Goal: Transaction & Acquisition: Purchase product/service

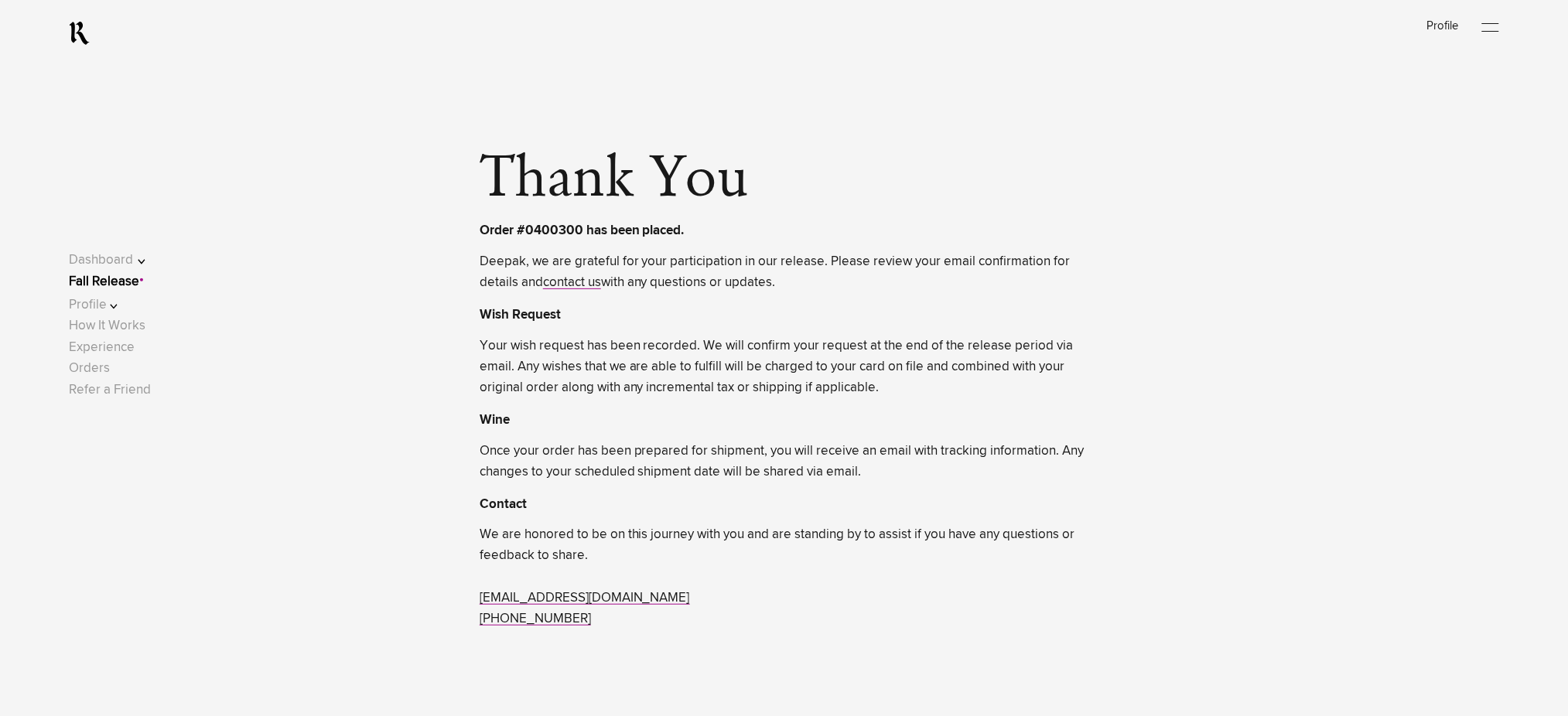
drag, startPoint x: 0, startPoint y: 0, endPoint x: 115, endPoint y: 283, distance: 305.5
click at [115, 283] on link "Fall Release" at bounding box center [104, 282] width 70 height 13
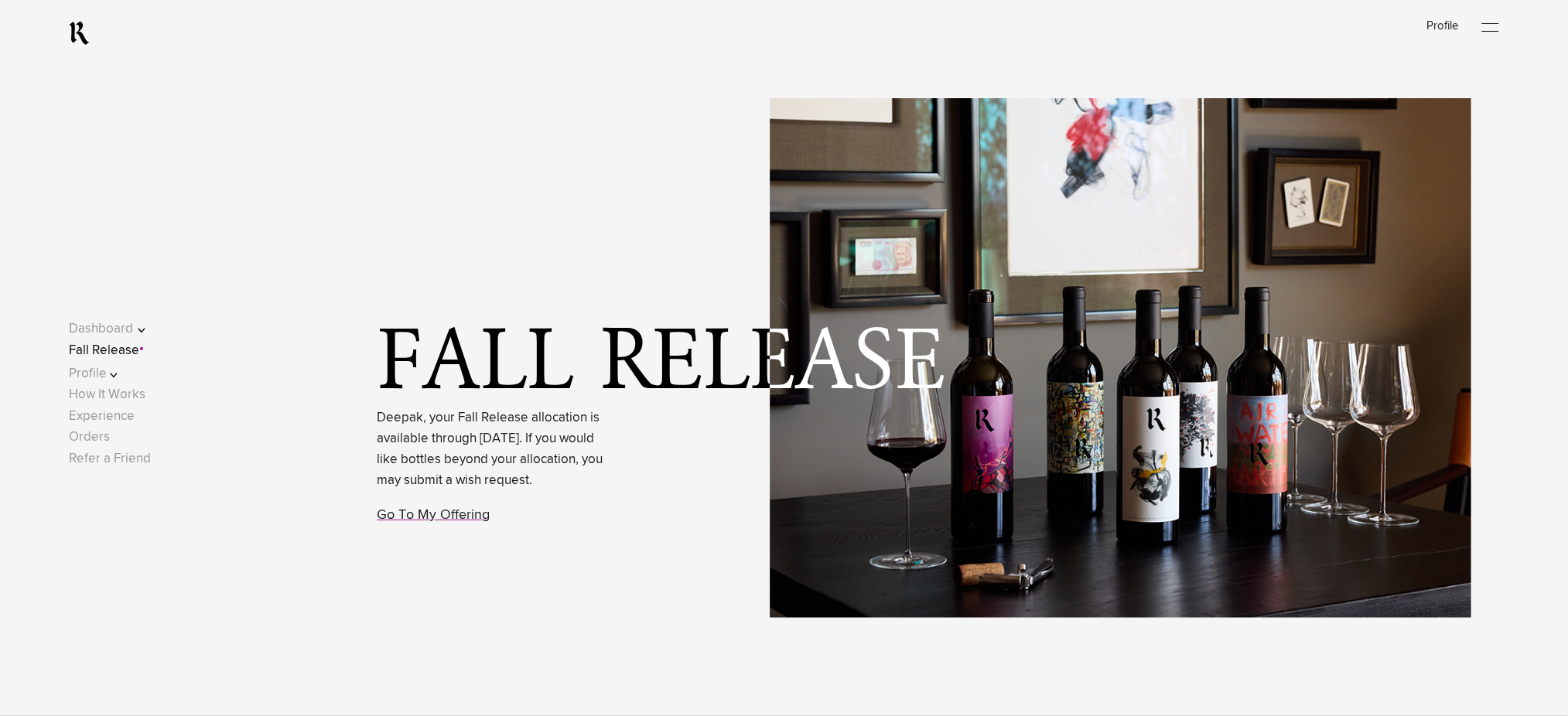
click at [118, 375] on button "Profile" at bounding box center [118, 374] width 98 height 21
click at [132, 379] on link "Shipping" at bounding box center [108, 380] width 51 height 13
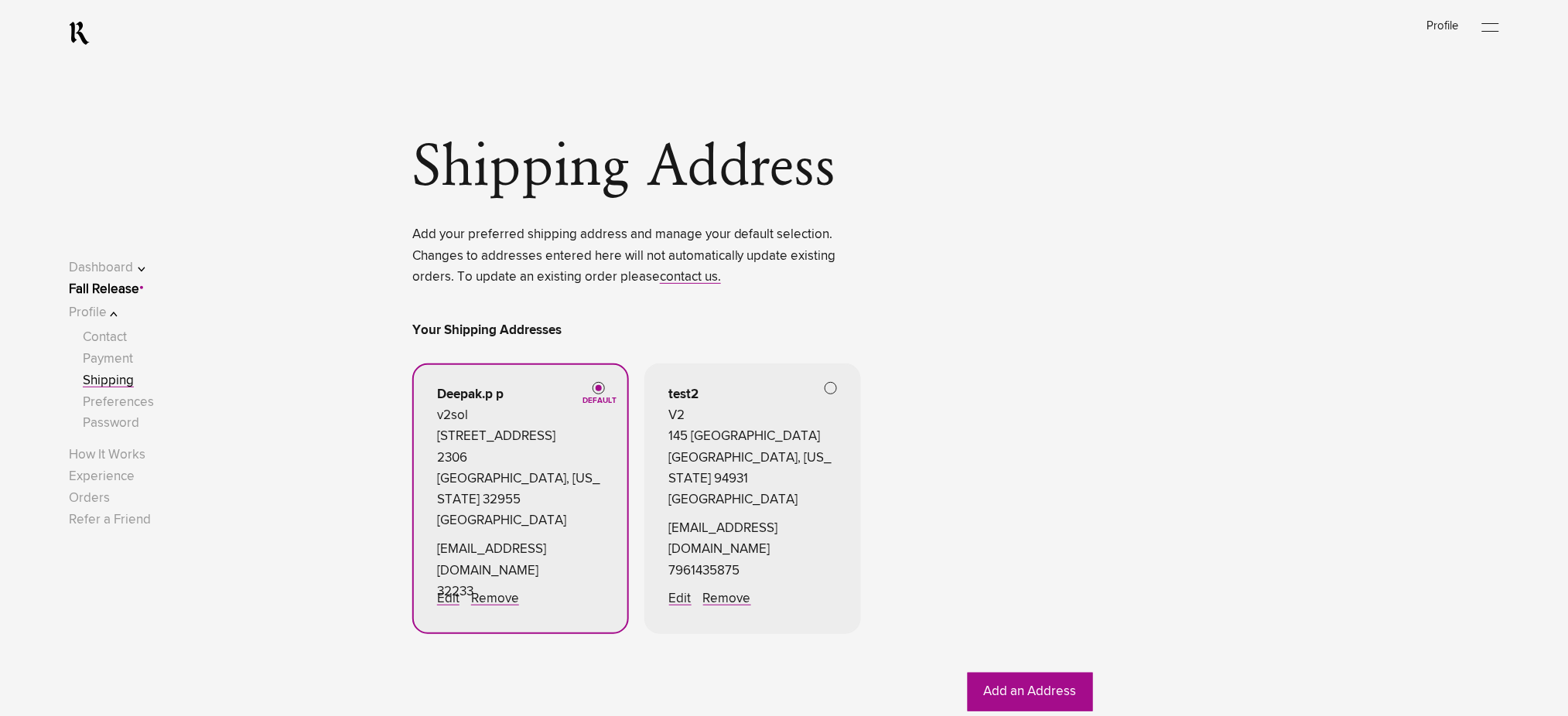
scroll to position [206, 0]
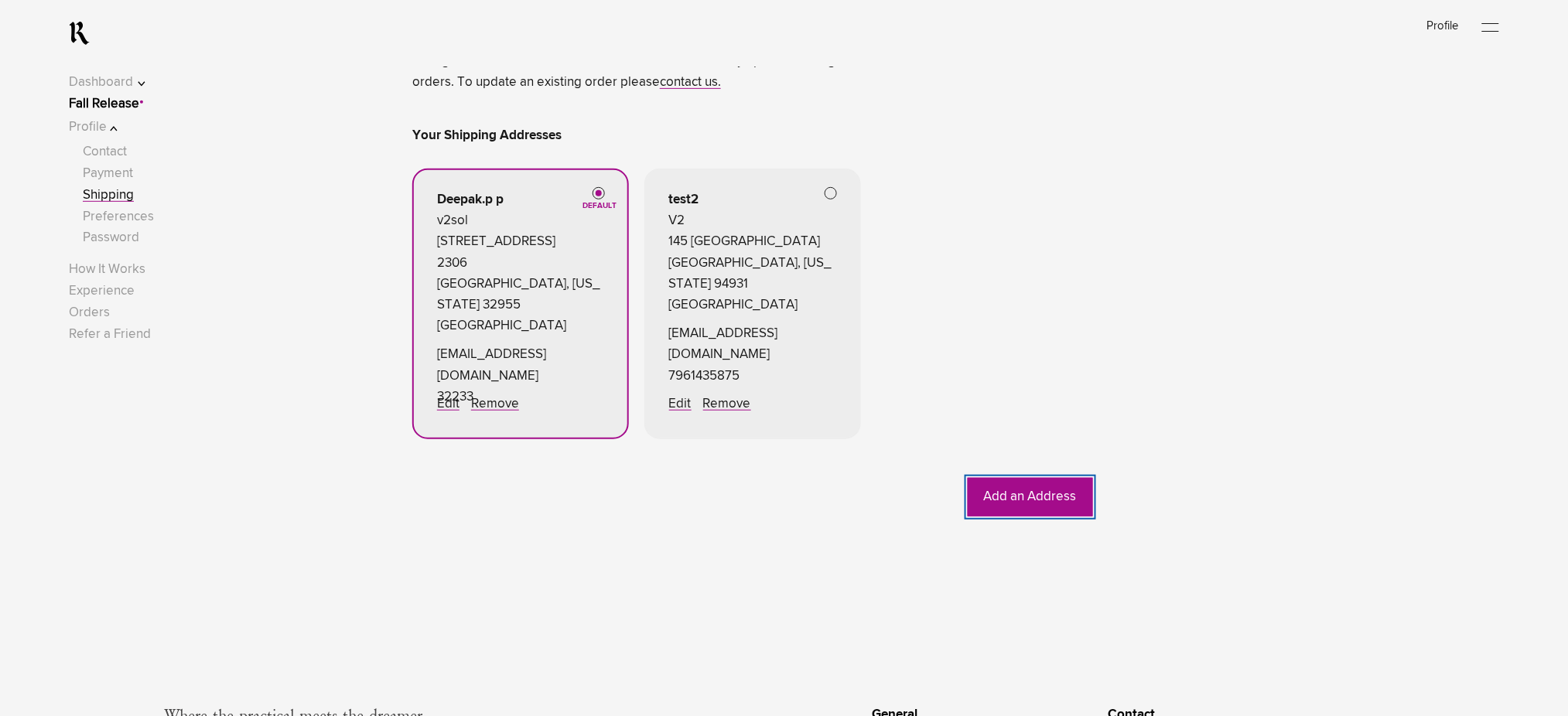
click at [1009, 501] on button "Add an Address" at bounding box center [1031, 497] width 125 height 38
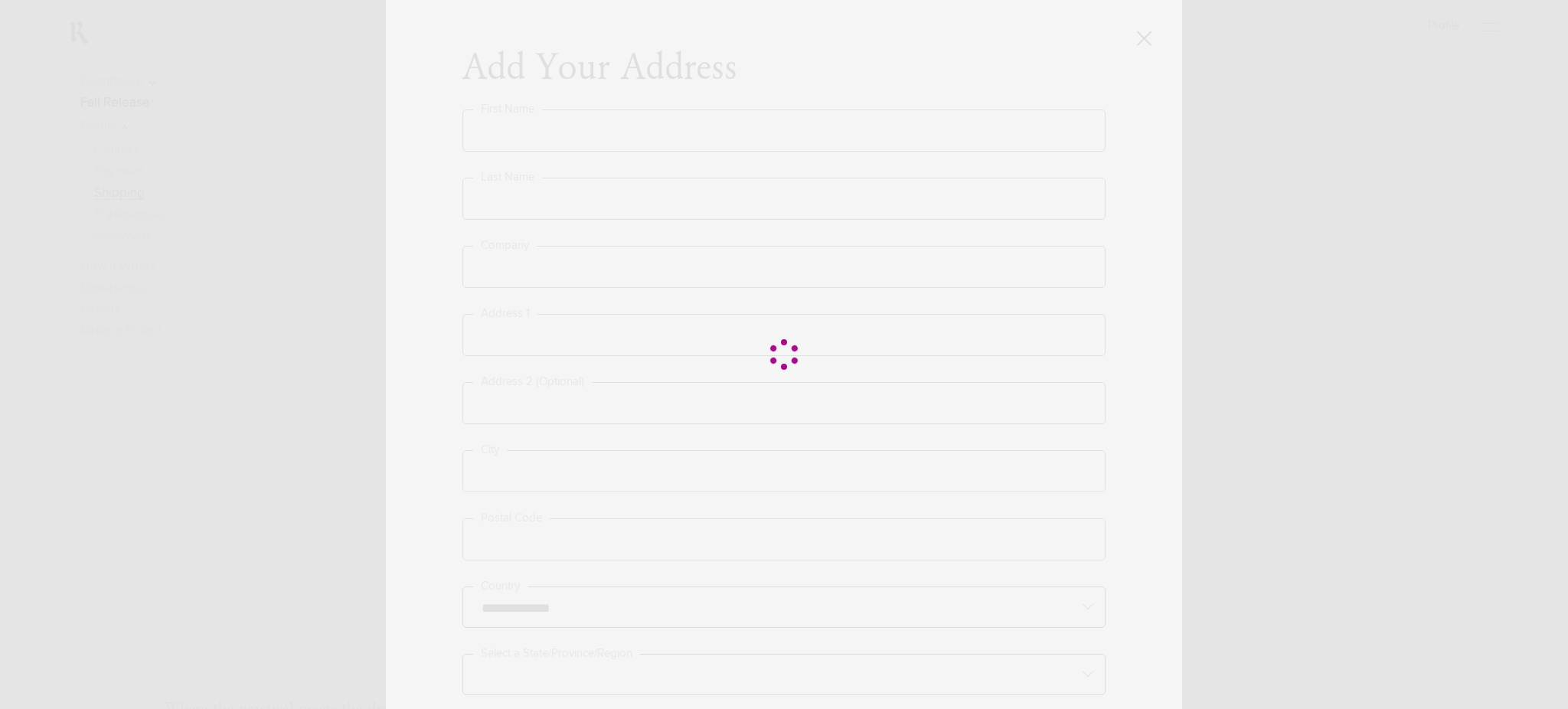
type input "**********"
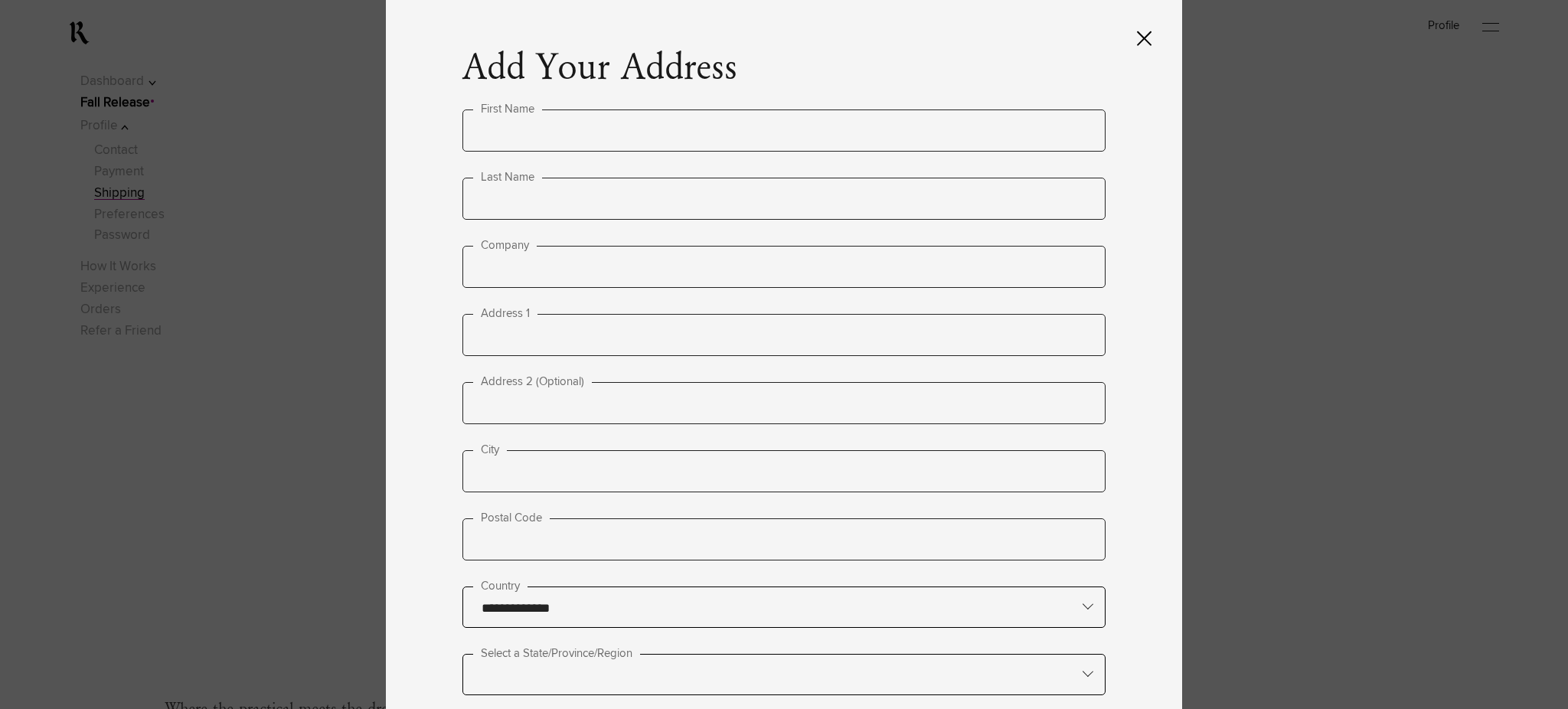
click at [504, 139] on input "text" at bounding box center [784, 131] width 643 height 42
type input "****"
click at [553, 196] on input "text" at bounding box center [784, 198] width 643 height 42
type input "****"
type input "**"
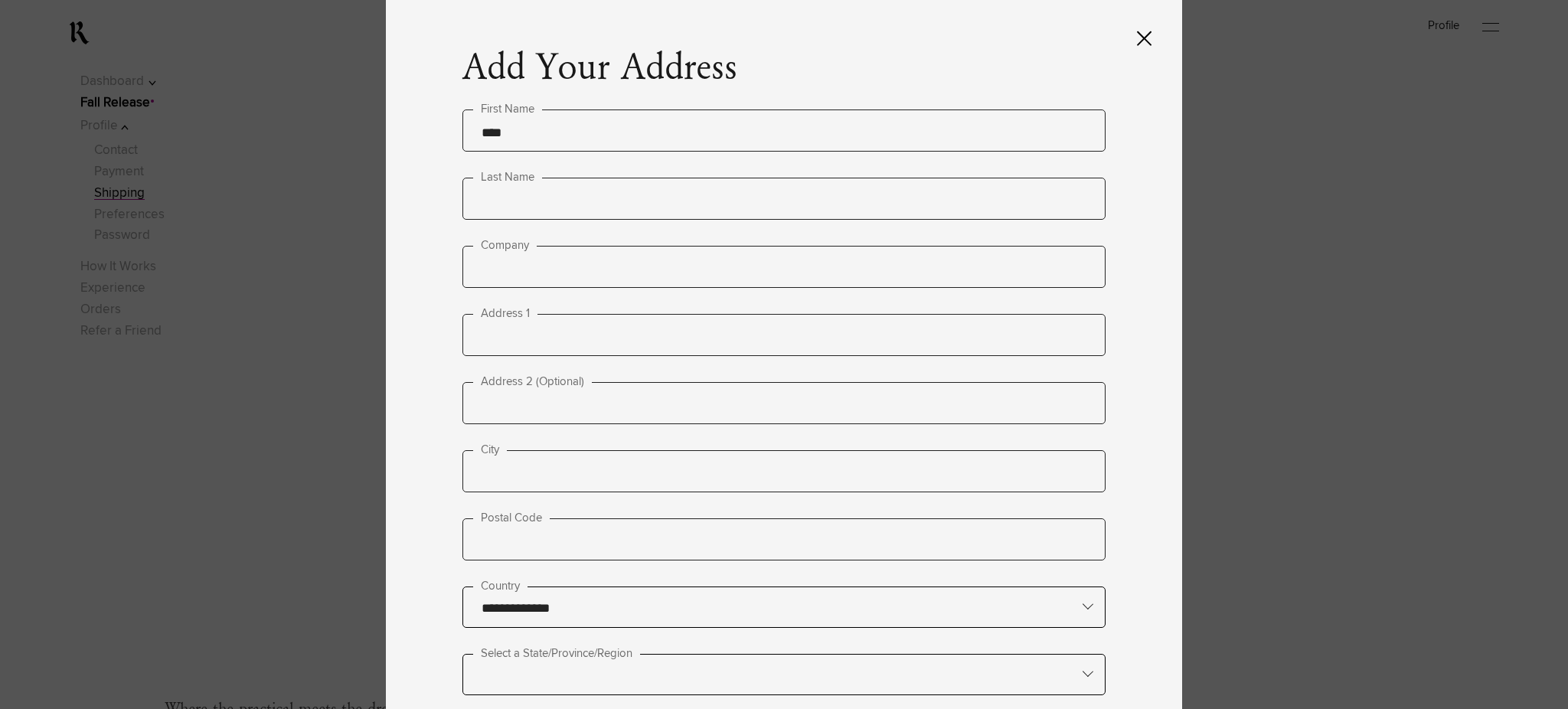
type input "**********"
type input "******"
type input "*****"
type input "**********"
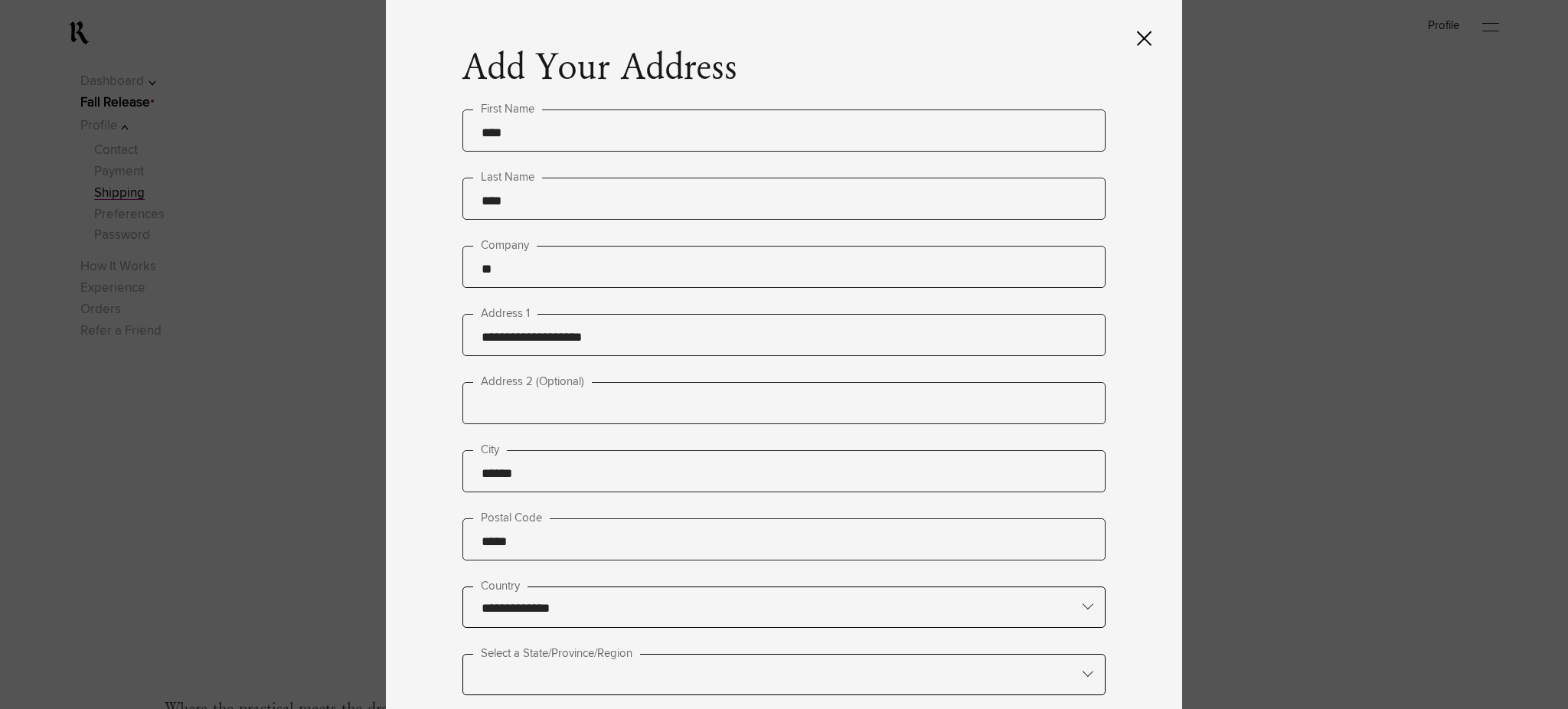
drag, startPoint x: 646, startPoint y: 326, endPoint x: 446, endPoint y: 339, distance: 200.4
click at [446, 339] on div "**********" at bounding box center [784, 354] width 796 height 709
paste input "*******"
type input "**********"
drag, startPoint x: 534, startPoint y: 477, endPoint x: 436, endPoint y: 477, distance: 98.0
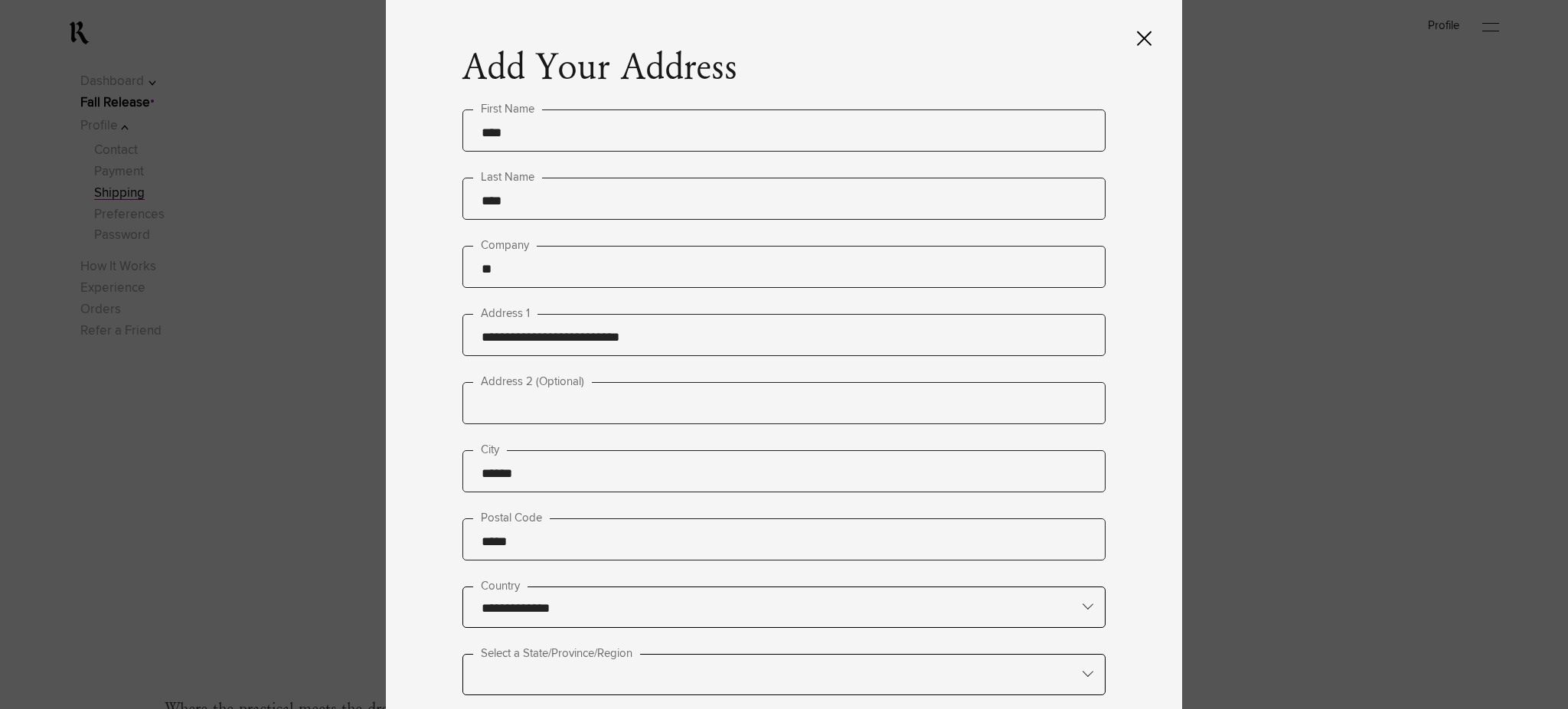
click at [436, 477] on div "**********" at bounding box center [784, 354] width 796 height 709
paste input "******"
type input "**********"
drag, startPoint x: 531, startPoint y: 339, endPoint x: 427, endPoint y: 338, distance: 104.0
click at [427, 338] on div "**********" at bounding box center [784, 354] width 796 height 709
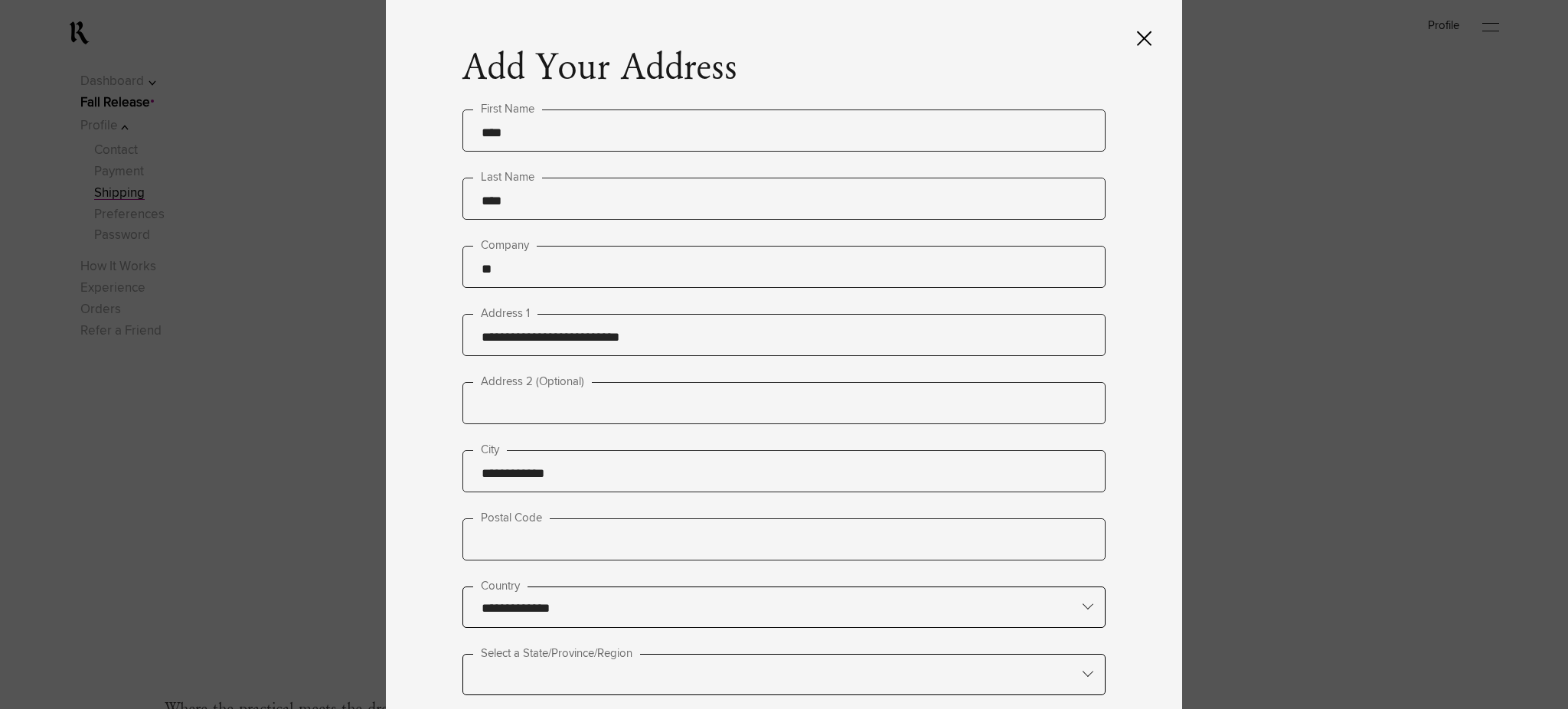
click at [580, 587] on input "**********" at bounding box center [784, 606] width 641 height 38
type lightning-primitive-input-simple "h"
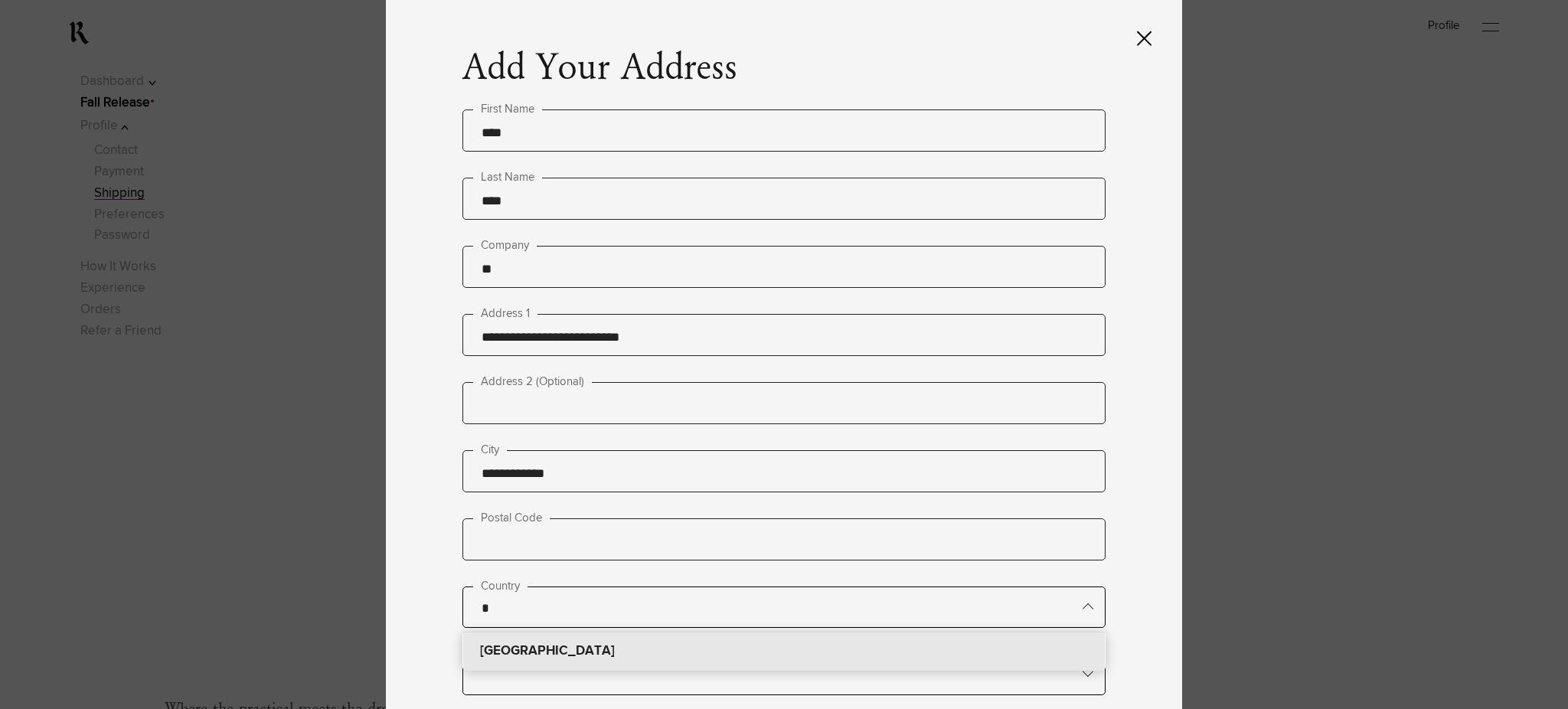
type input "*********"
type input "**********"
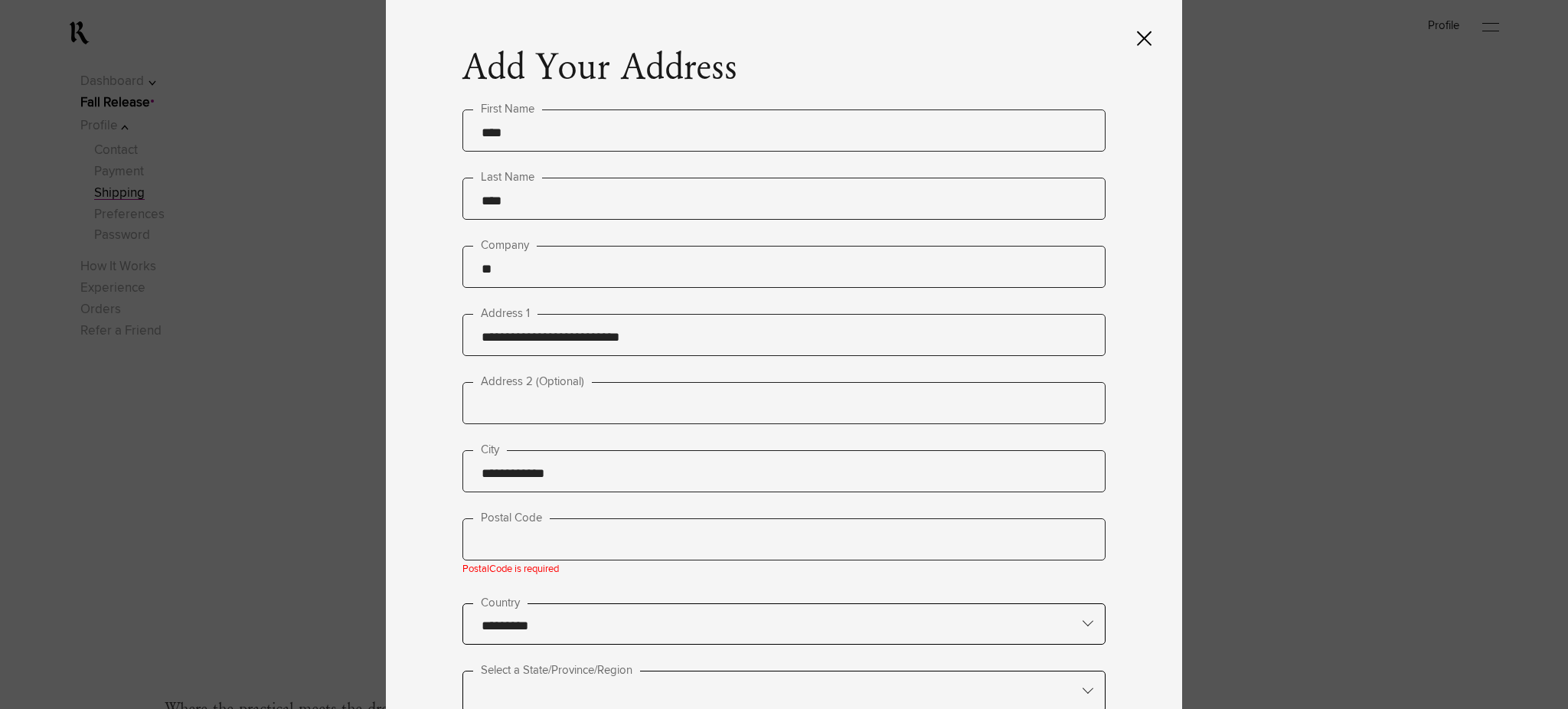
click at [663, 519] on input "text" at bounding box center [784, 540] width 643 height 42
type input "***"
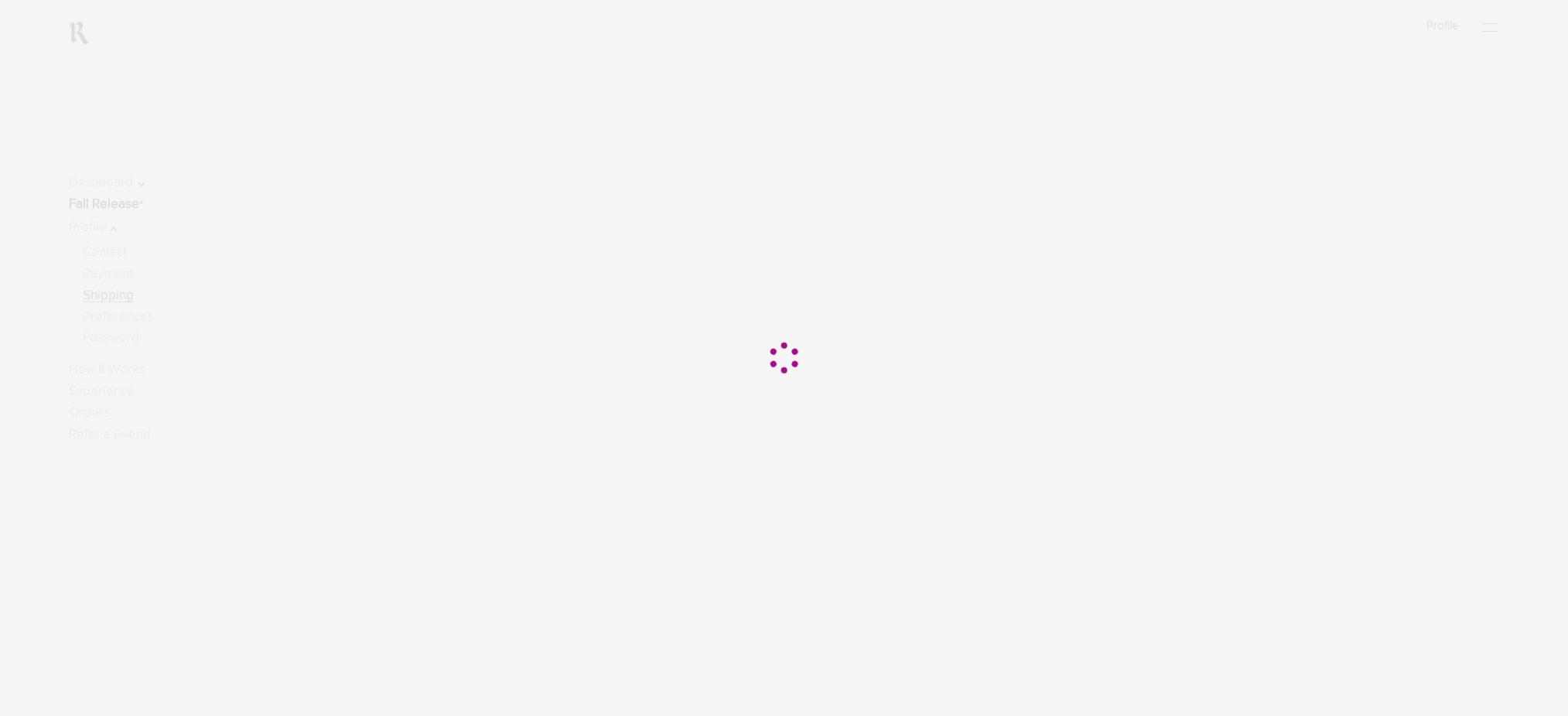
scroll to position [206, 0]
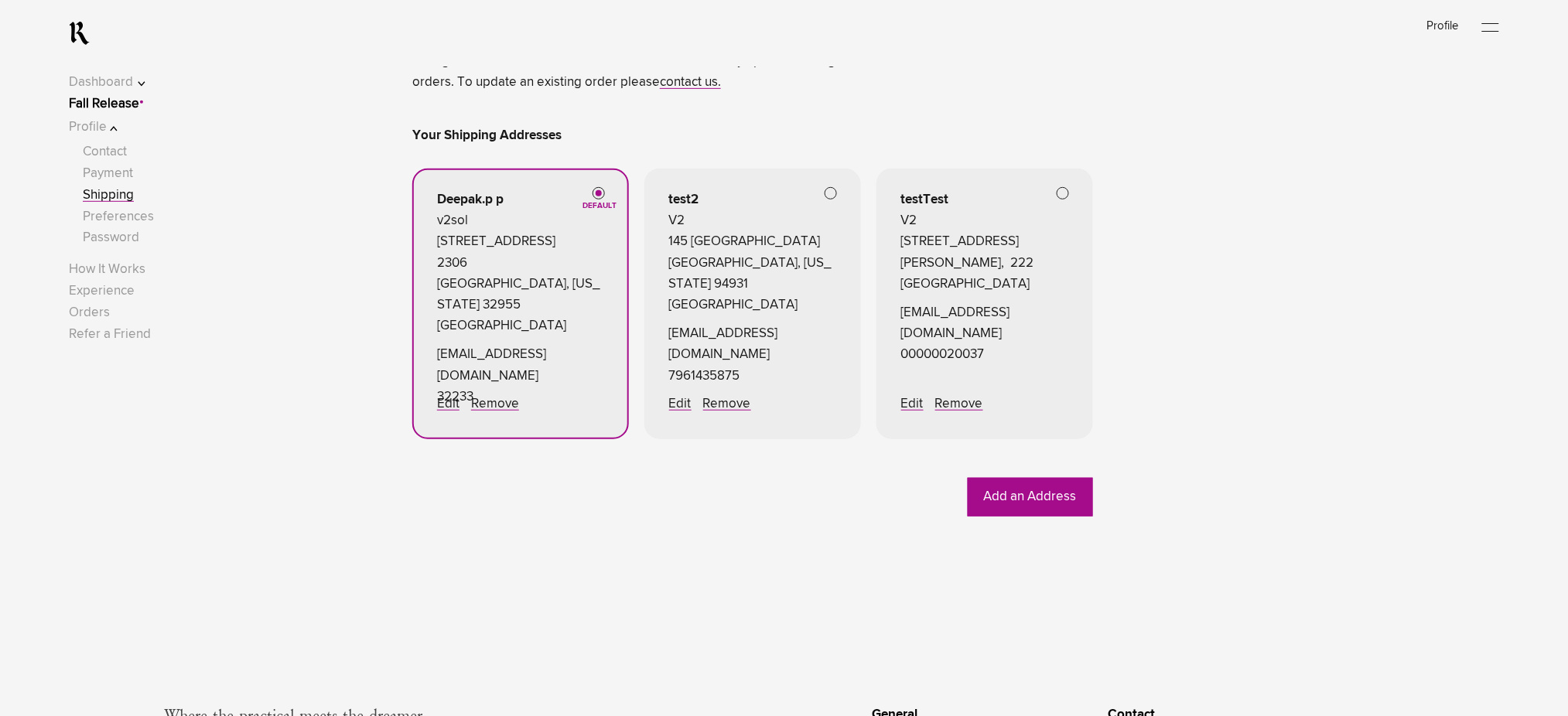
click at [1065, 192] on span at bounding box center [1062, 193] width 12 height 12
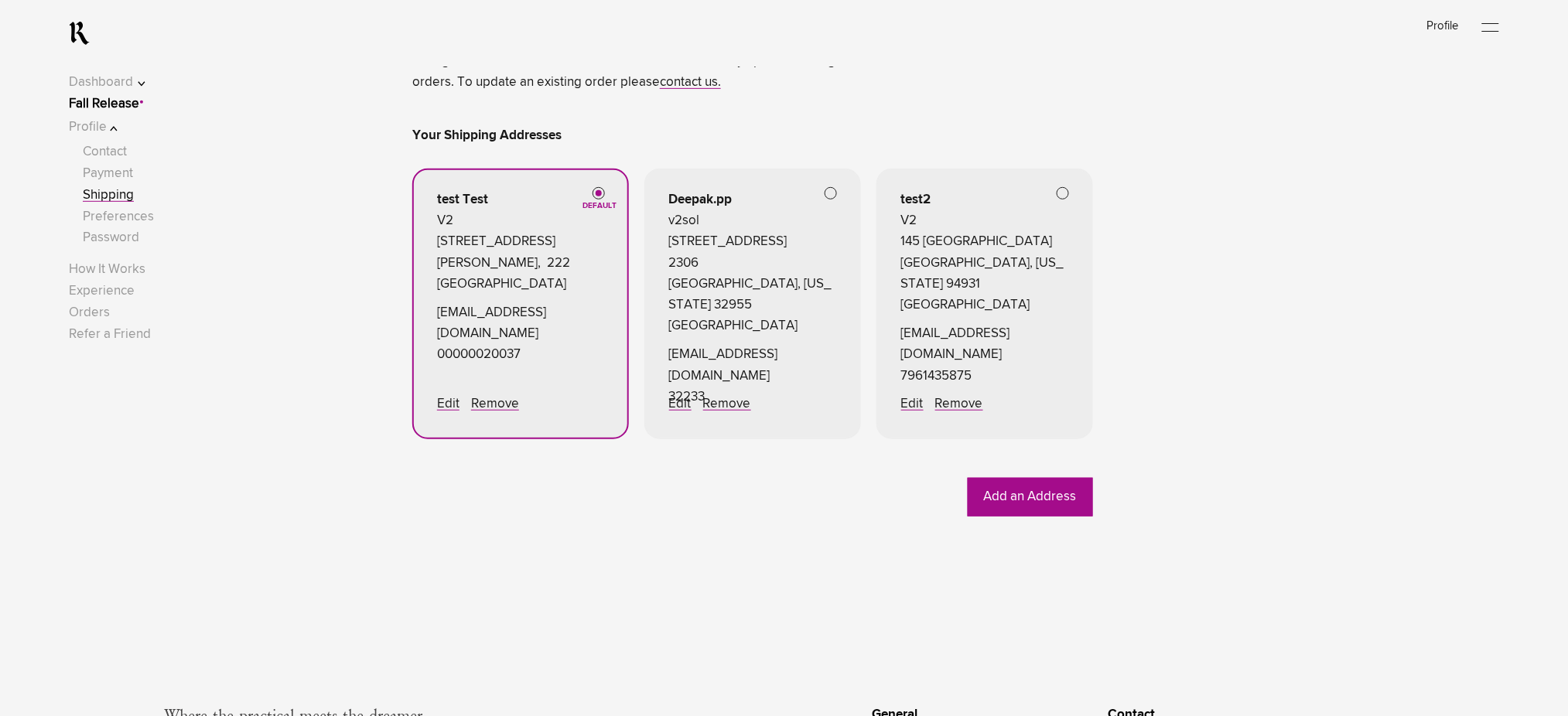
click at [125, 100] on link "Fall Release" at bounding box center [104, 104] width 70 height 13
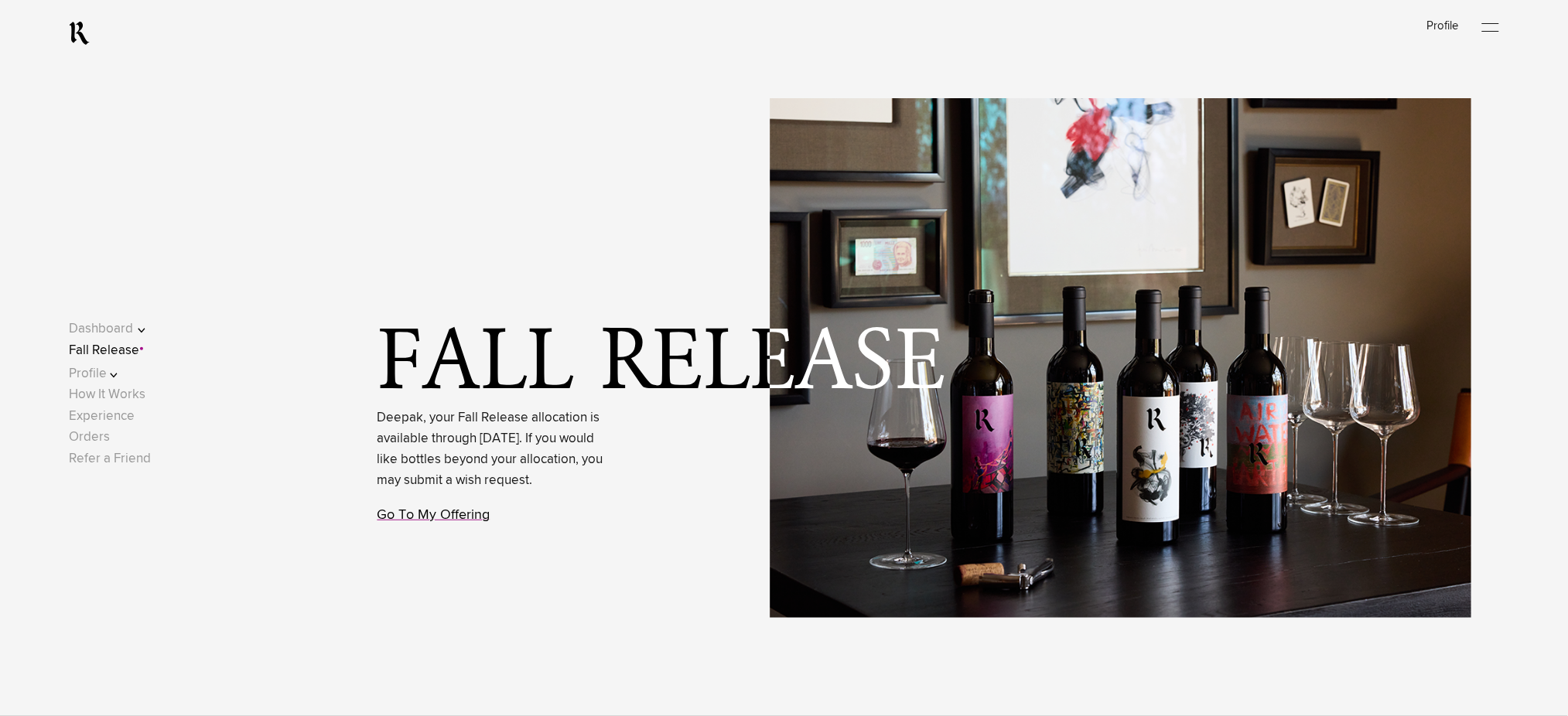
click at [486, 522] on link "Go To My Offering" at bounding box center [434, 515] width 113 height 14
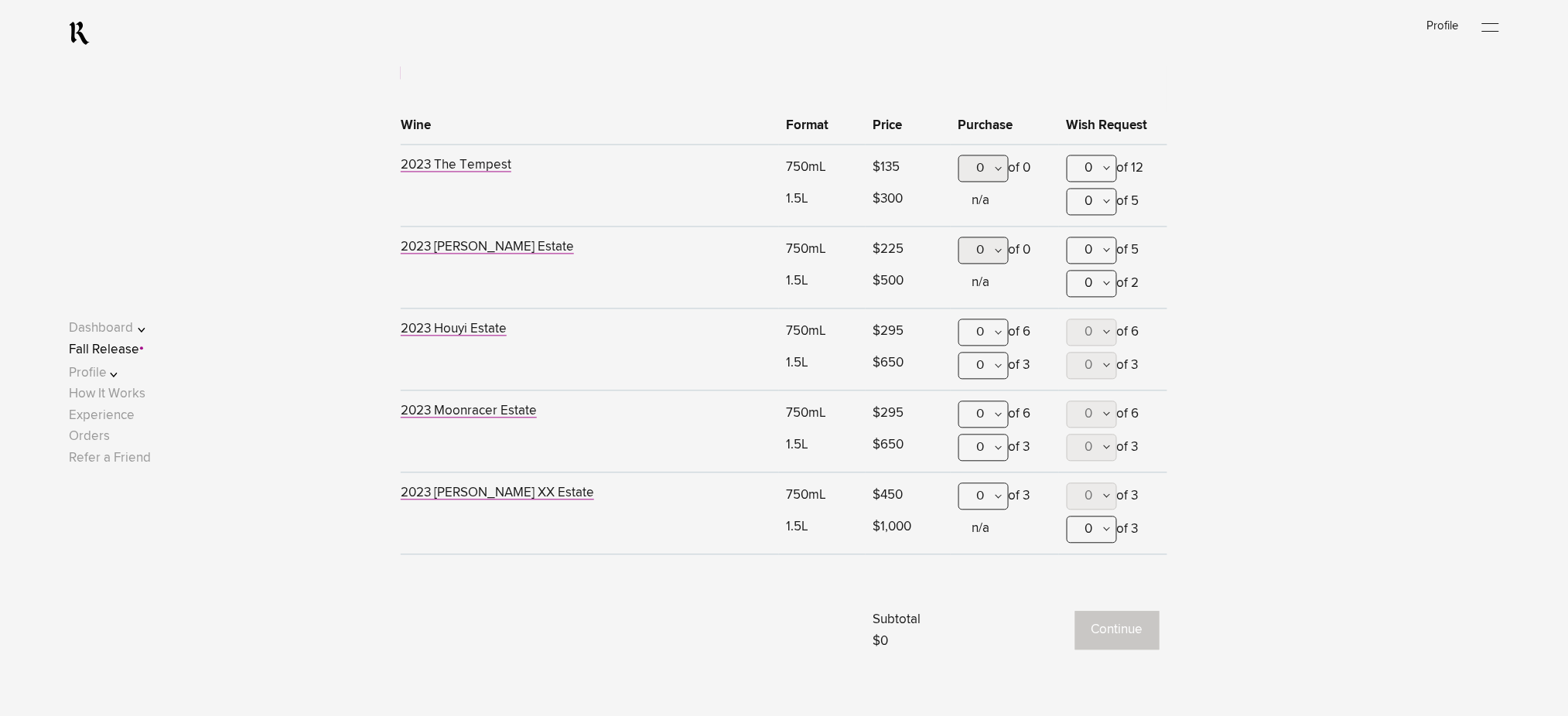
scroll to position [913, 0]
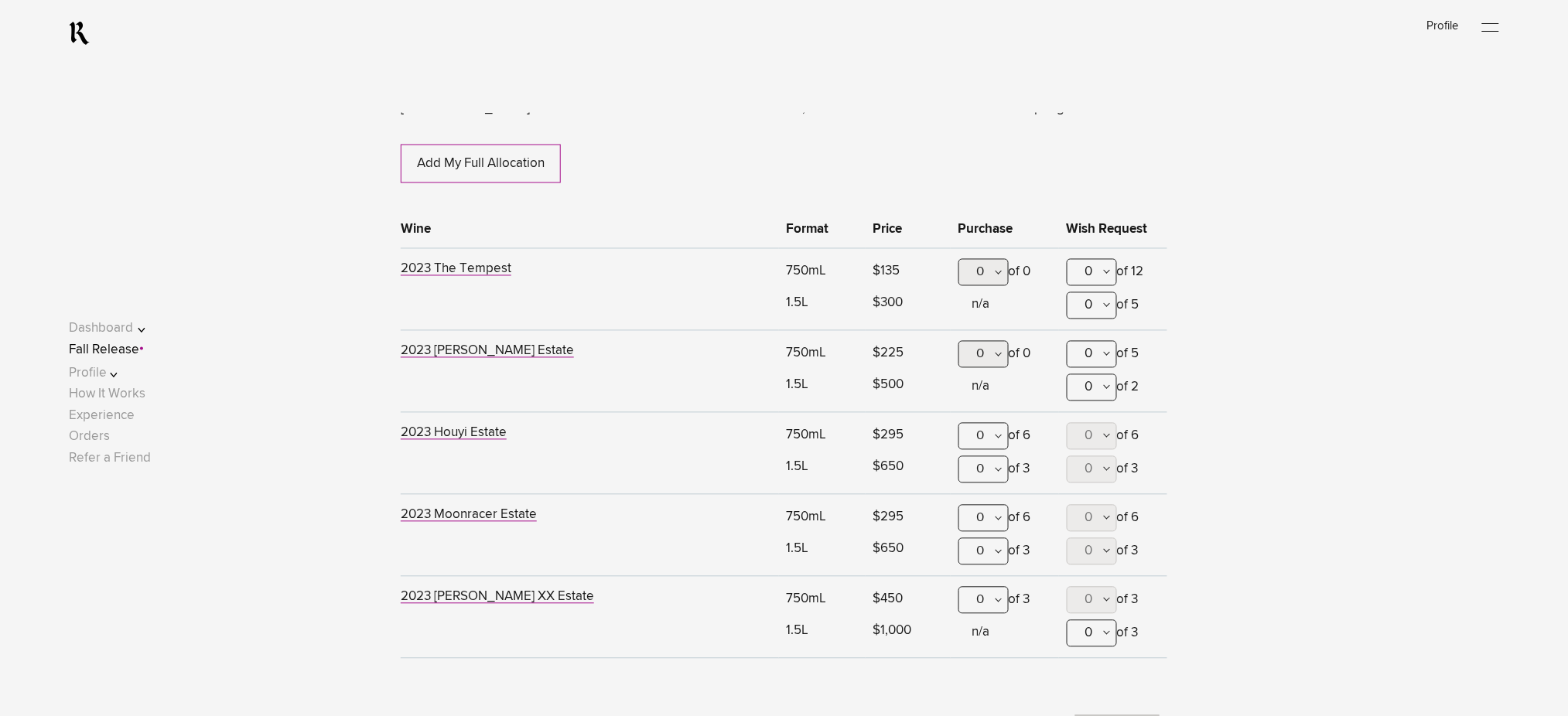
click at [987, 360] on div "0" at bounding box center [984, 354] width 50 height 27
click at [134, 347] on link "Fall Release" at bounding box center [104, 351] width 70 height 13
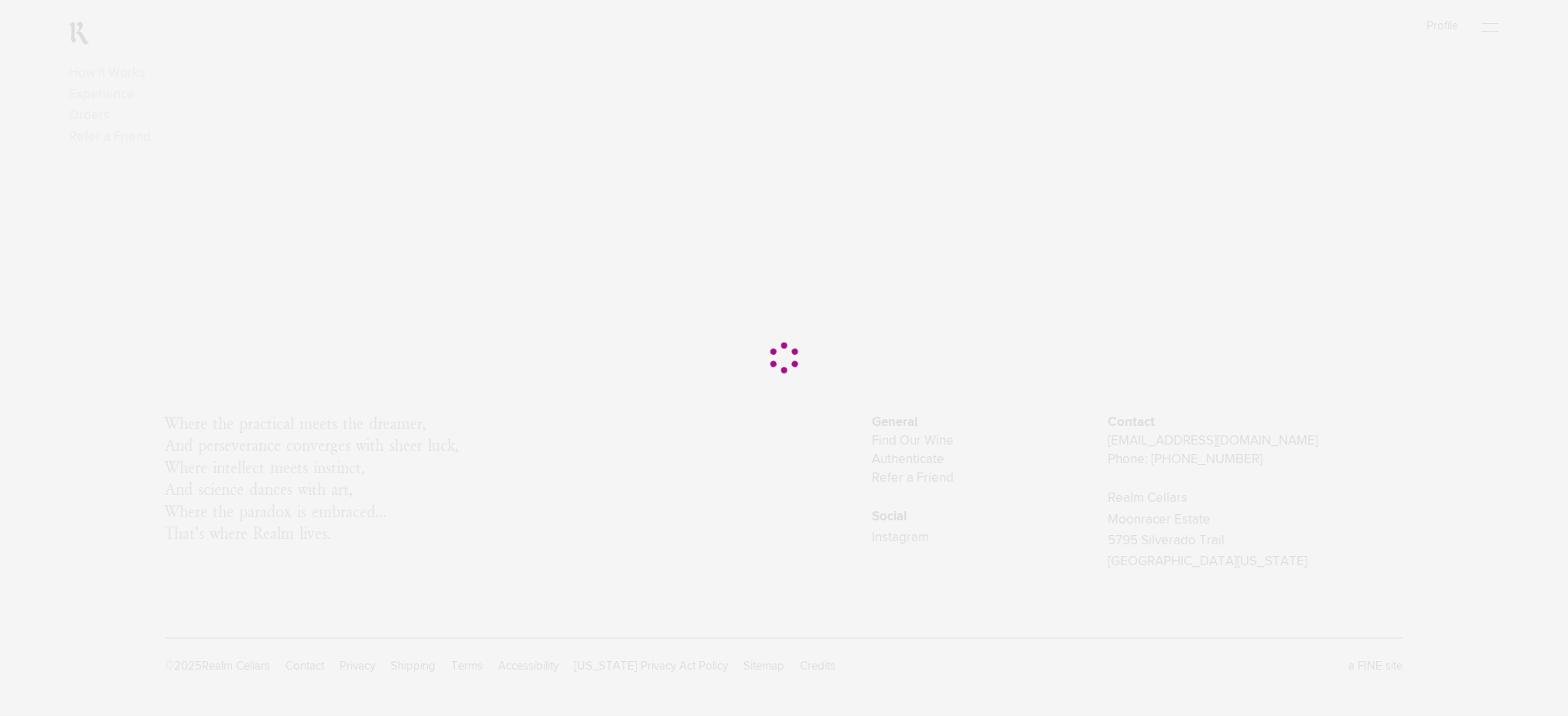
scroll to position [0, 0]
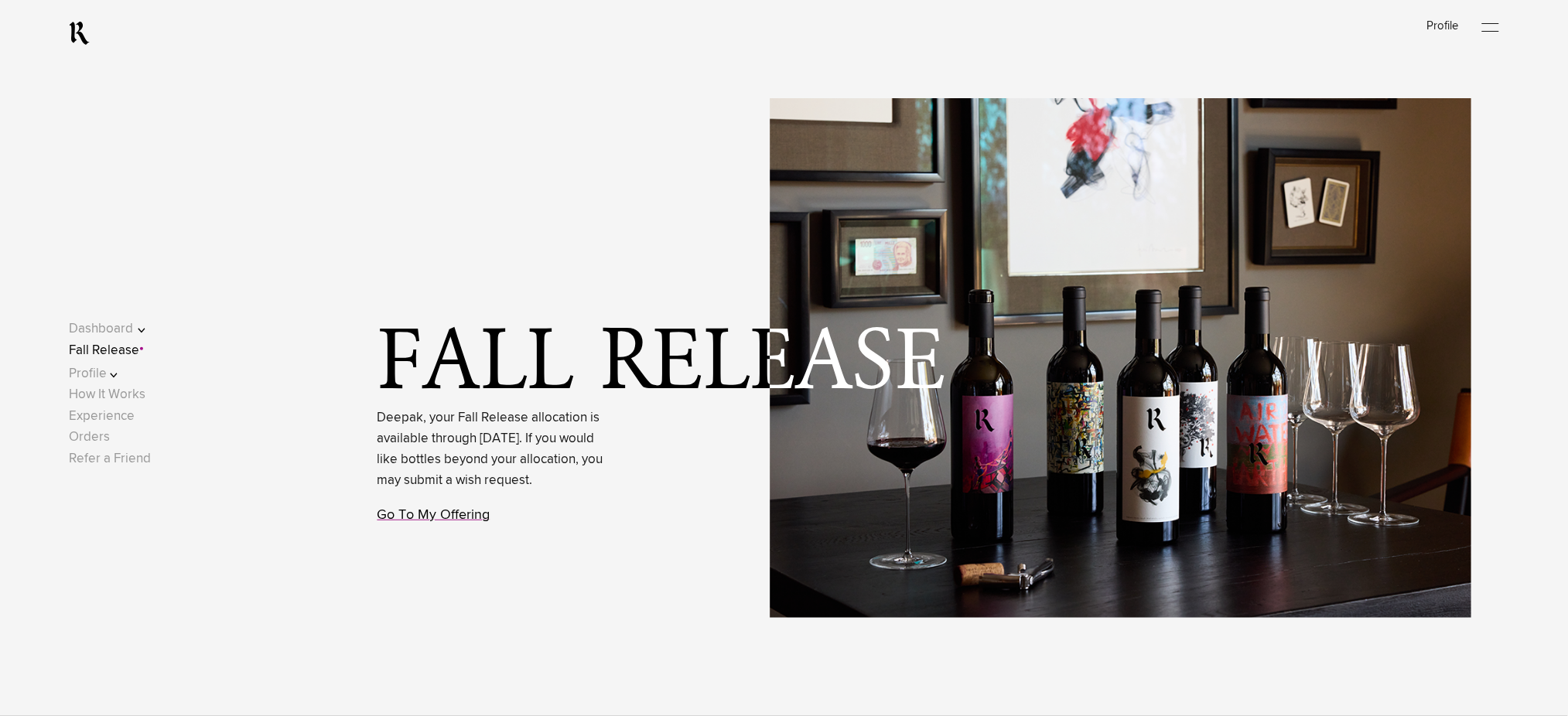
click at [477, 522] on link "Go To My Offering" at bounding box center [434, 515] width 113 height 14
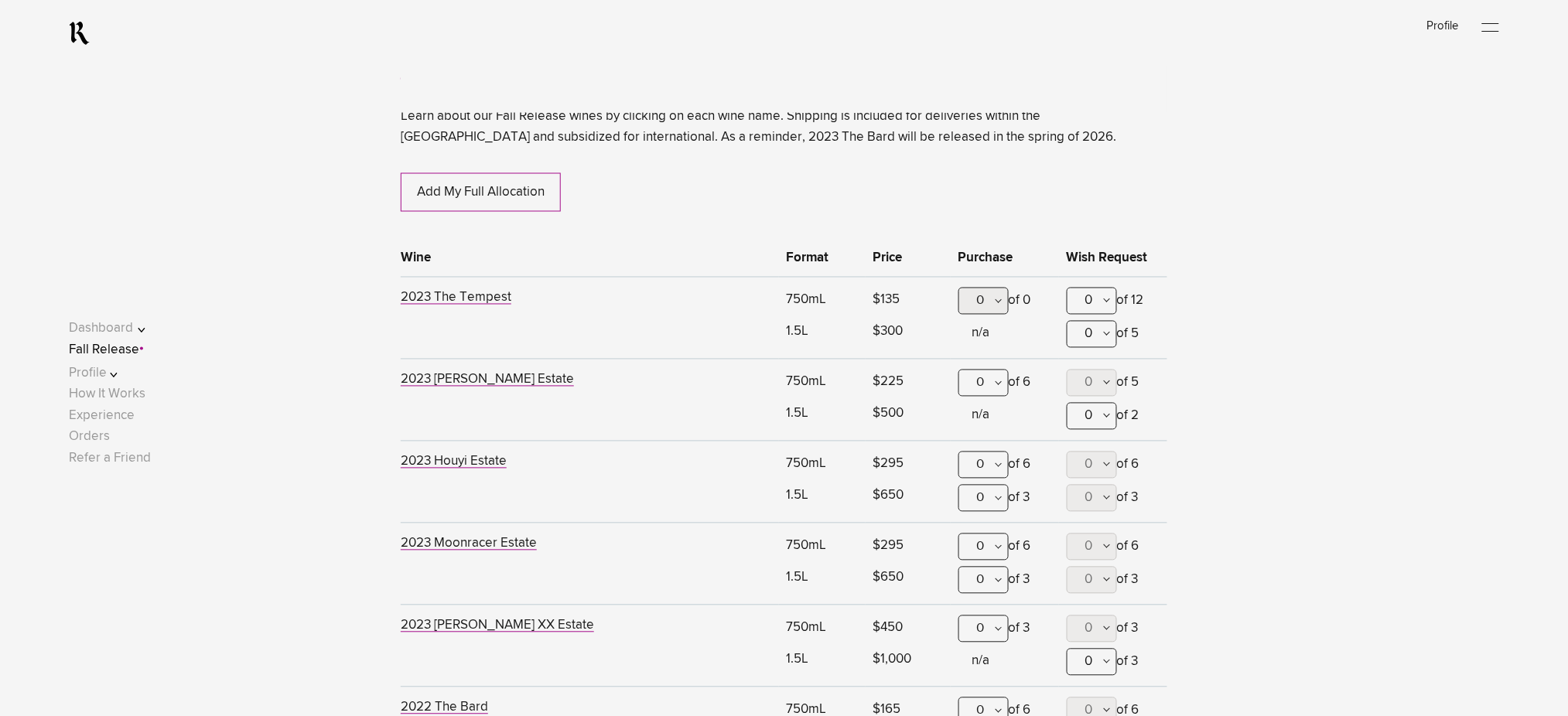
scroll to position [1016, 0]
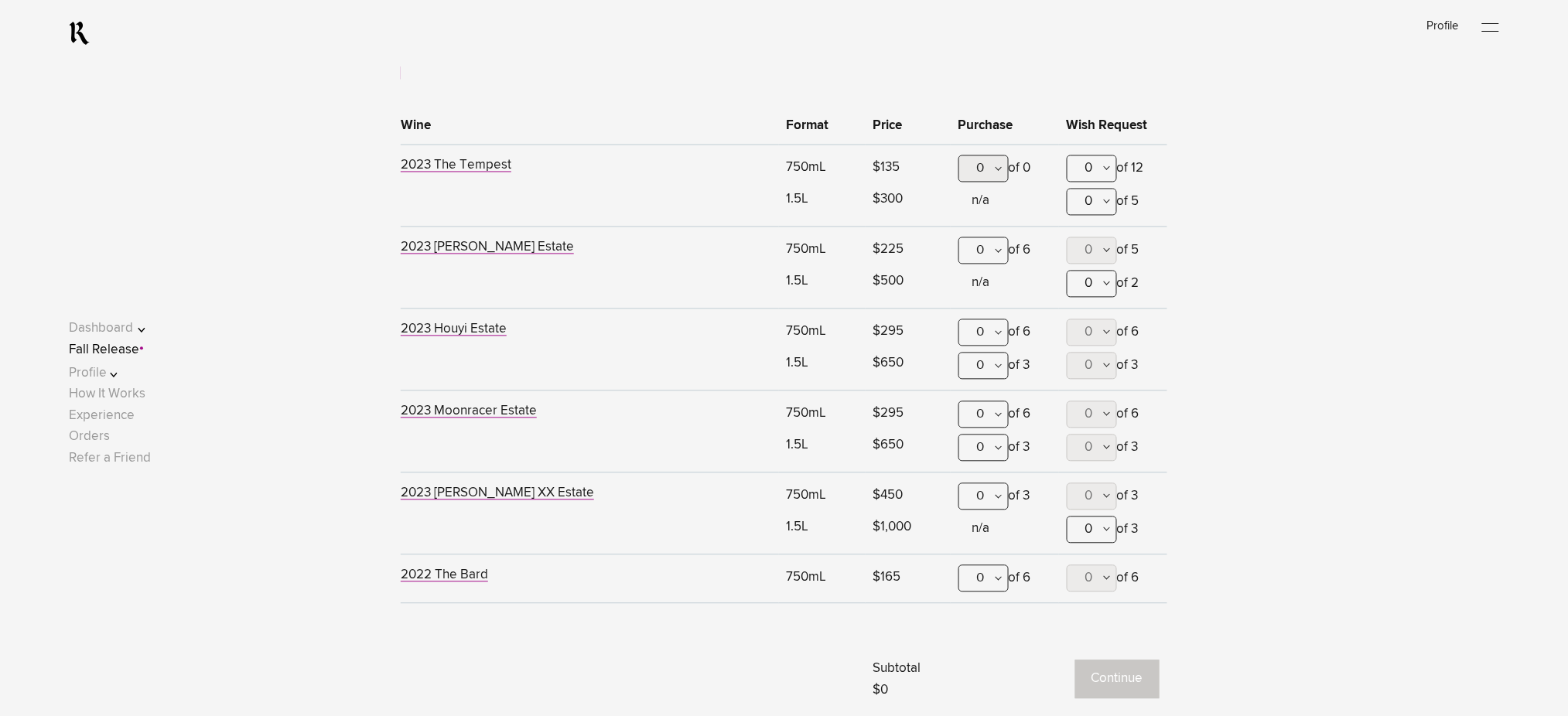
click at [983, 578] on div "0" at bounding box center [984, 578] width 50 height 27
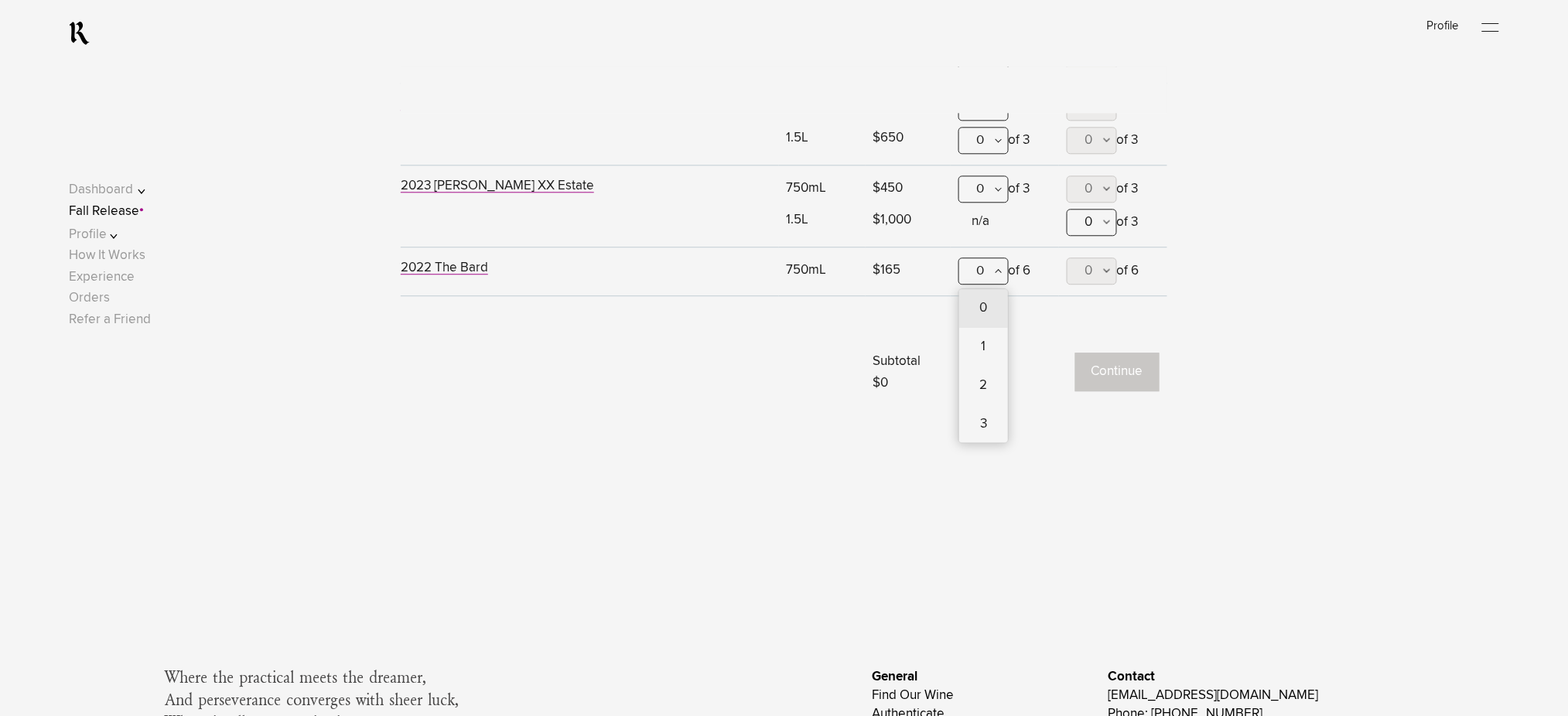
scroll to position [1326, 0]
click at [988, 519] on div "6" at bounding box center [984, 538] width 49 height 38
click at [1106, 267] on div at bounding box center [1112, 269] width 11 height 12
click at [1088, 519] on span "6" at bounding box center [1091, 538] width 7 height 38
type lightning-combobox "6"
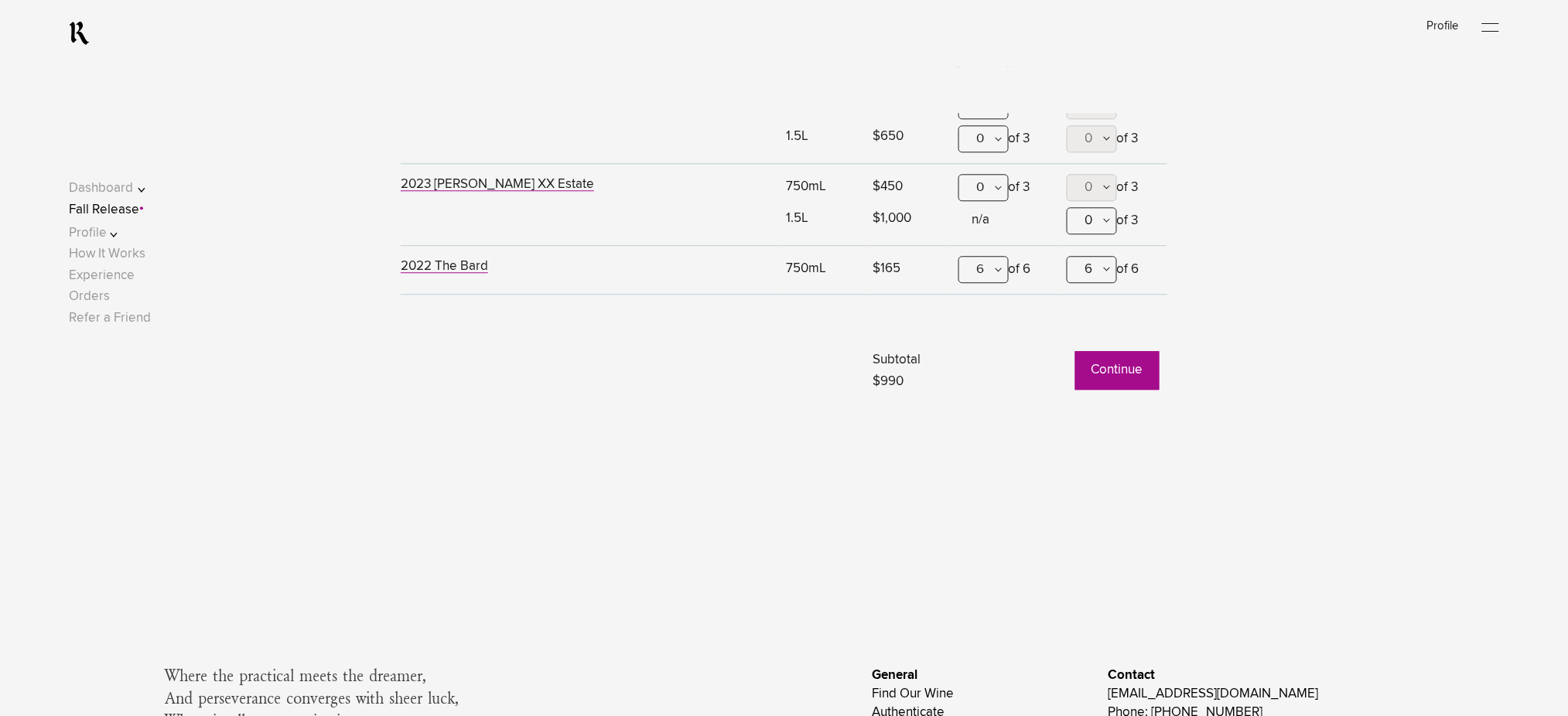
scroll to position [1222, 0]
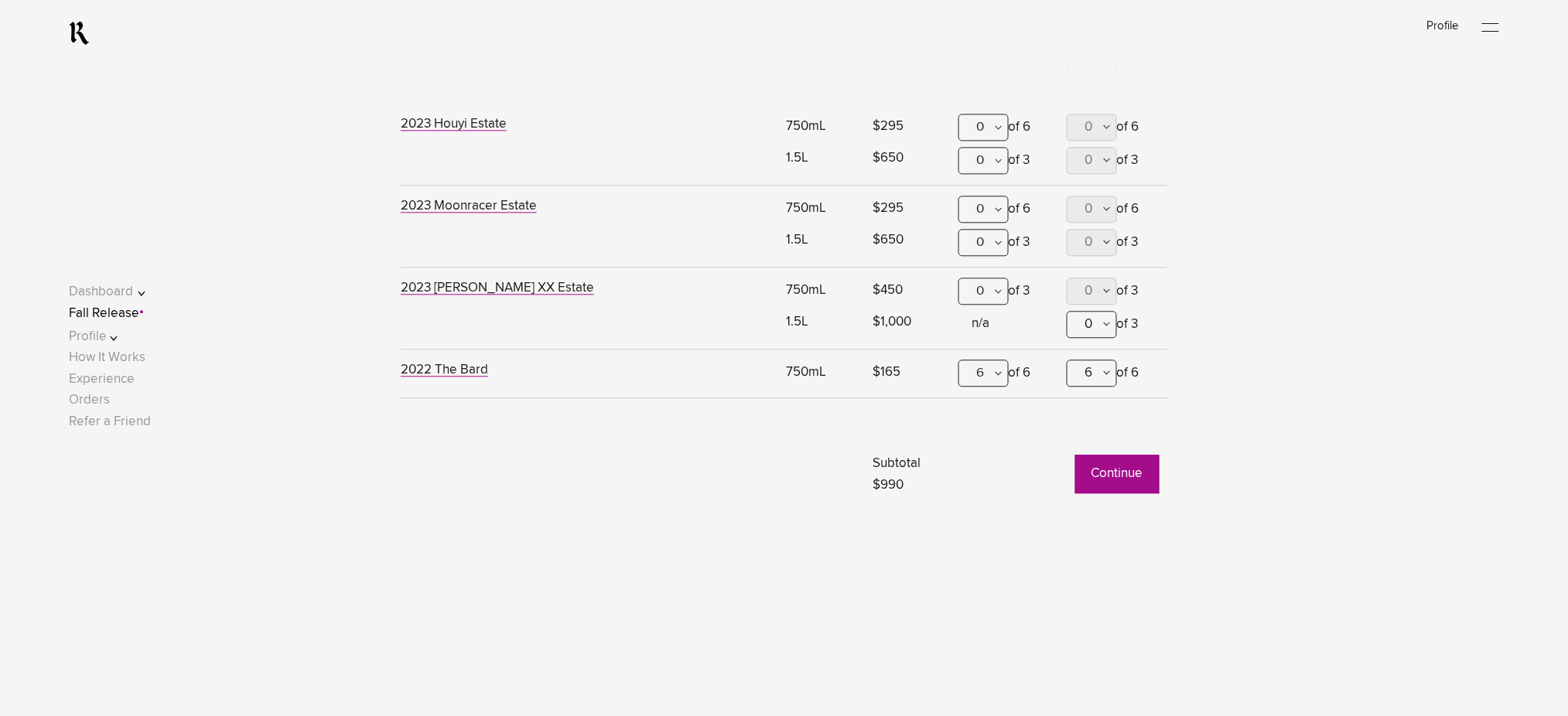
click at [139, 315] on link "Fall Release" at bounding box center [104, 313] width 70 height 13
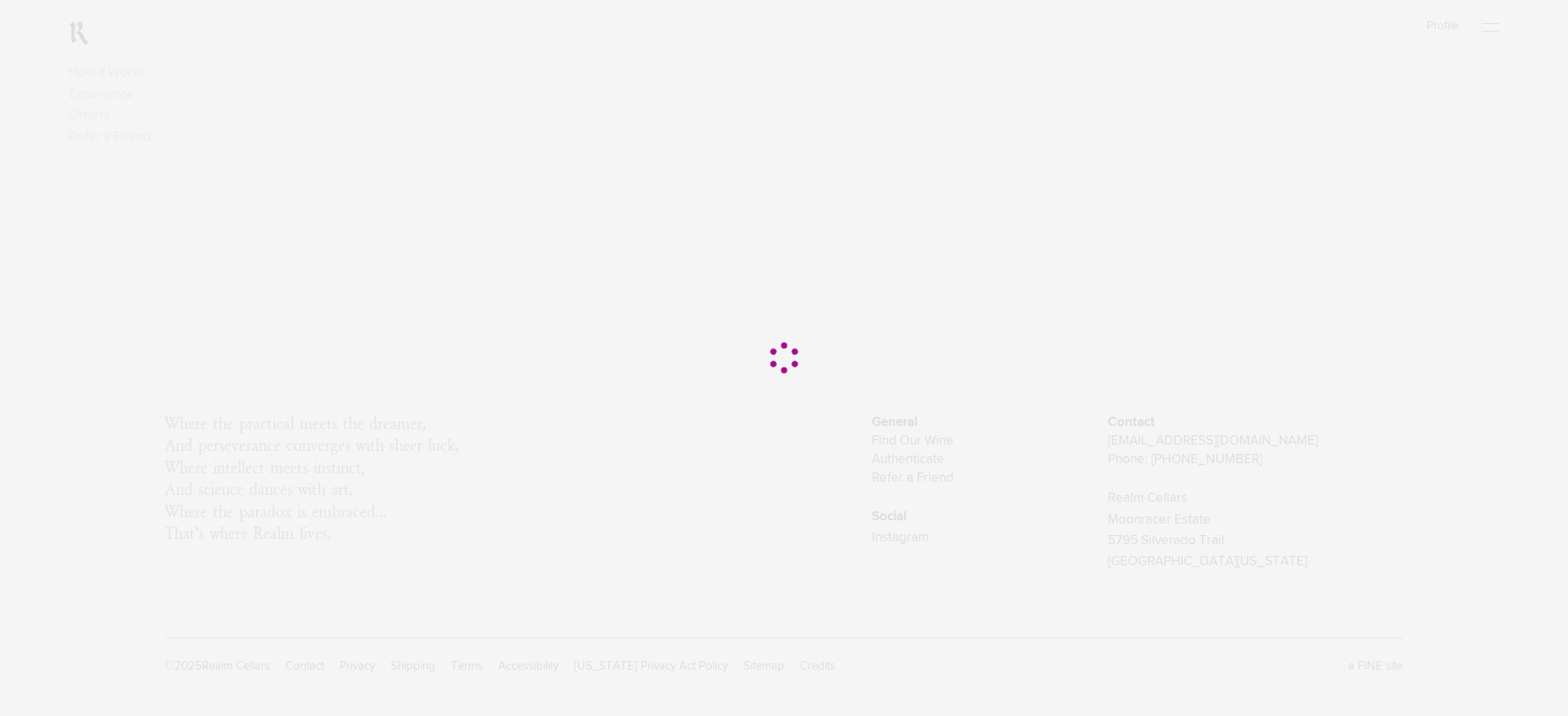
scroll to position [0, 0]
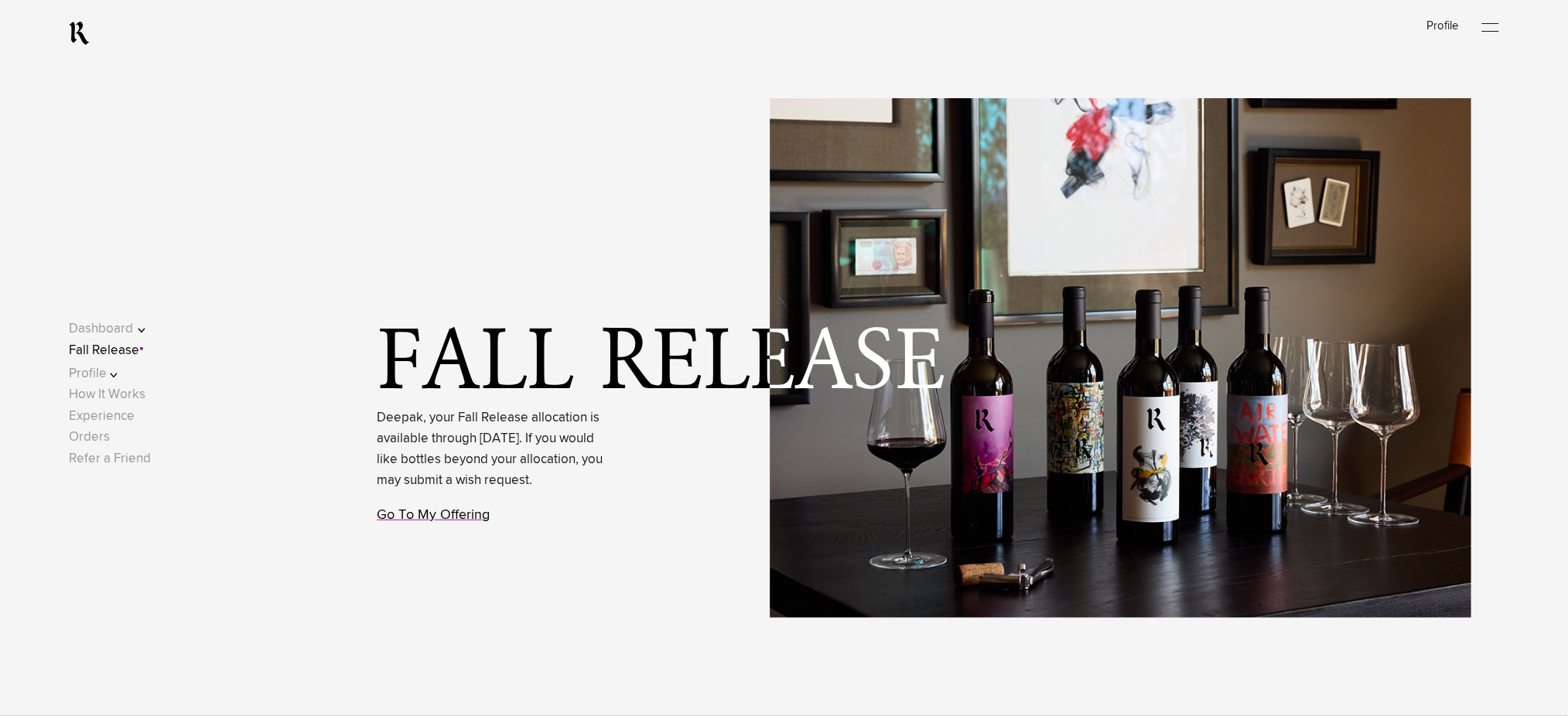
click at [417, 522] on link "Go To My Offering" at bounding box center [434, 515] width 113 height 14
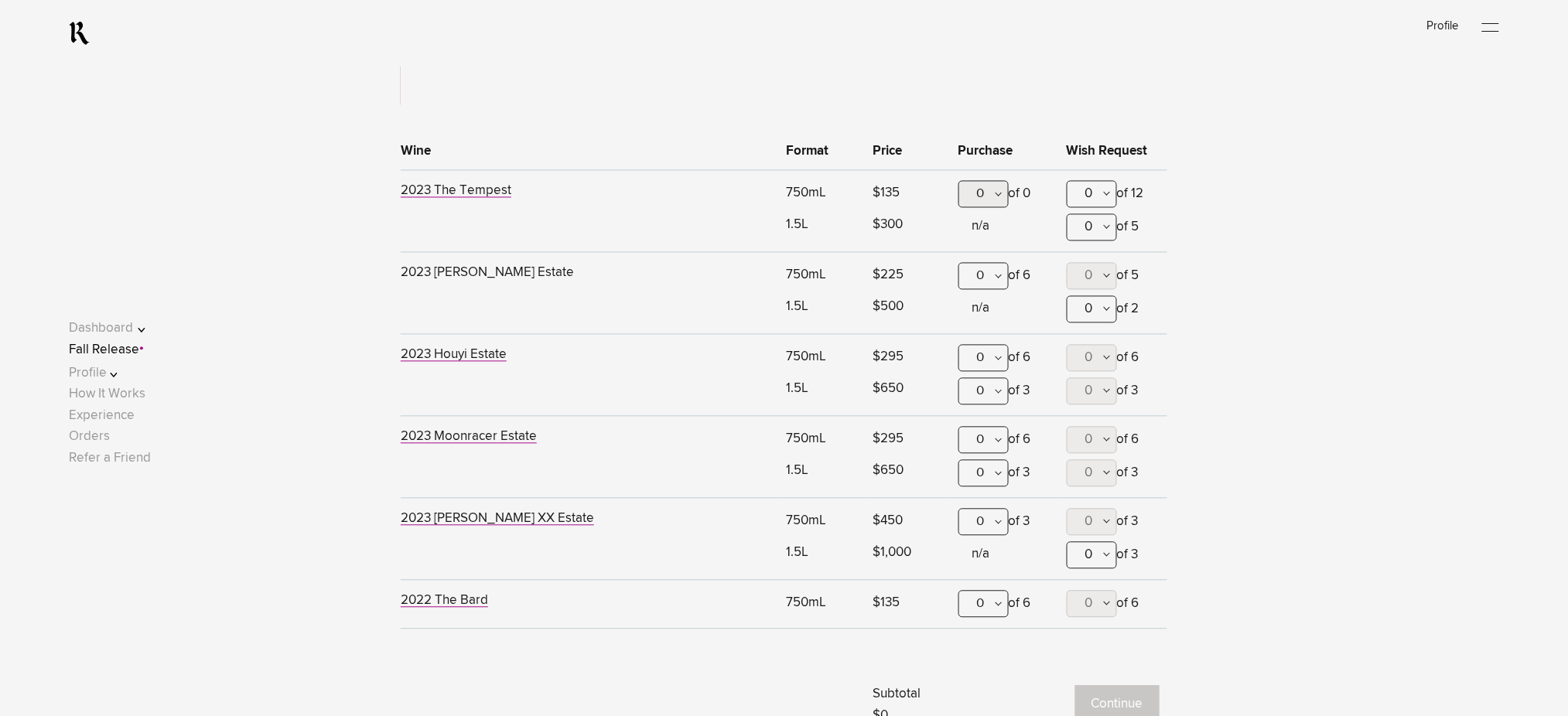
scroll to position [1016, 0]
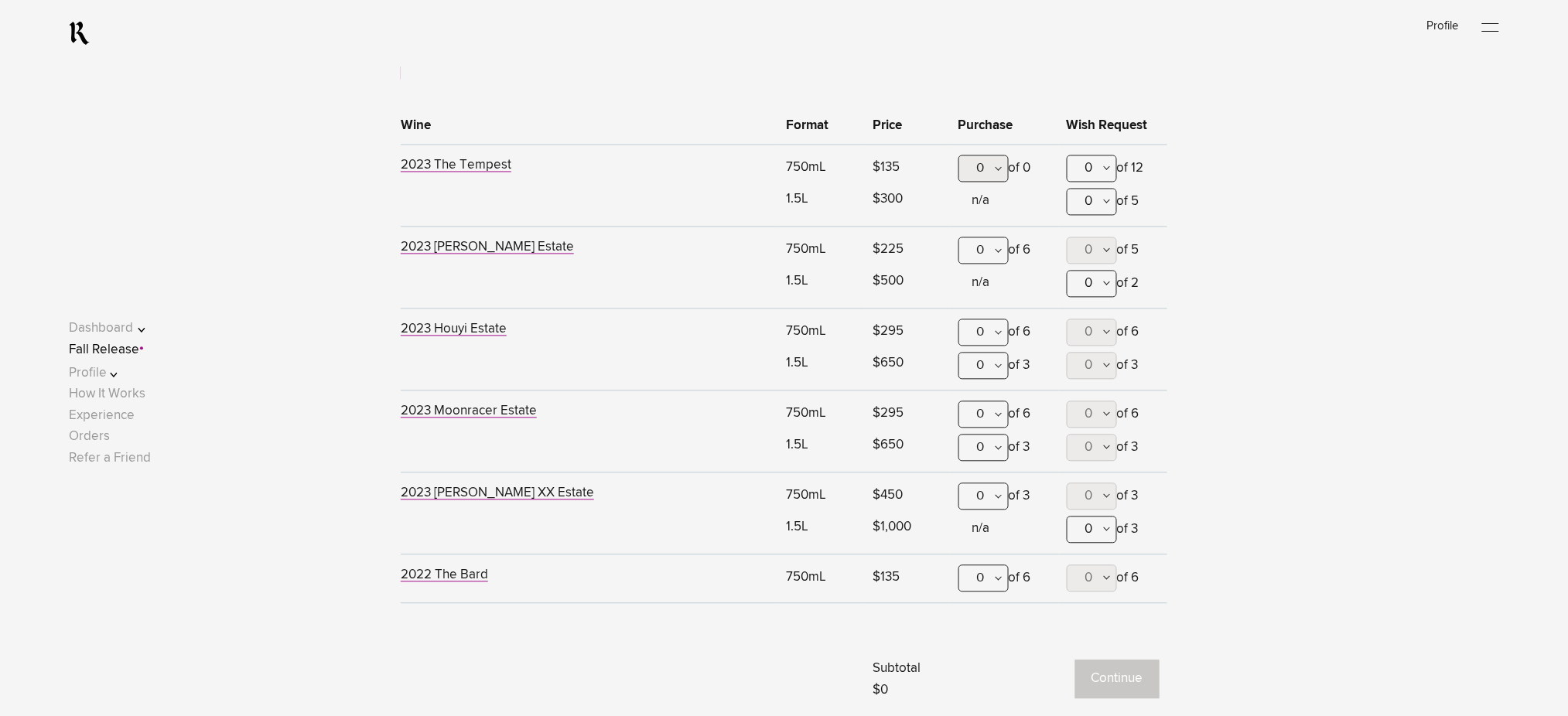
click at [139, 347] on link "Fall Release" at bounding box center [104, 351] width 70 height 13
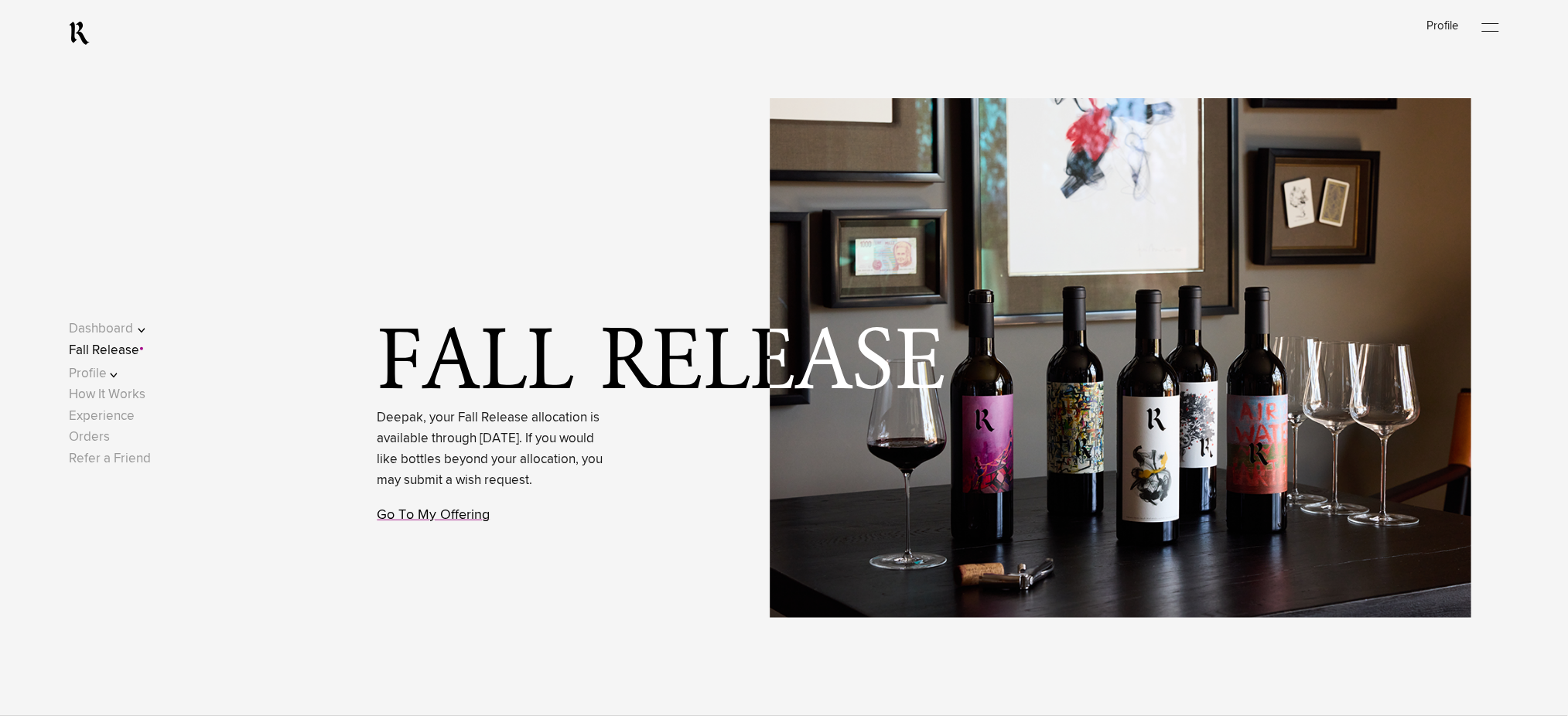
click at [466, 522] on link "Go To My Offering" at bounding box center [434, 515] width 113 height 14
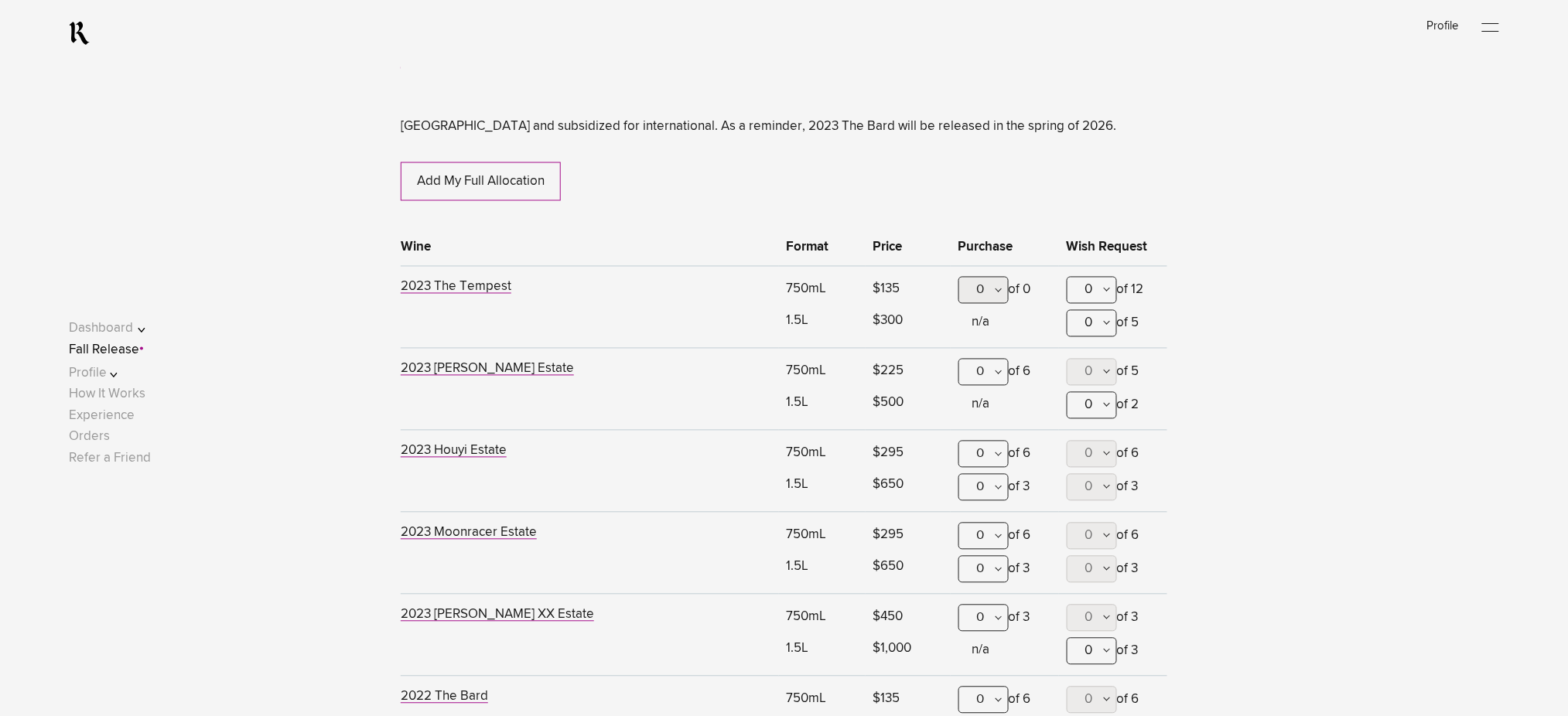
scroll to position [1016, 0]
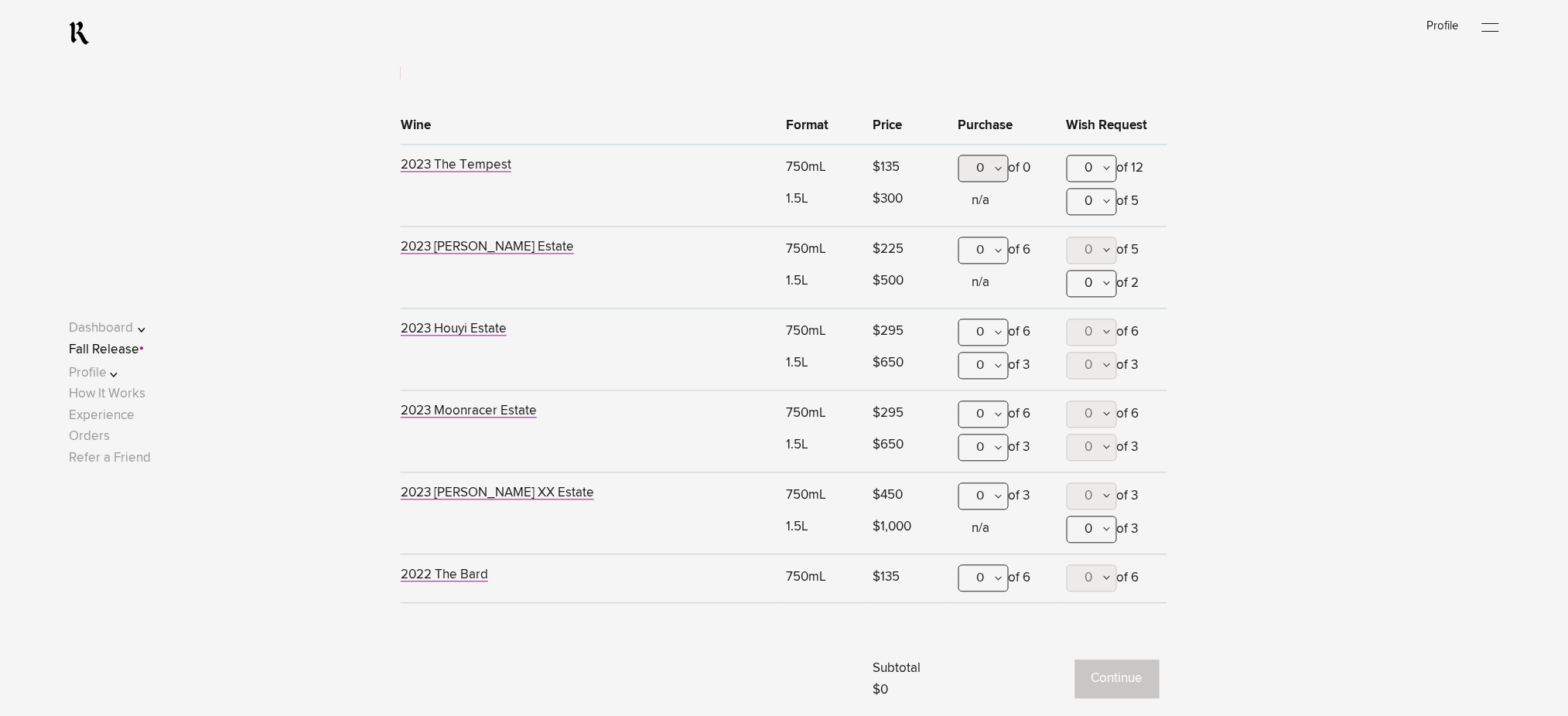
click at [992, 579] on div "0" at bounding box center [984, 578] width 50 height 27
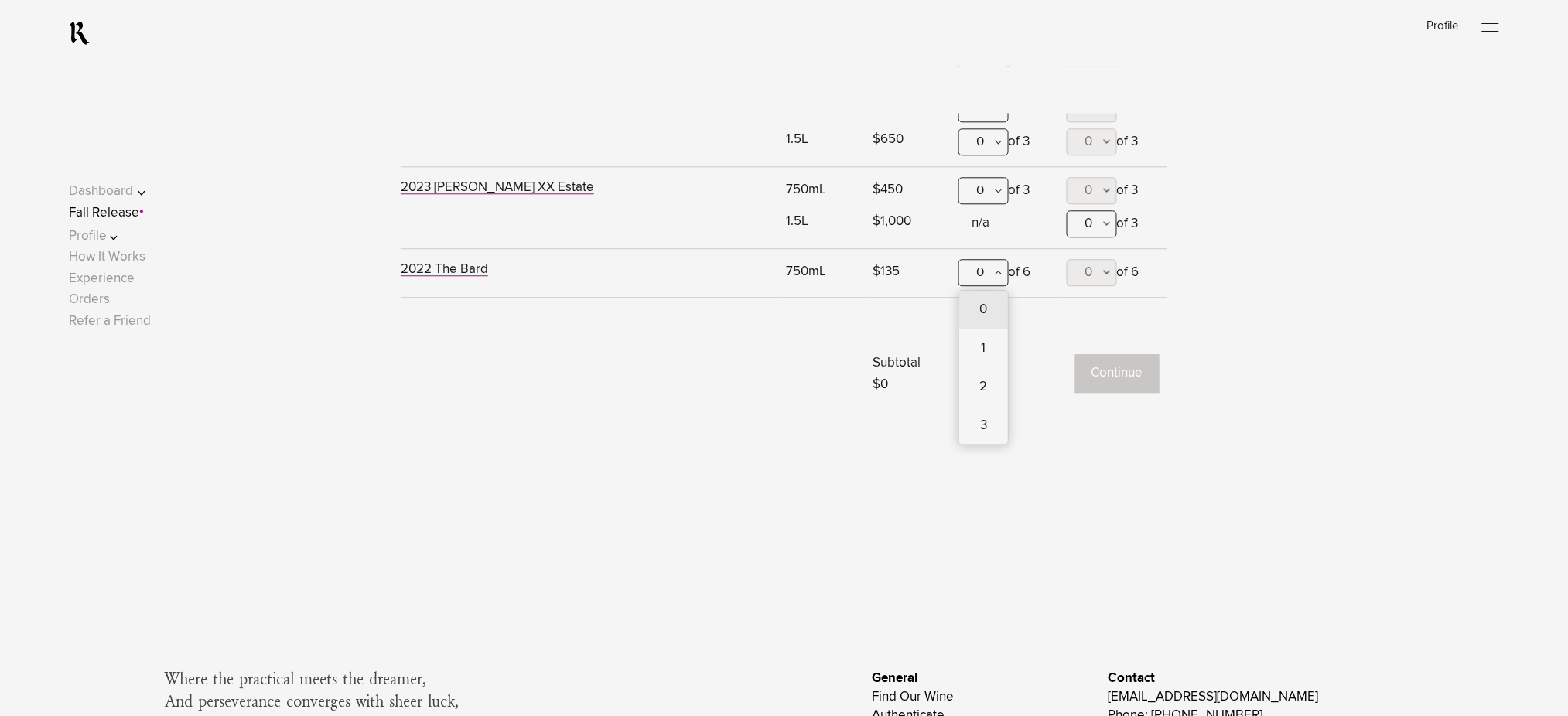
scroll to position [1326, 0]
click at [979, 519] on div "6" at bounding box center [984, 538] width 49 height 38
click at [1103, 268] on button "0" at bounding box center [1092, 269] width 50 height 27
click at [1074, 519] on span "6" at bounding box center [1092, 538] width 50 height 38
type lightning-combobox "6"
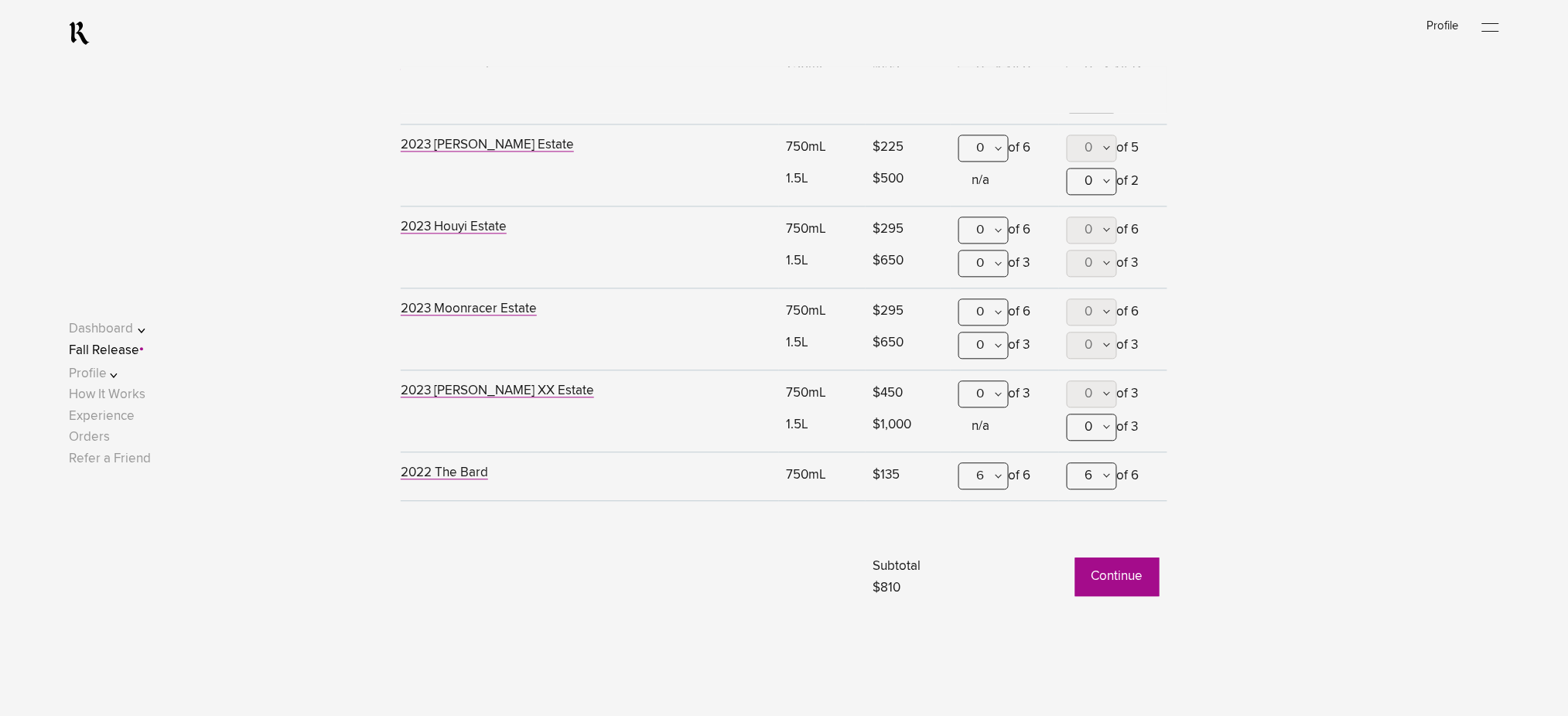
scroll to position [1016, 0]
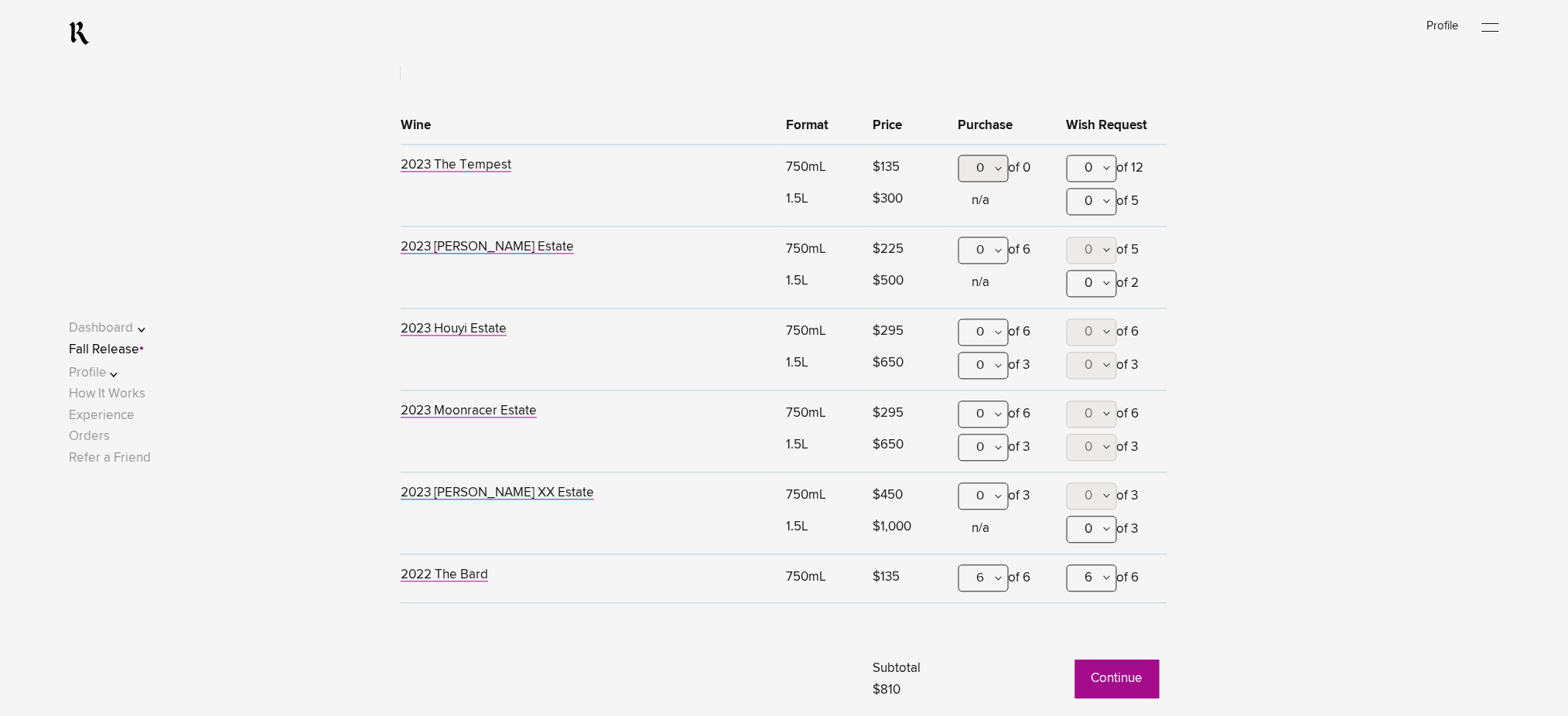
click at [993, 246] on div "0" at bounding box center [984, 251] width 50 height 27
click at [973, 502] on div "6" at bounding box center [984, 520] width 49 height 38
click at [977, 336] on div "0" at bounding box center [984, 333] width 50 height 27
click at [979, 480] on div "3" at bounding box center [984, 486] width 49 height 38
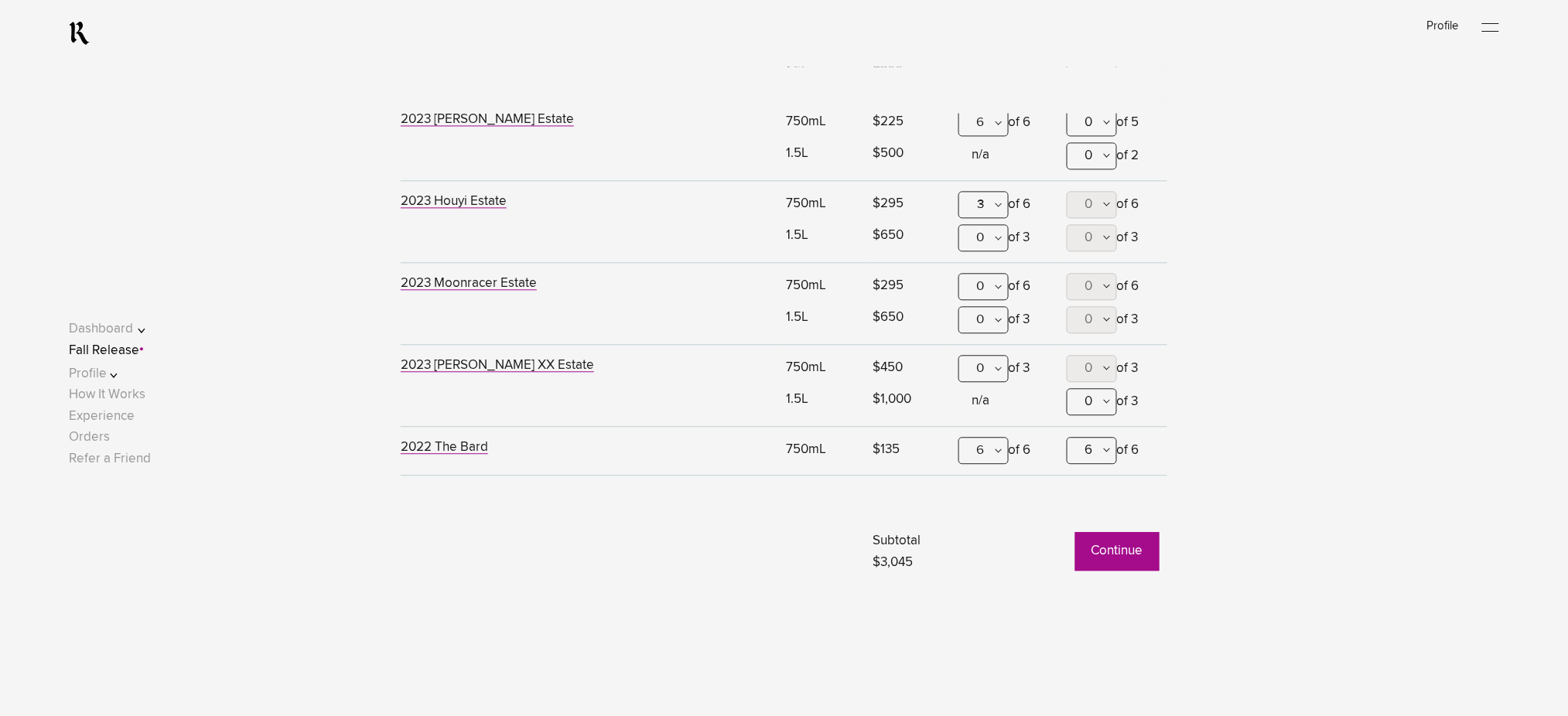
scroll to position [1222, 0]
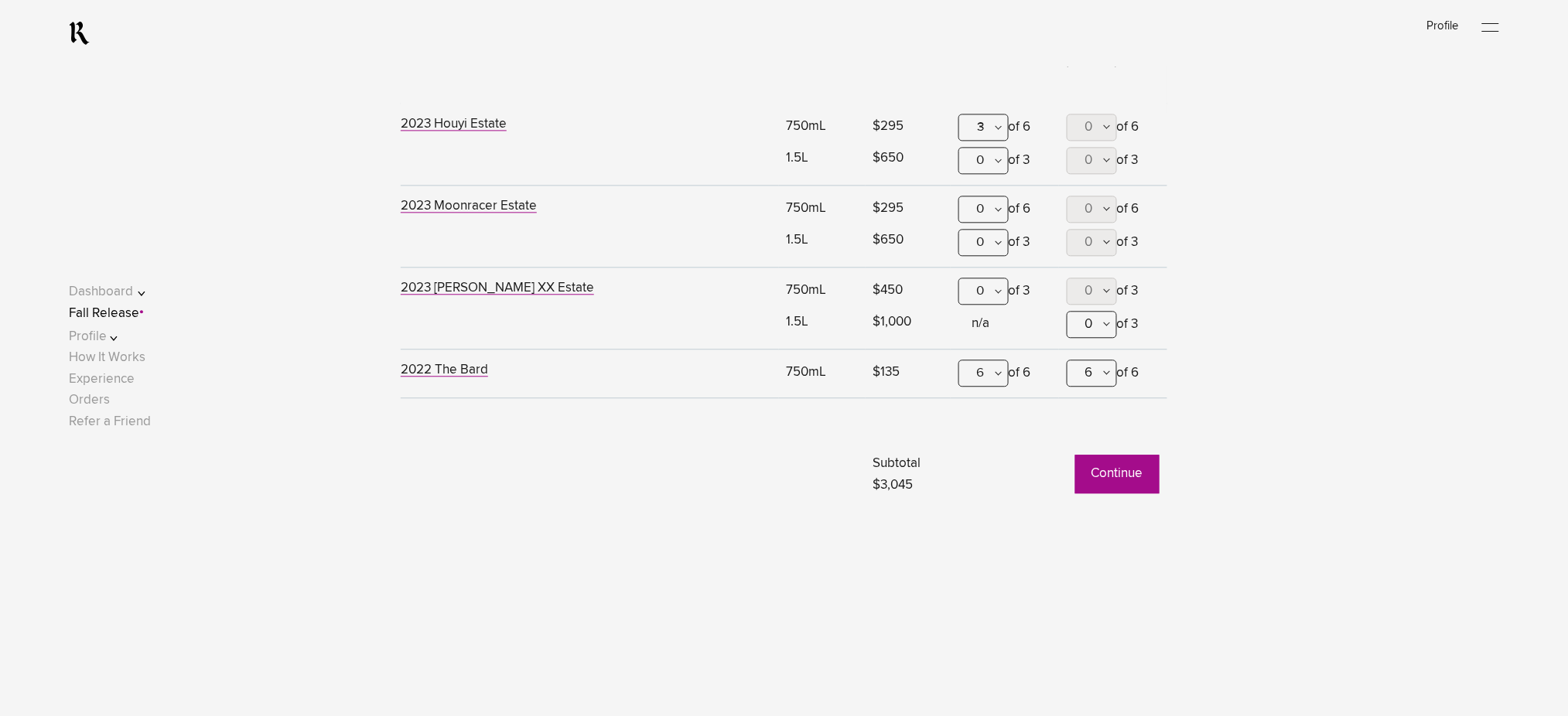
click at [1111, 483] on button "Continue" at bounding box center [1117, 474] width 84 height 38
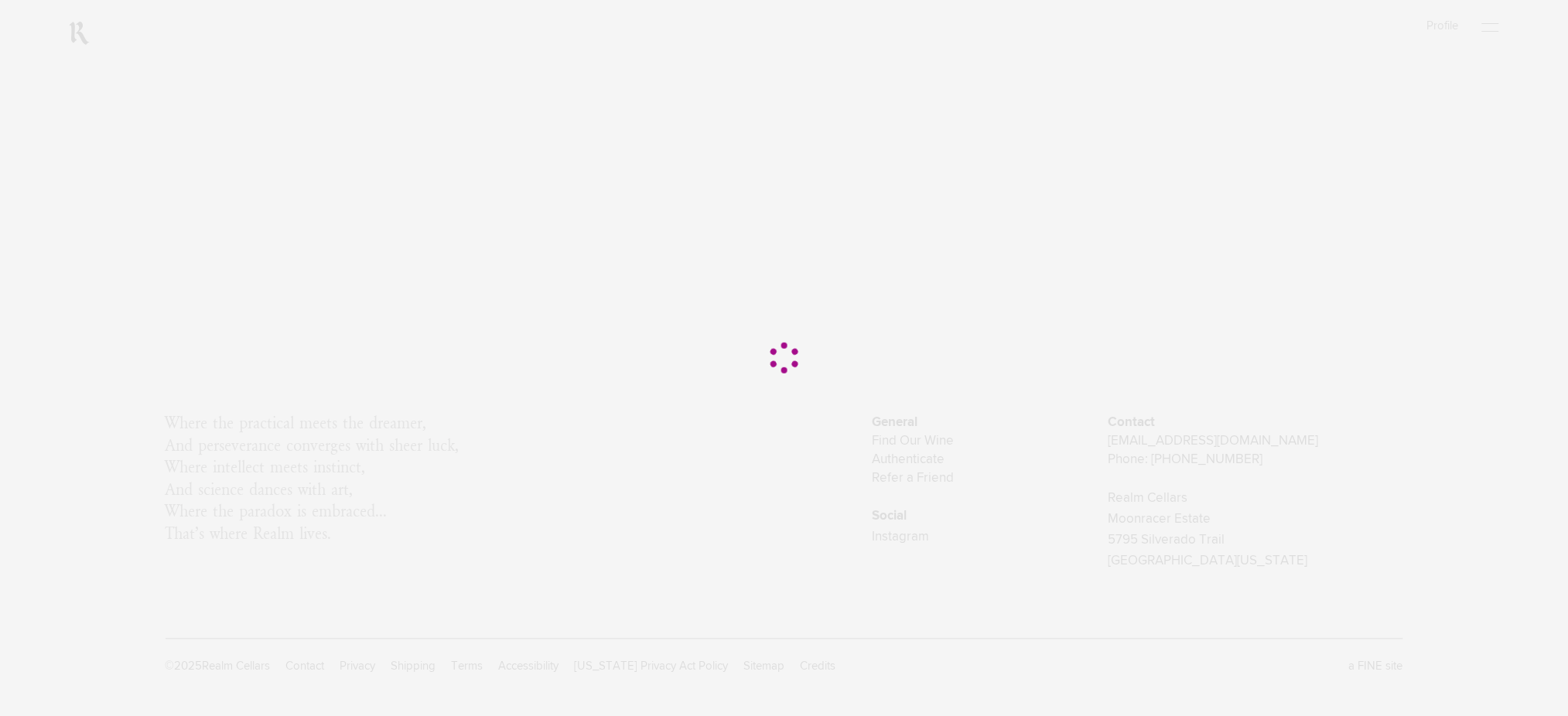
scroll to position [0, 0]
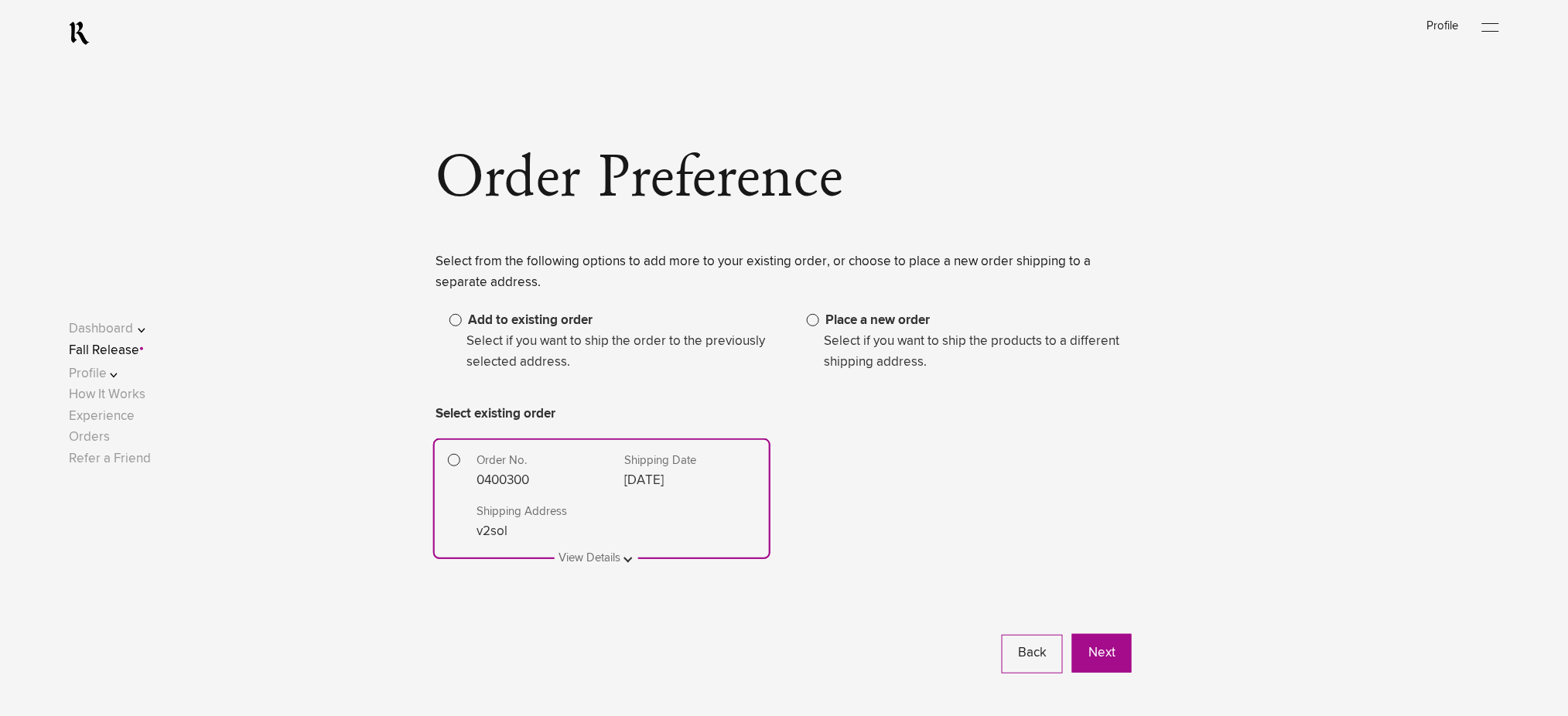
click at [814, 321] on span at bounding box center [812, 320] width 12 height 12
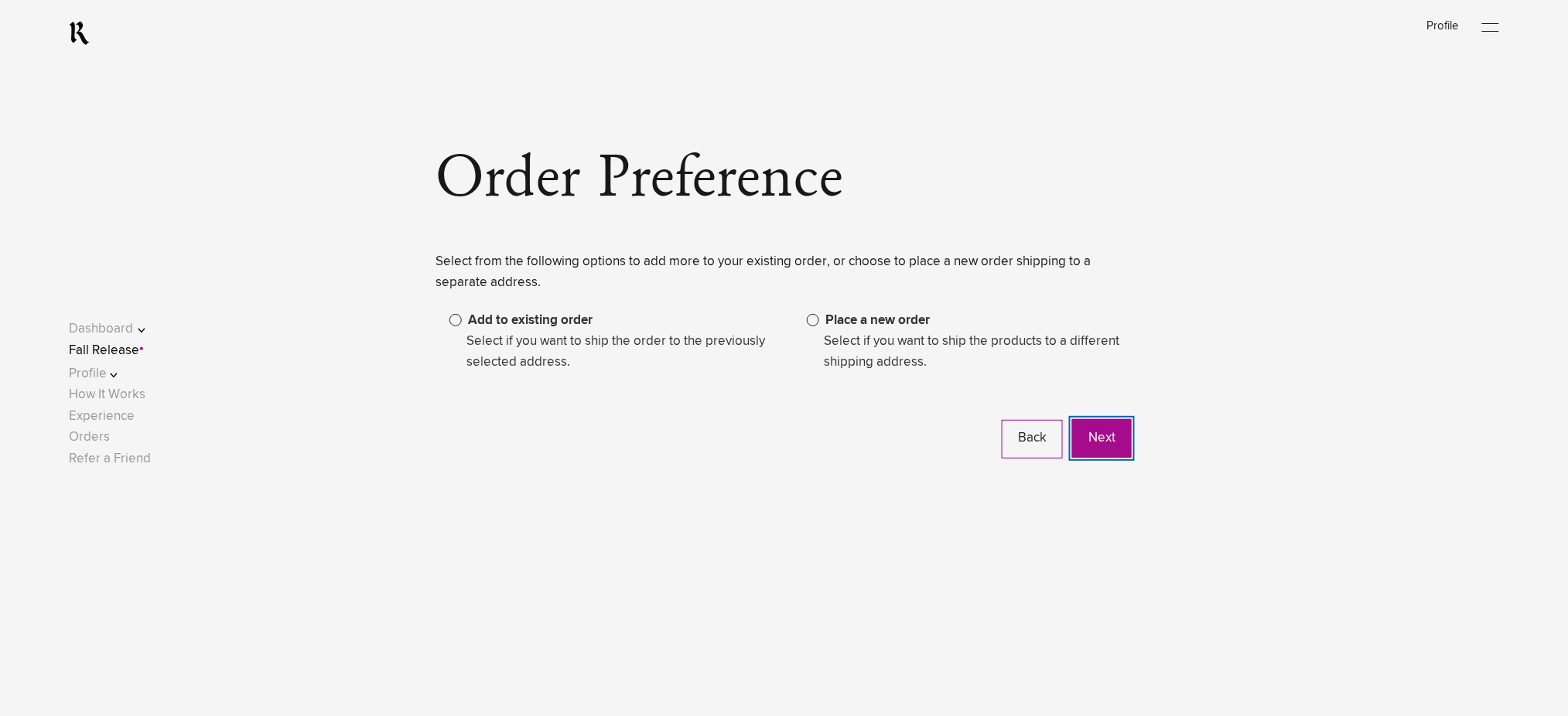
click at [1099, 447] on button "Next" at bounding box center [1103, 438] width 60 height 38
click at [1101, 434] on button "Next" at bounding box center [1103, 438] width 60 height 38
click at [1105, 439] on button "Next" at bounding box center [1103, 438] width 60 height 38
click at [120, 351] on link "Fall Release" at bounding box center [104, 351] width 70 height 13
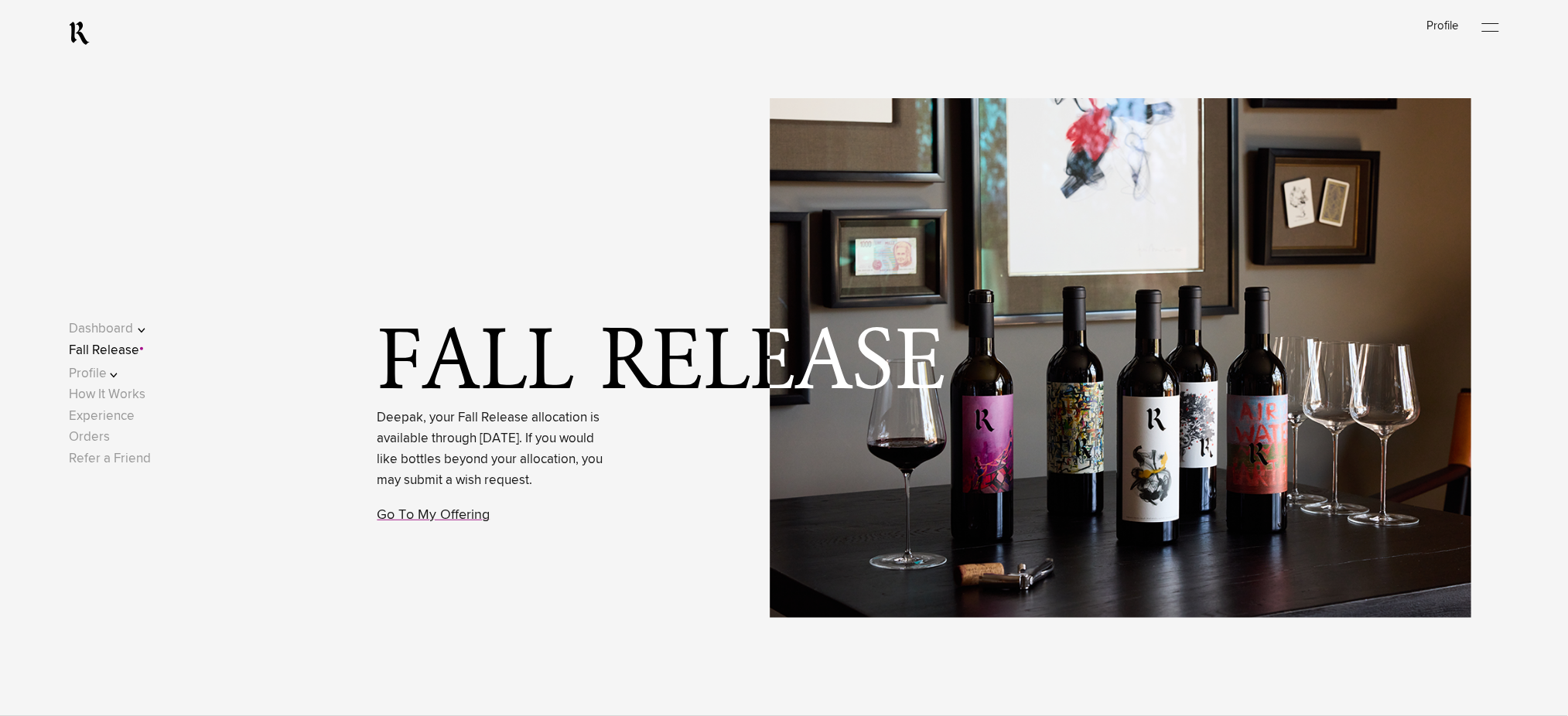
click at [130, 347] on link "Fall Release" at bounding box center [104, 351] width 70 height 13
click at [419, 522] on link "Go To My Offering" at bounding box center [434, 515] width 113 height 14
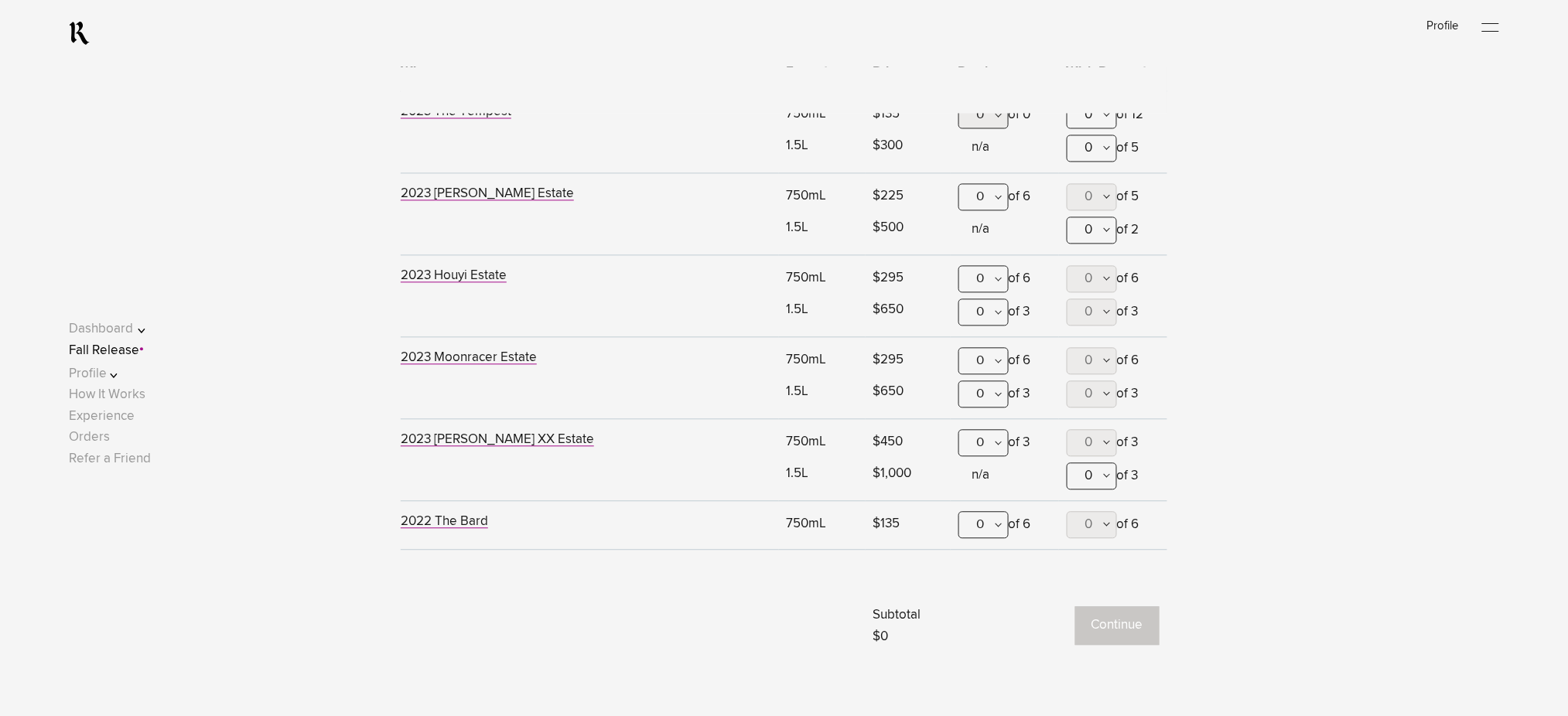
scroll to position [1119, 0]
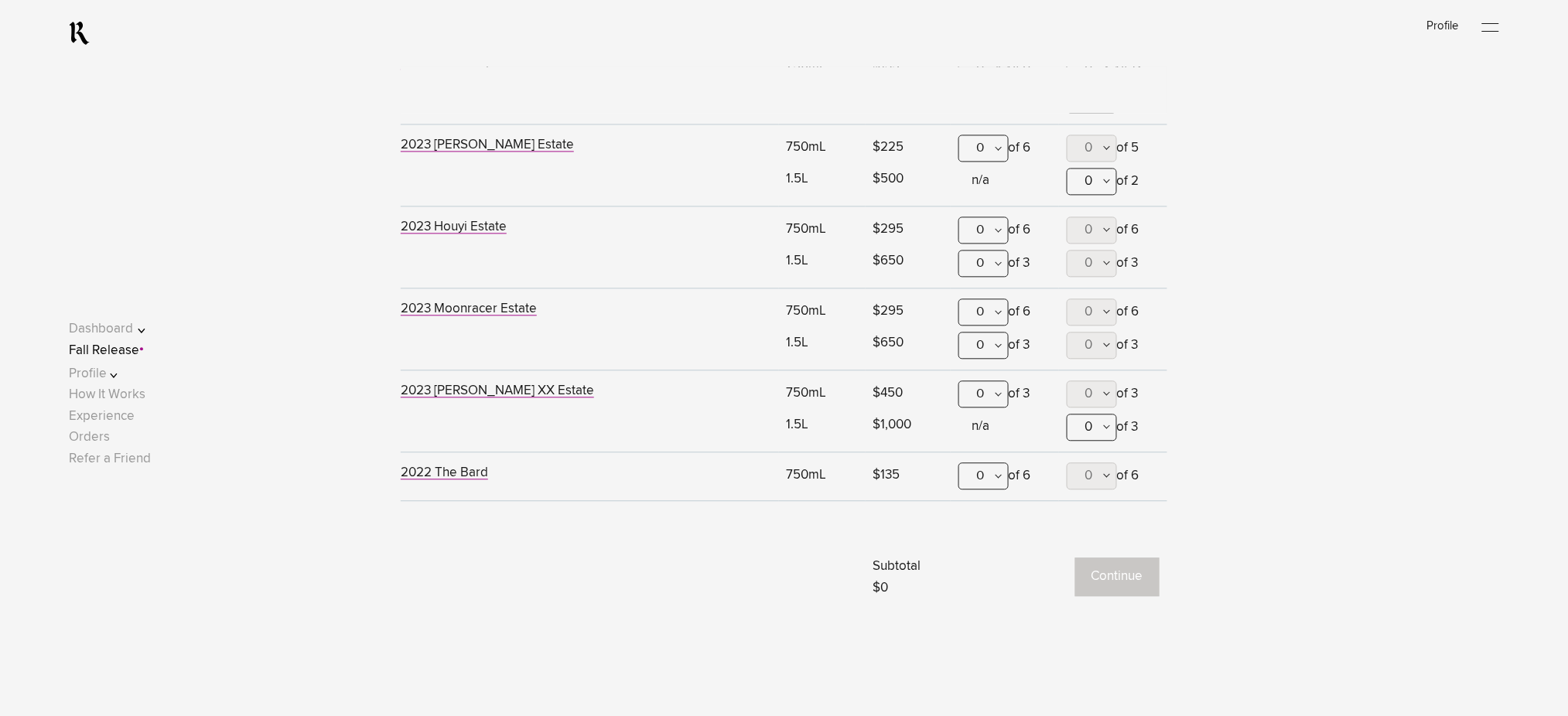
click at [991, 483] on div "0" at bounding box center [984, 475] width 50 height 27
click at [1083, 472] on button "0" at bounding box center [1092, 475] width 50 height 27
type lightning-combobox "6"
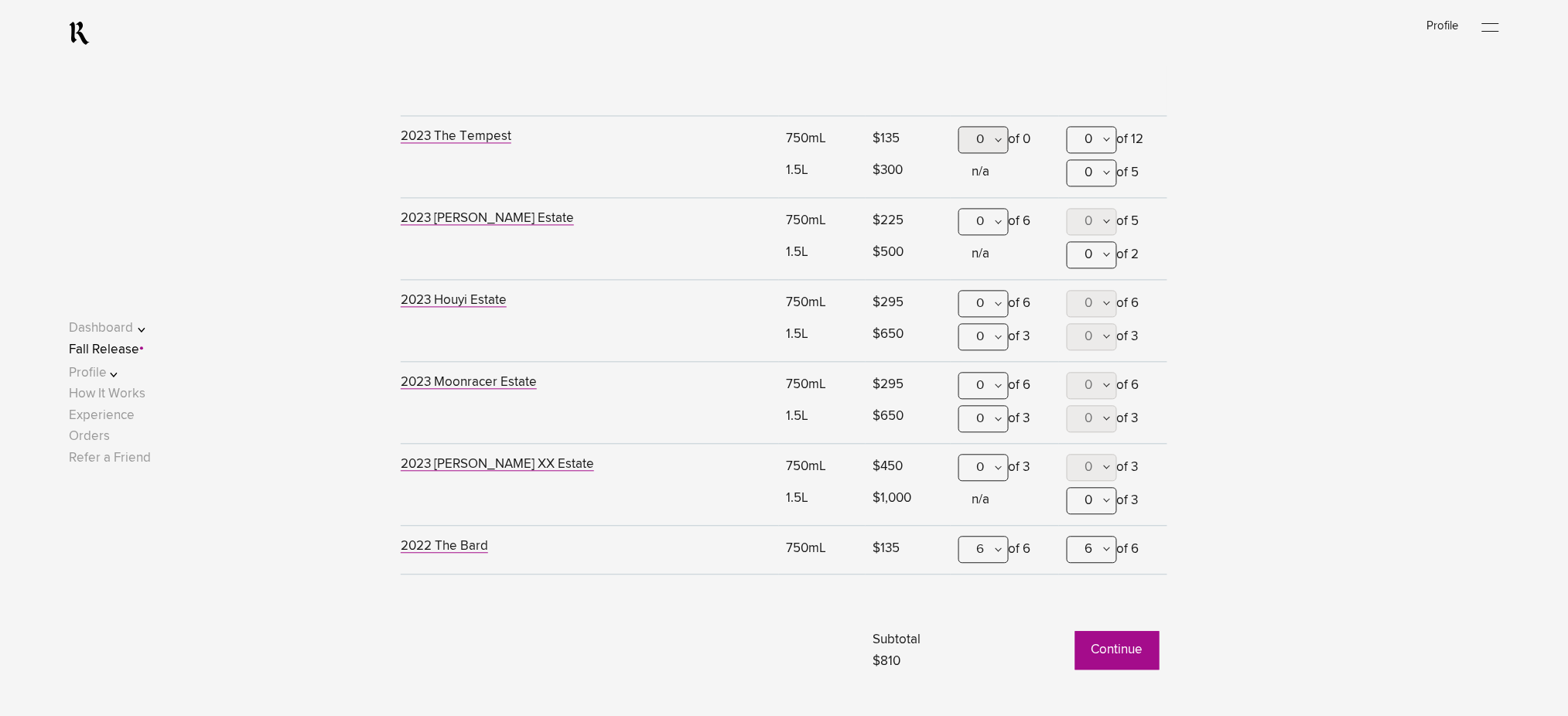
scroll to position [1016, 0]
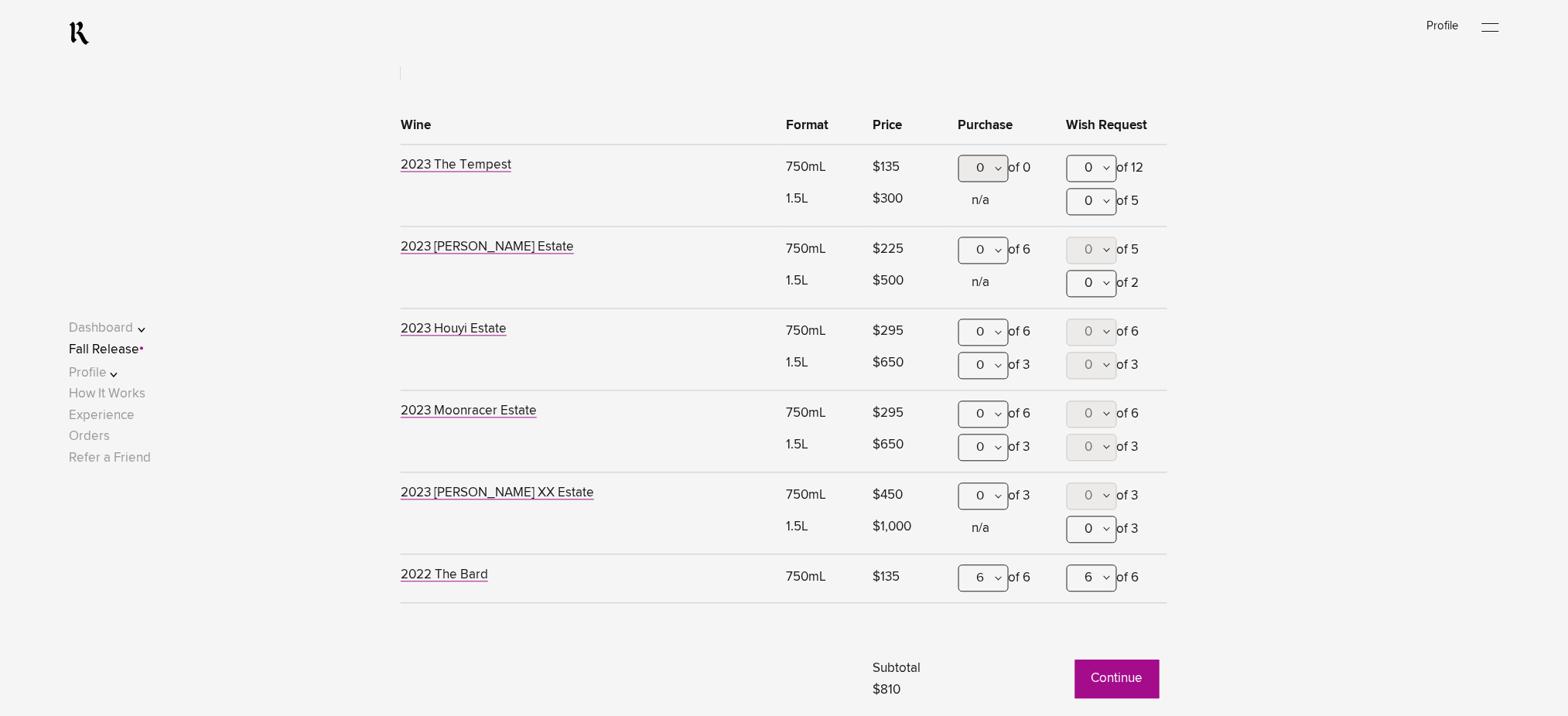
click at [981, 334] on div "0" at bounding box center [984, 333] width 50 height 27
click at [982, 478] on div "3" at bounding box center [984, 486] width 49 height 38
click at [995, 252] on div "0" at bounding box center [984, 251] width 50 height 27
click at [977, 502] on div "6" at bounding box center [984, 520] width 49 height 38
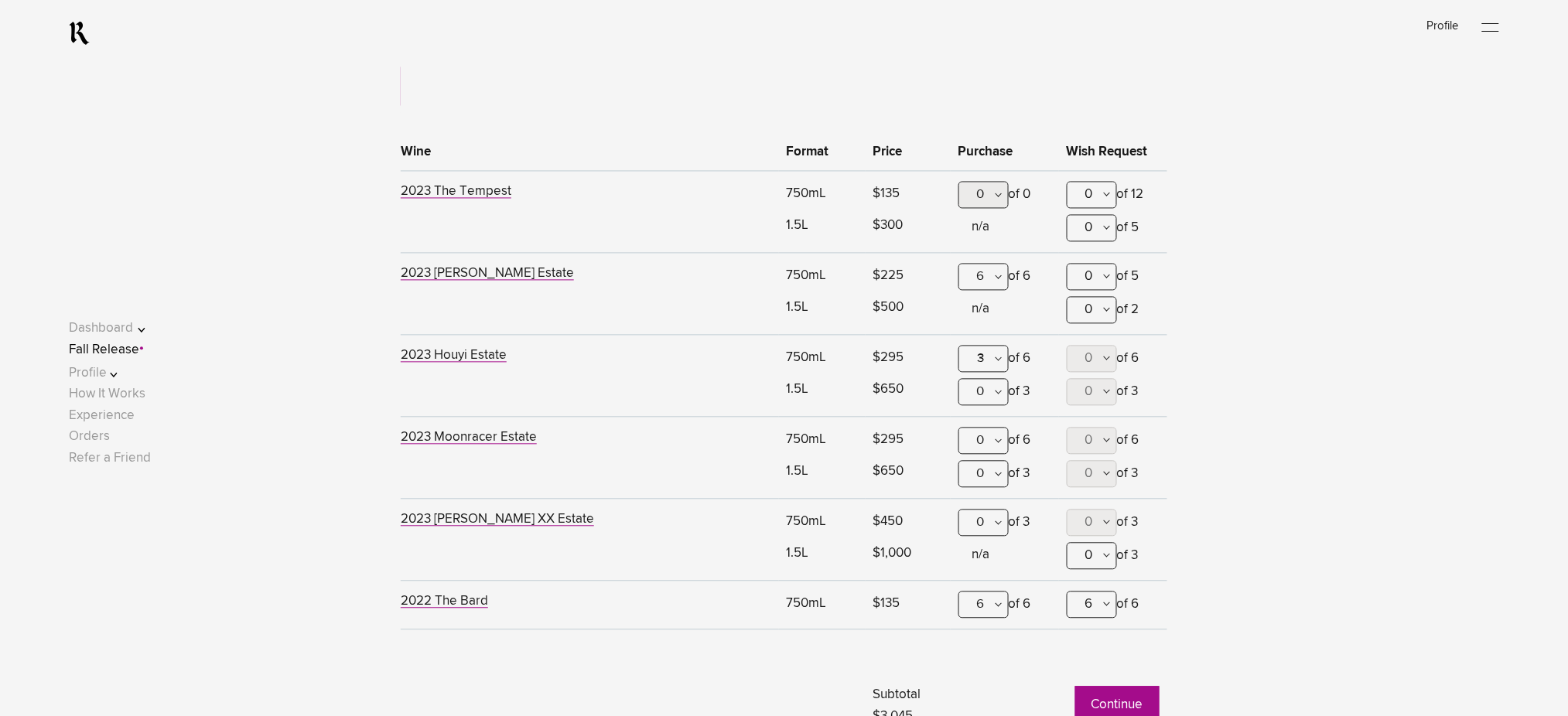
scroll to position [1222, 0]
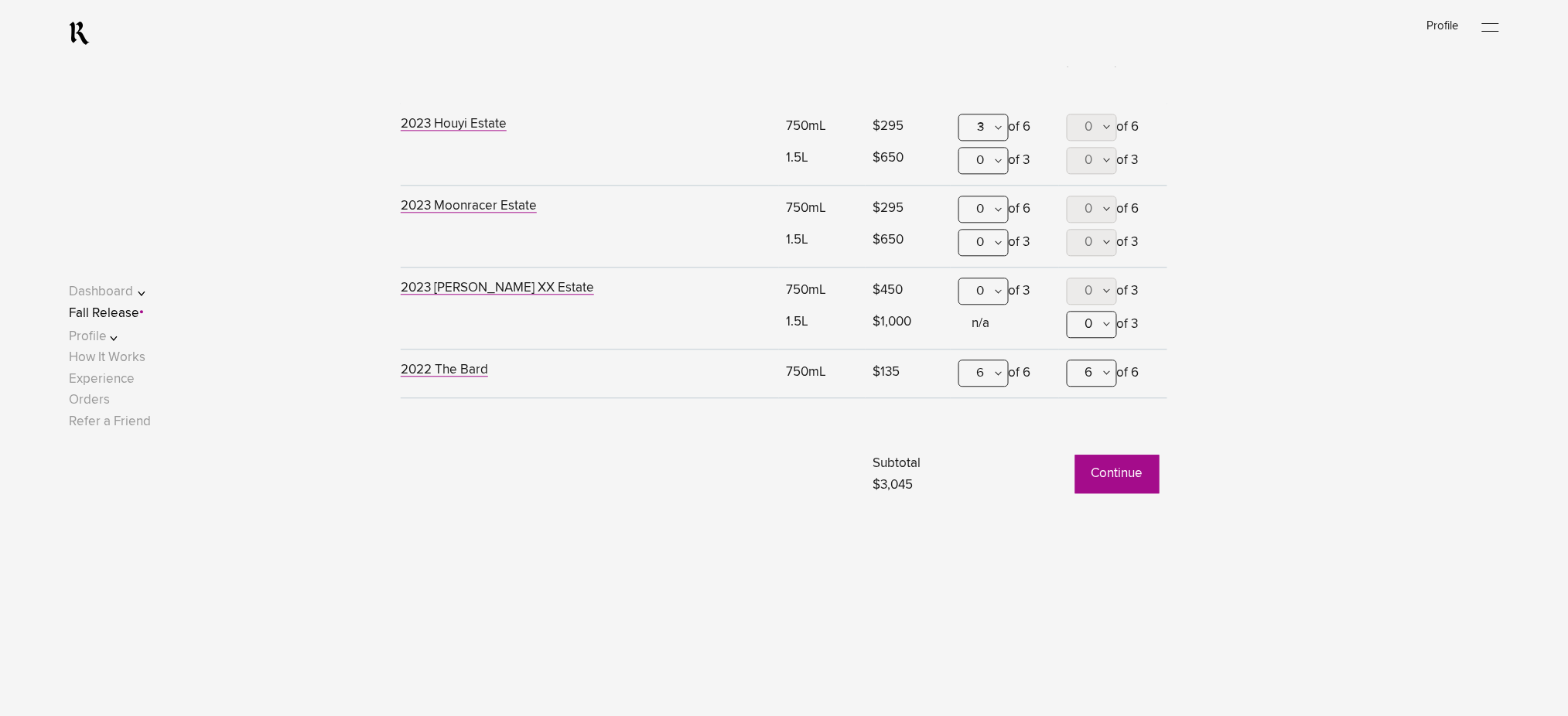
click at [1118, 469] on button "Continue" at bounding box center [1117, 474] width 84 height 38
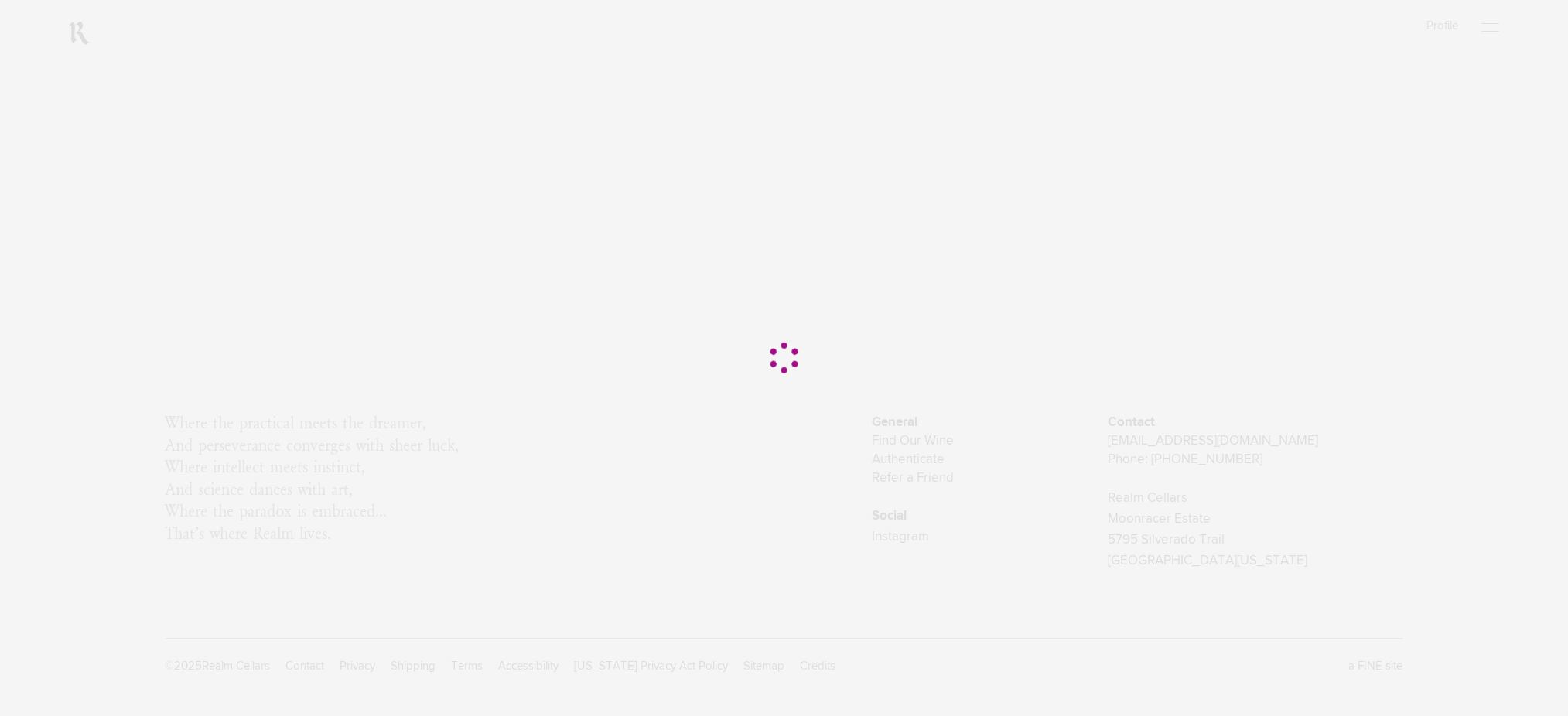
scroll to position [0, 0]
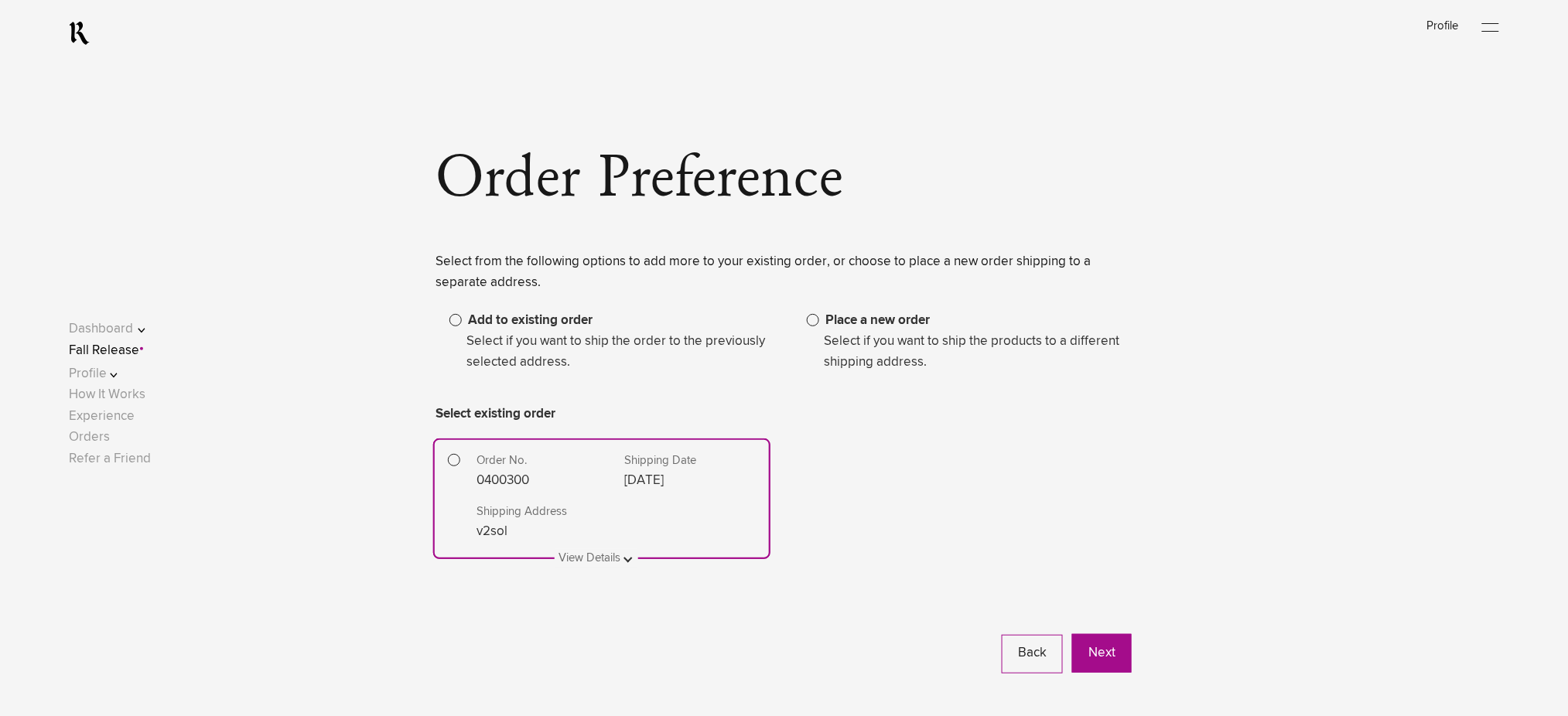
click at [867, 341] on legend "Select if you want to ship the products to a different shipping address." at bounding box center [969, 351] width 325 height 42
click at [814, 320] on span at bounding box center [812, 320] width 12 height 12
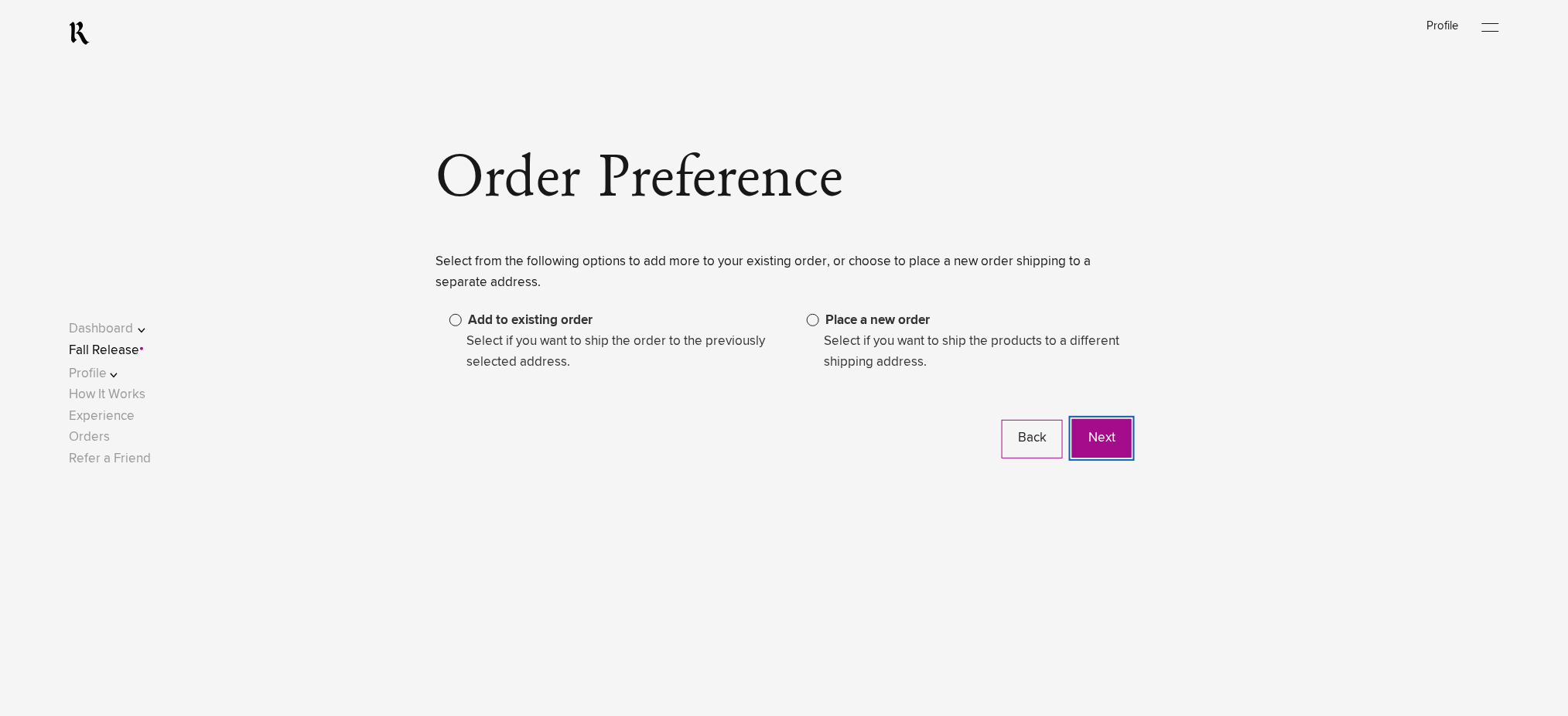
click at [1110, 436] on button "Next" at bounding box center [1103, 438] width 60 height 38
click at [1094, 437] on button "Next" at bounding box center [1103, 438] width 60 height 38
click at [534, 348] on legend "Select if you want to ship the order to the previously selected address." at bounding box center [612, 351] width 325 height 42
click at [456, 315] on span at bounding box center [455, 320] width 12 height 12
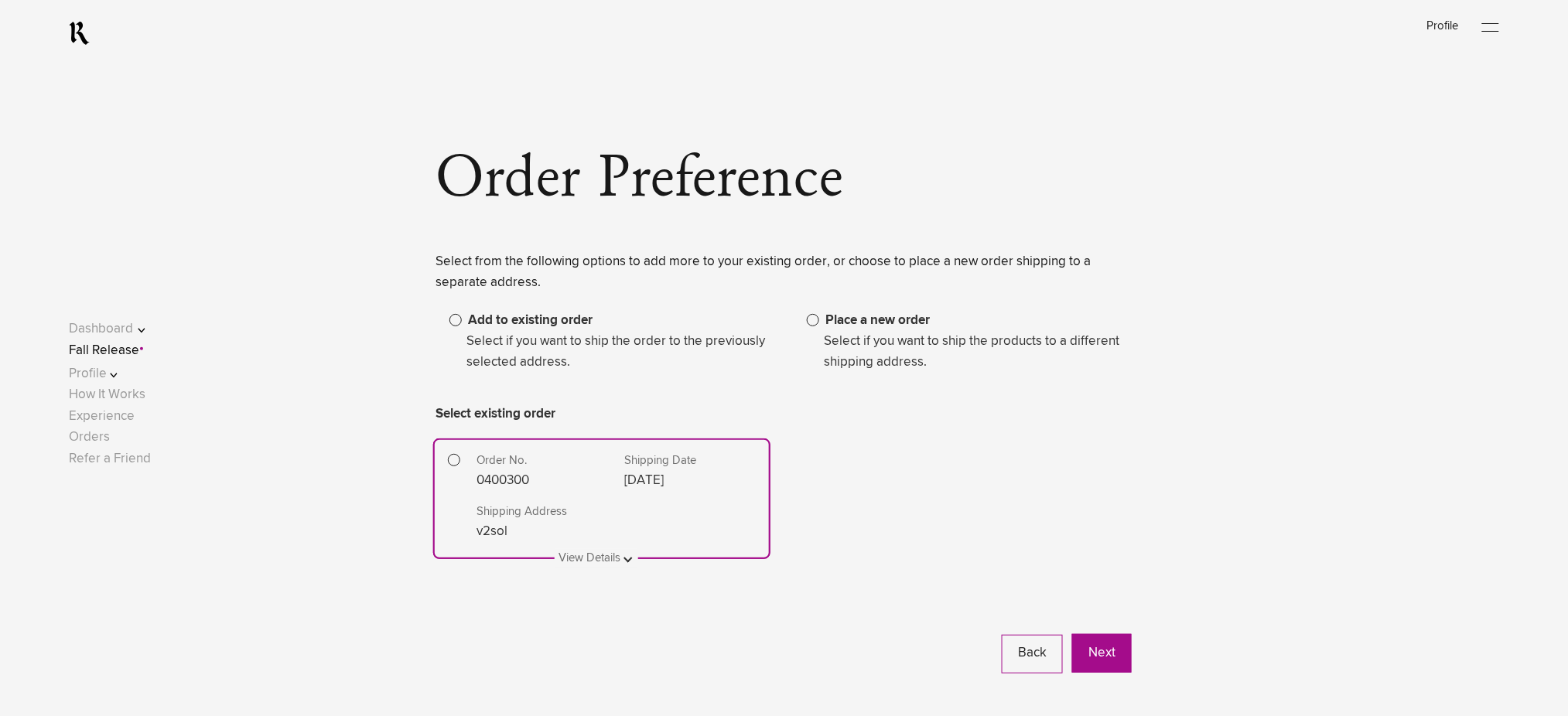
click at [814, 316] on span at bounding box center [812, 320] width 12 height 12
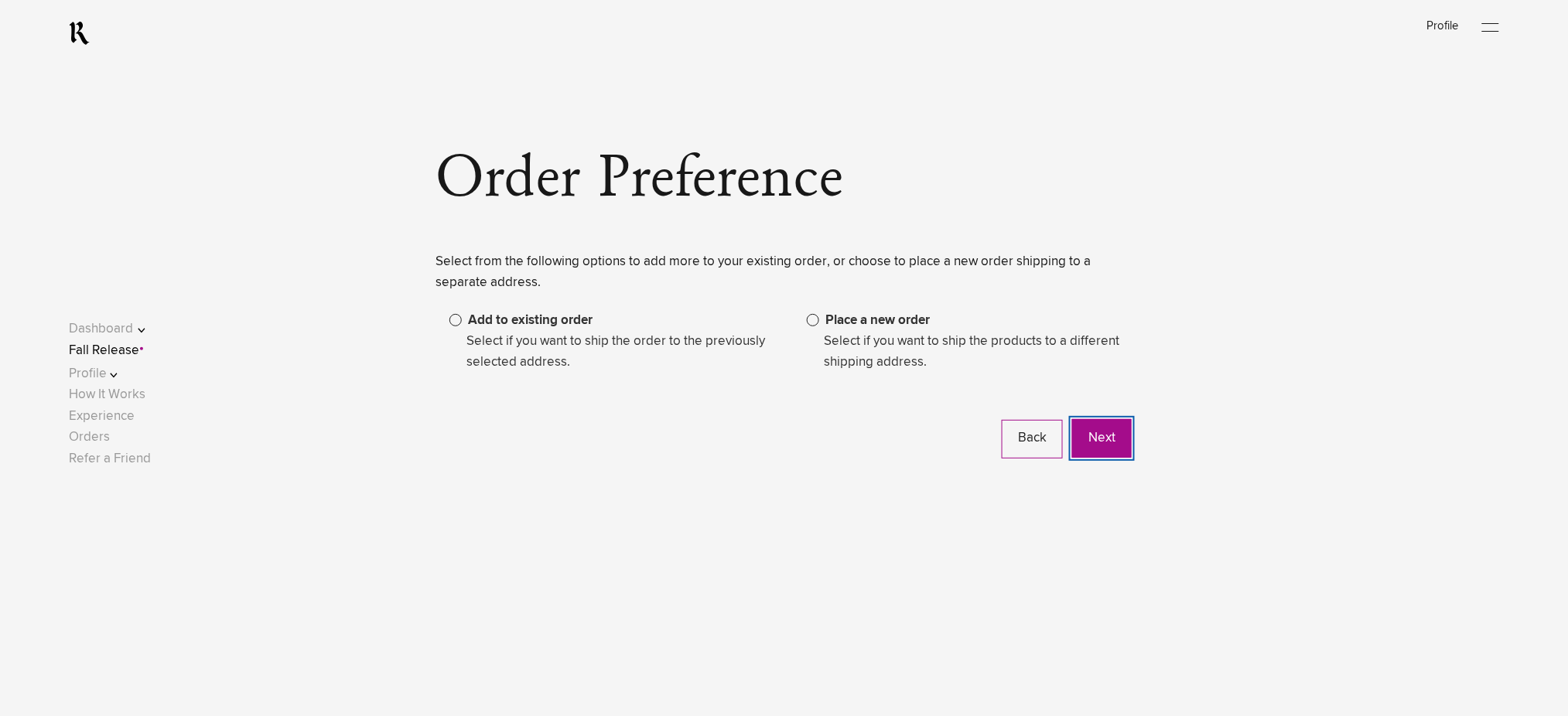
click at [1110, 443] on button "Next" at bounding box center [1103, 438] width 60 height 38
click at [1098, 446] on button "Next" at bounding box center [1103, 438] width 60 height 38
click at [139, 351] on link "Fall Release" at bounding box center [104, 351] width 70 height 13
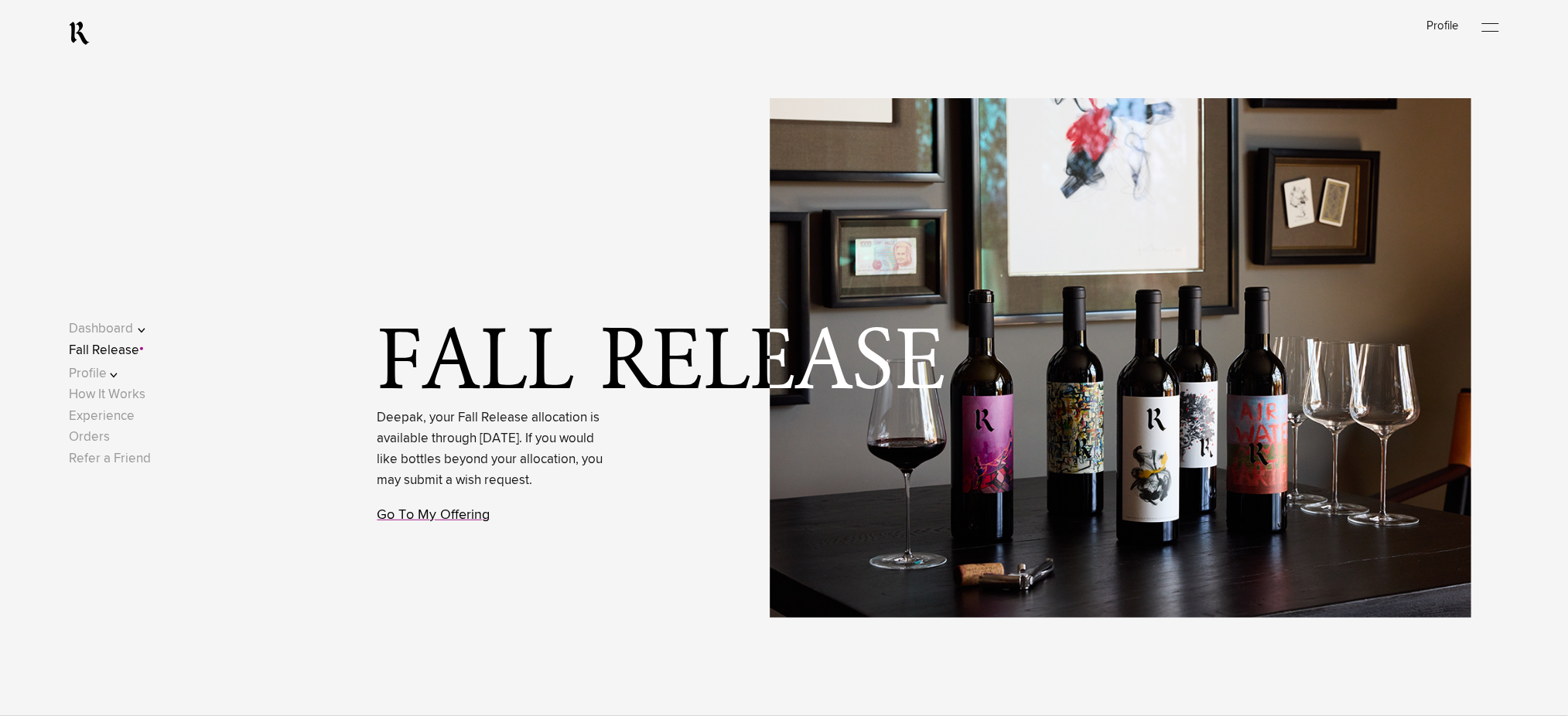
click at [432, 522] on link "Go To My Offering" at bounding box center [434, 515] width 113 height 14
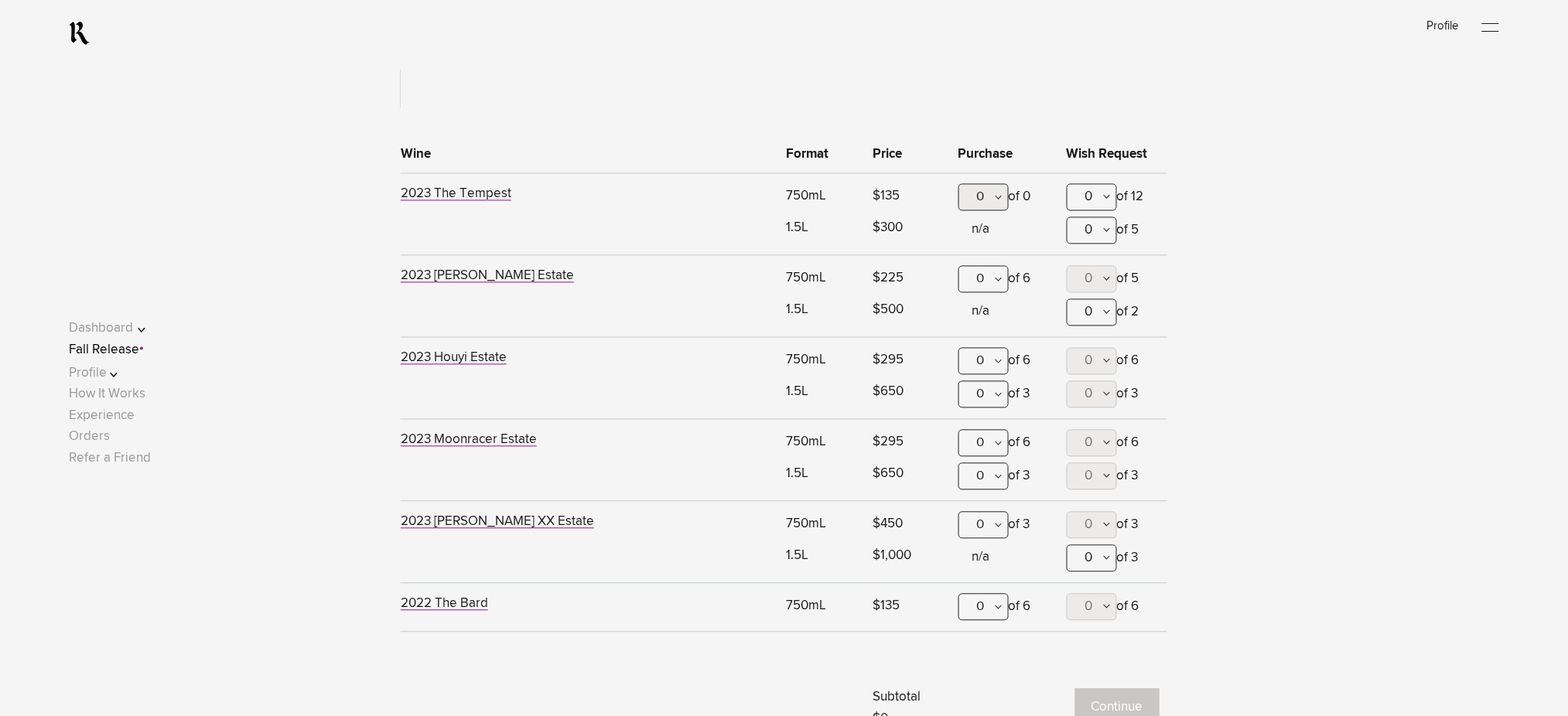
scroll to position [1016, 0]
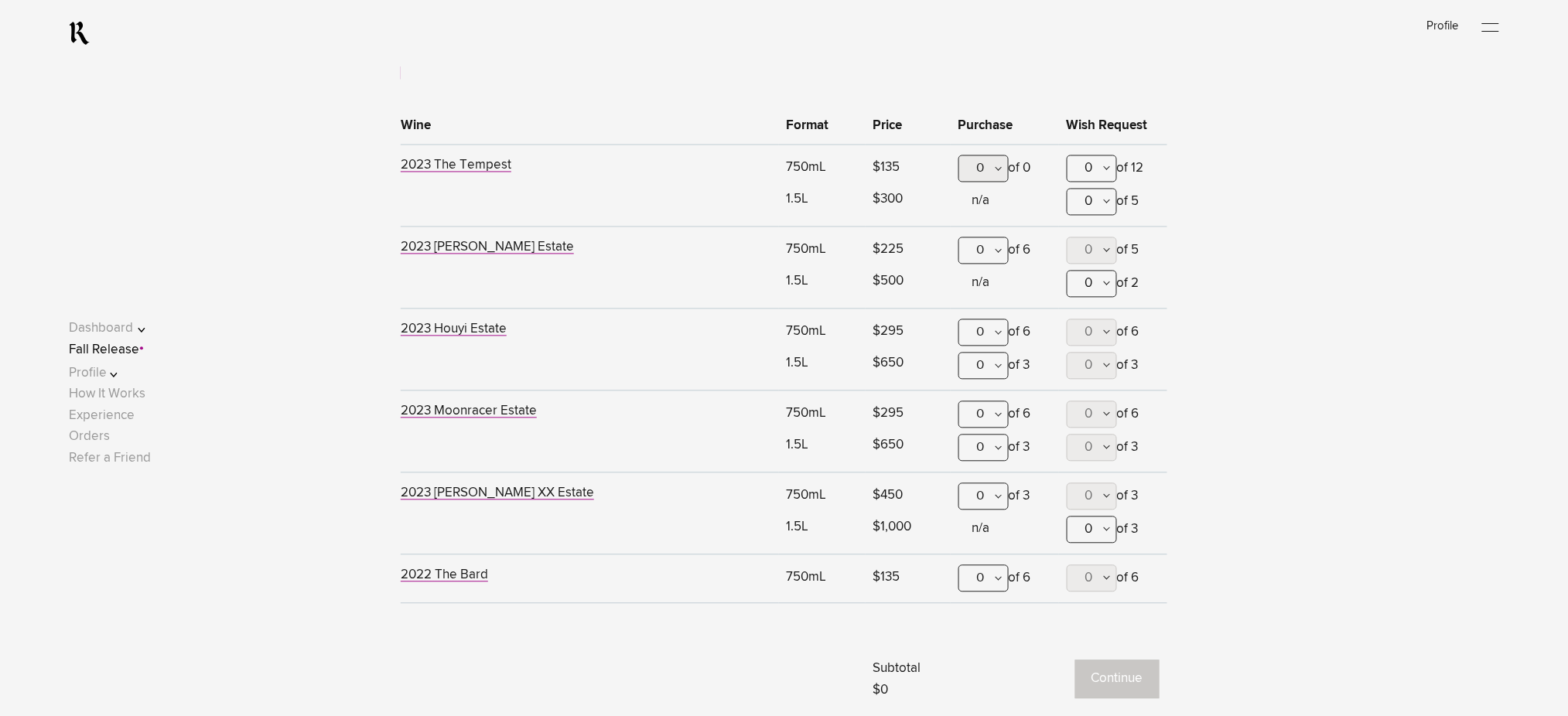
click at [989, 255] on div "0" at bounding box center [984, 251] width 50 height 27
click at [985, 502] on div "6" at bounding box center [984, 520] width 49 height 38
click at [987, 329] on div "0" at bounding box center [984, 333] width 50 height 27
click at [989, 483] on div "3" at bounding box center [984, 486] width 49 height 38
drag, startPoint x: 997, startPoint y: 585, endPoint x: 989, endPoint y: 597, distance: 14.4
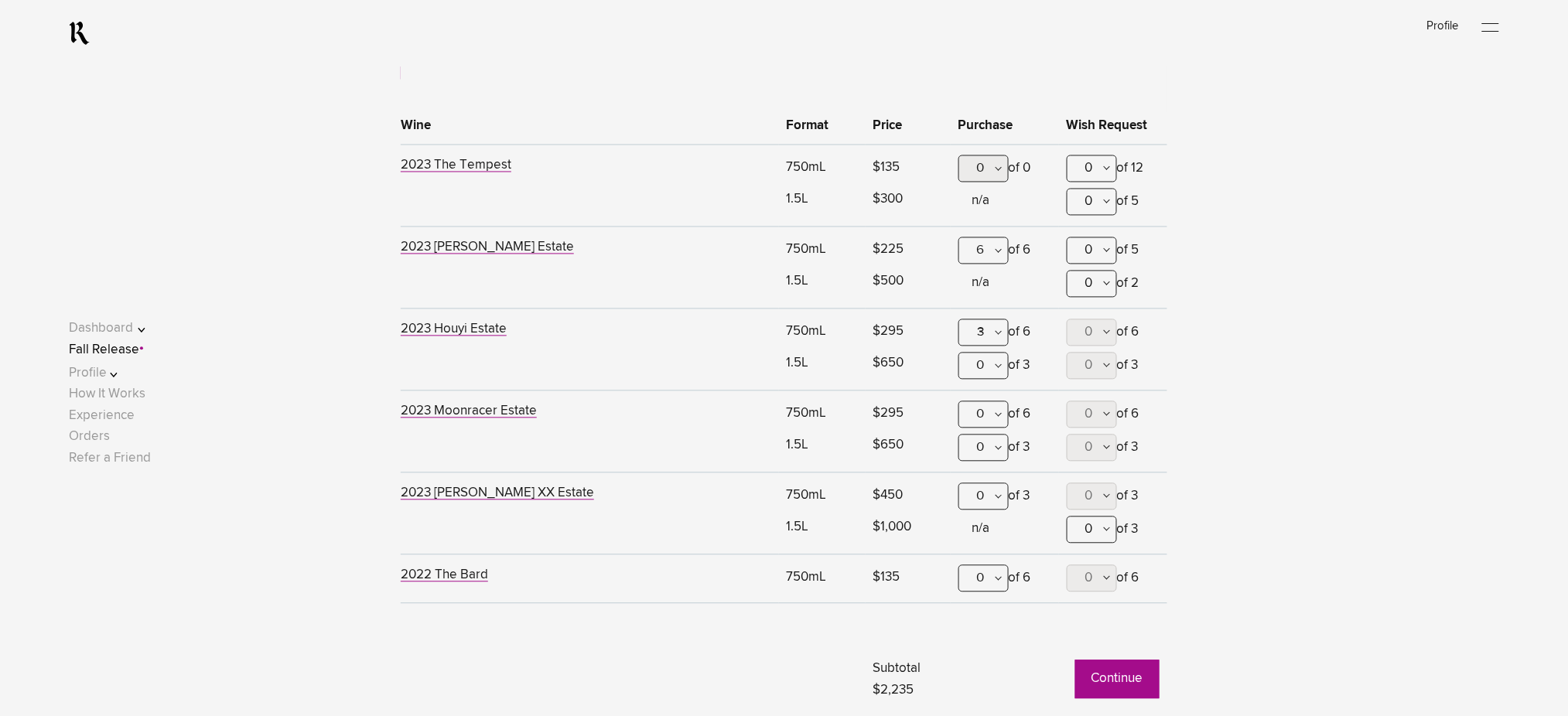
click at [996, 585] on div "0" at bounding box center [984, 578] width 50 height 27
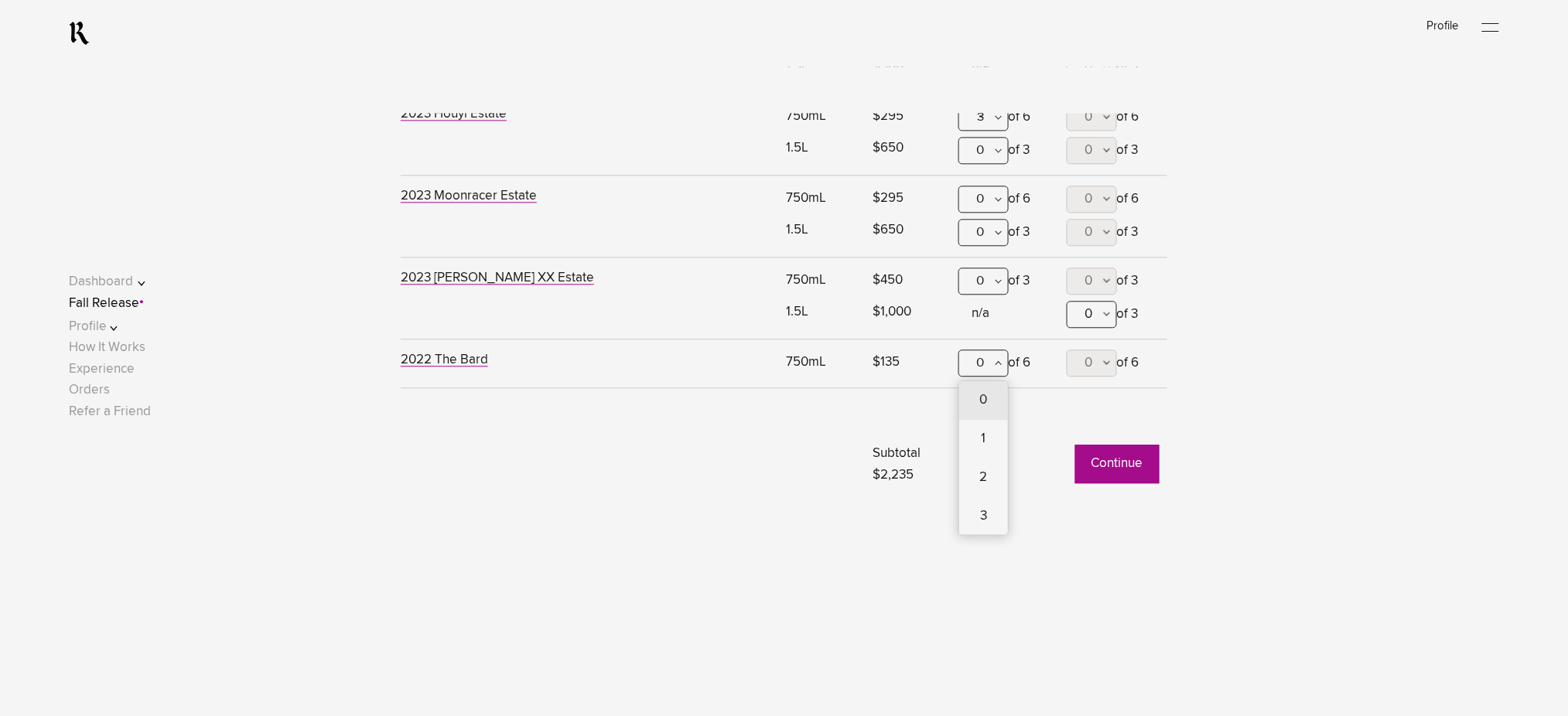
scroll to position [1326, 0]
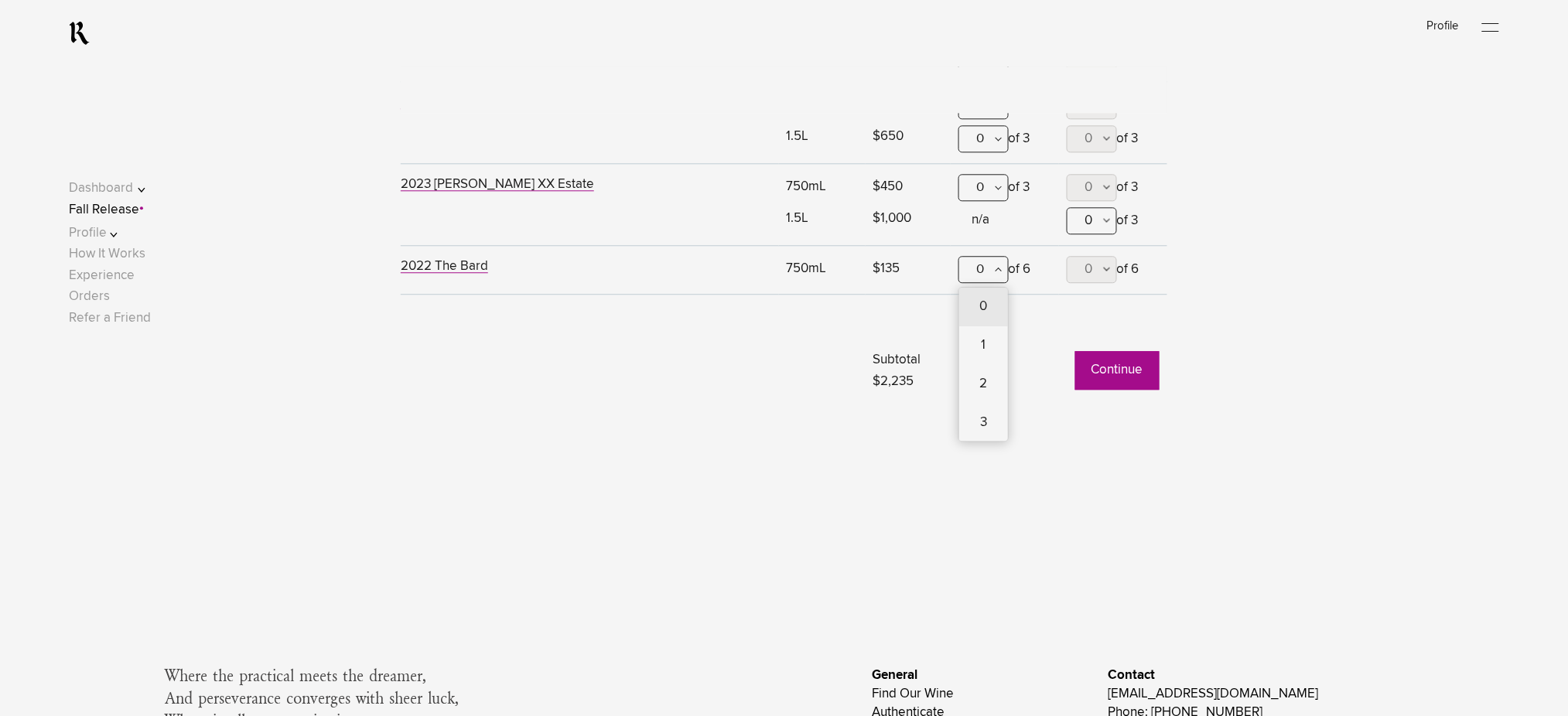
click at [979, 519] on div "6" at bounding box center [984, 538] width 49 height 38
click at [1075, 266] on button "0" at bounding box center [1092, 269] width 50 height 27
click at [1094, 255] on td "0 0 1 2 3 4 5 6 of 6" at bounding box center [1114, 270] width 108 height 48
click at [1091, 263] on span "0" at bounding box center [1089, 269] width 7 height 13
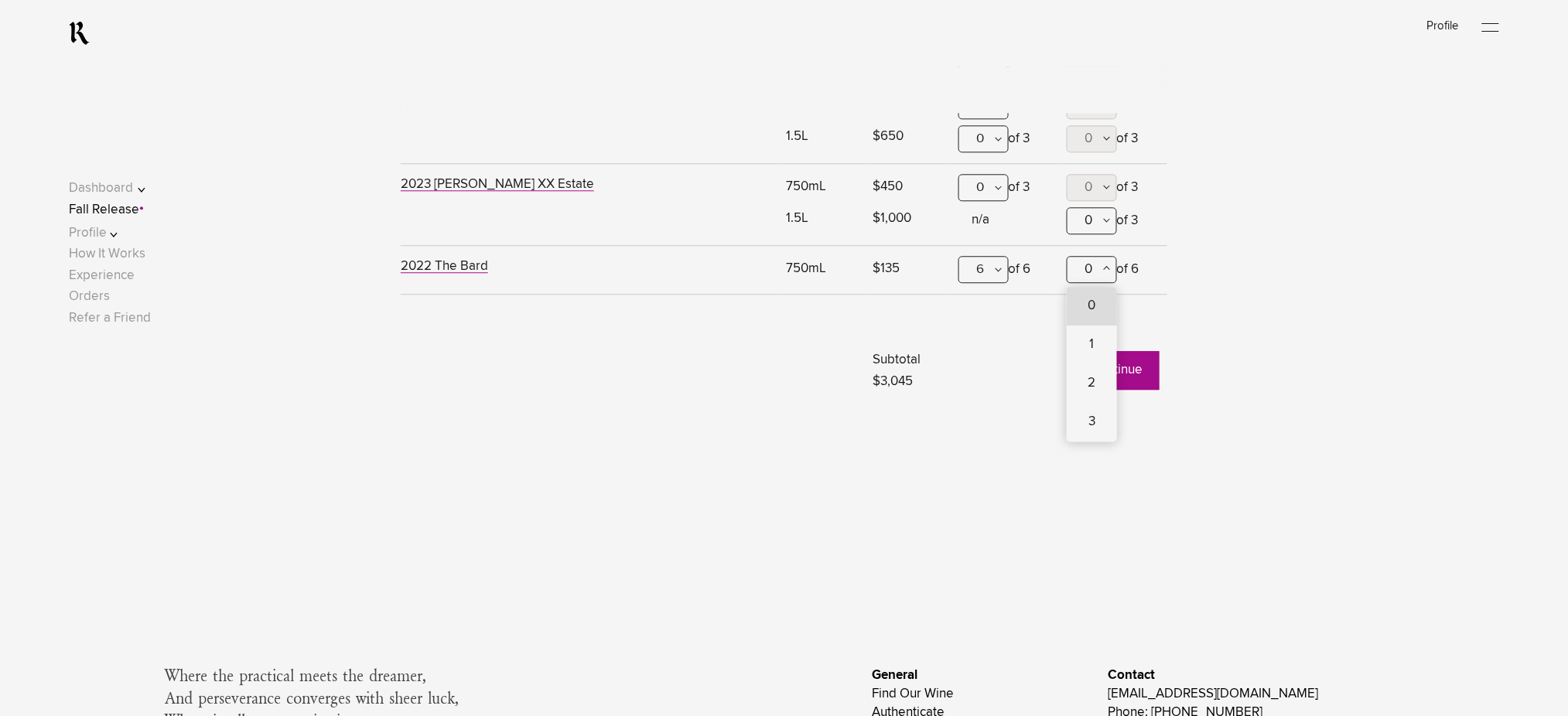
click at [1075, 519] on span "6" at bounding box center [1092, 538] width 50 height 38
type lightning-combobox "6"
click at [1113, 379] on button "Continue" at bounding box center [1117, 370] width 84 height 38
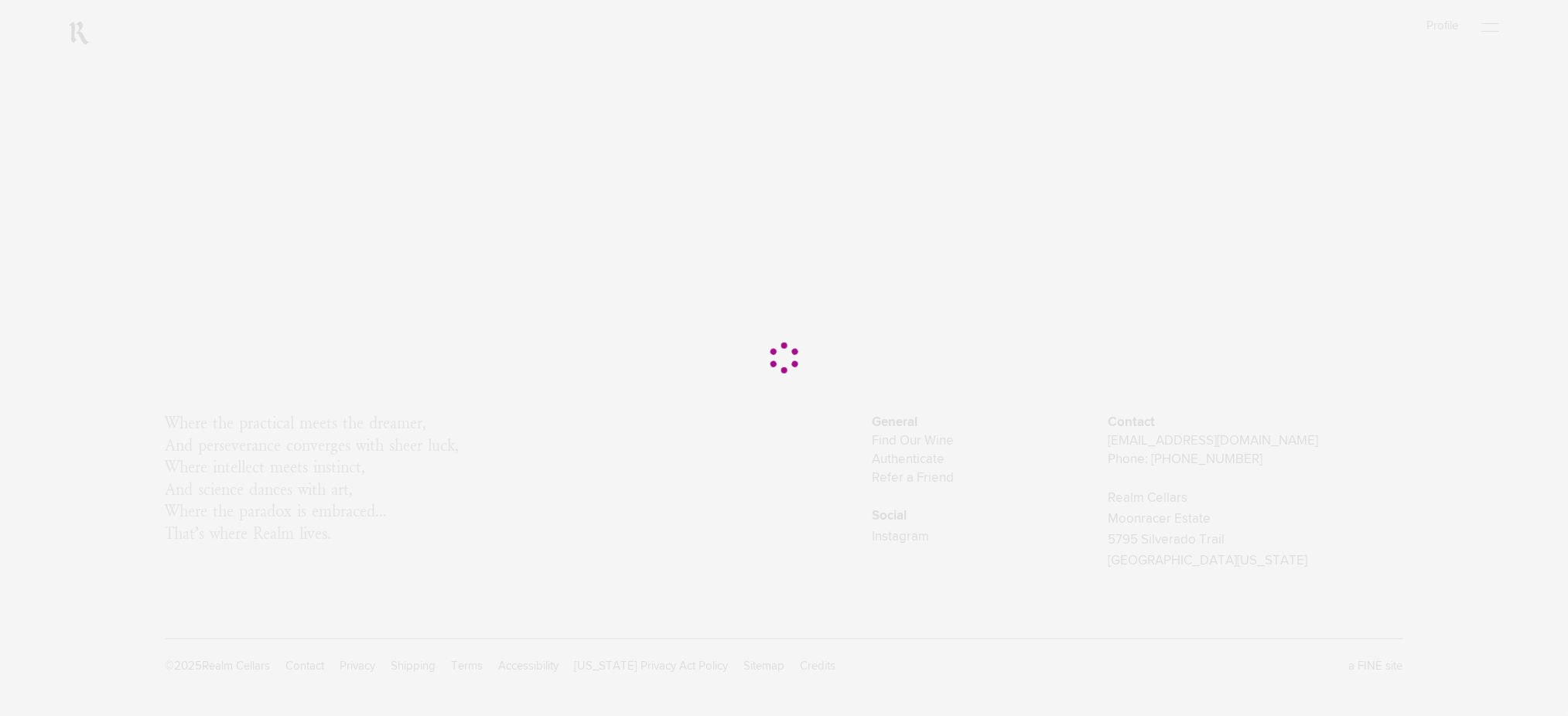
scroll to position [0, 0]
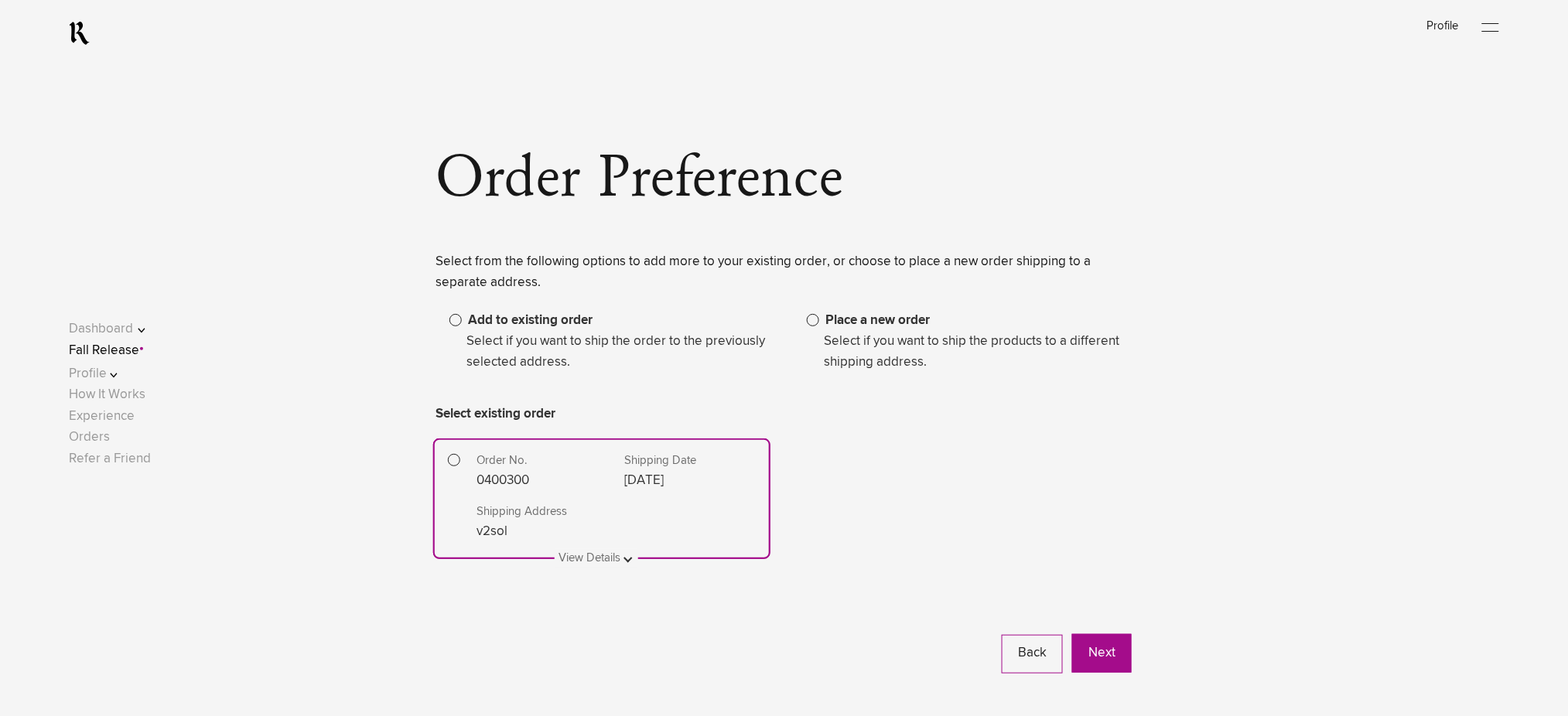
click at [850, 327] on span "Place a new order" at bounding box center [878, 321] width 104 height 13
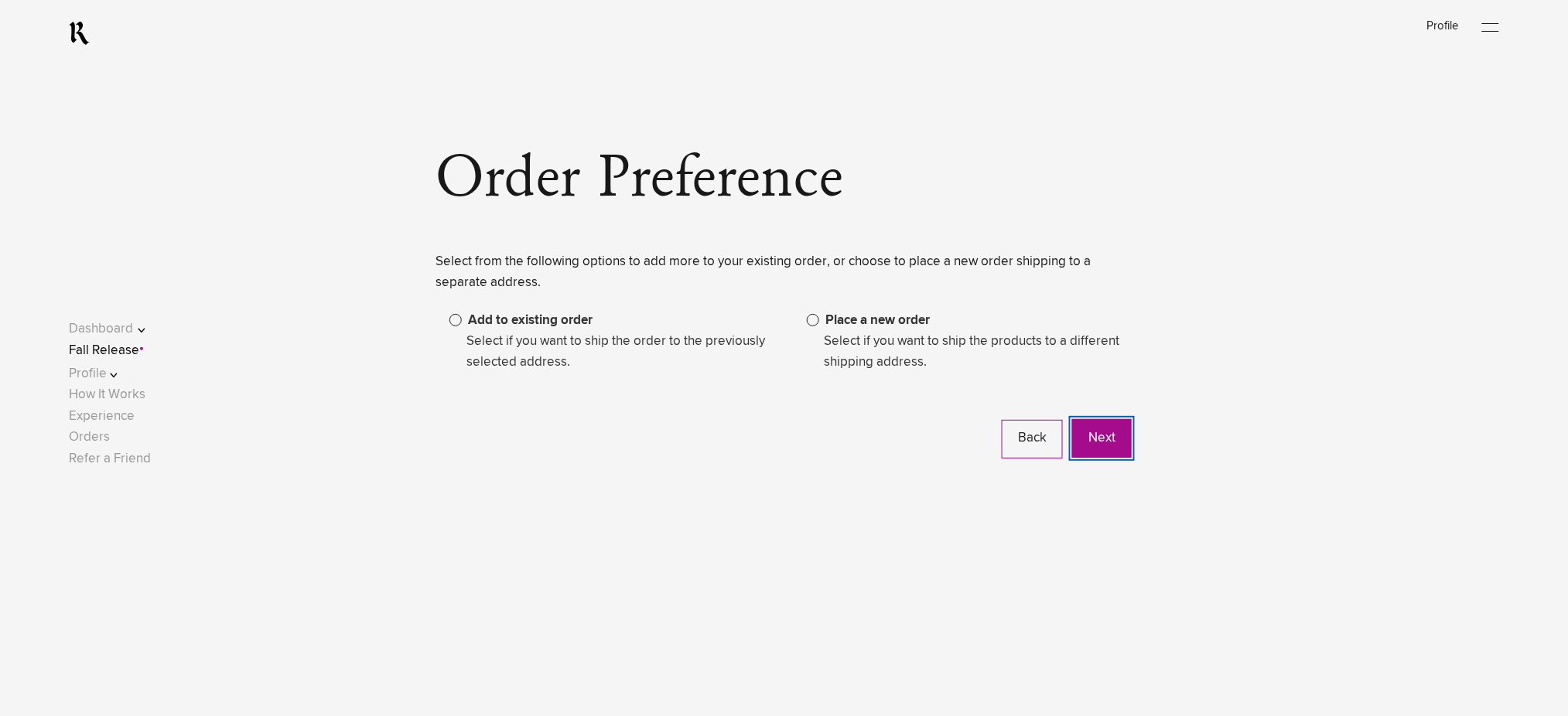
click at [1095, 442] on button "Next" at bounding box center [1103, 438] width 60 height 38
click at [130, 355] on link "Fall Release" at bounding box center [104, 351] width 70 height 13
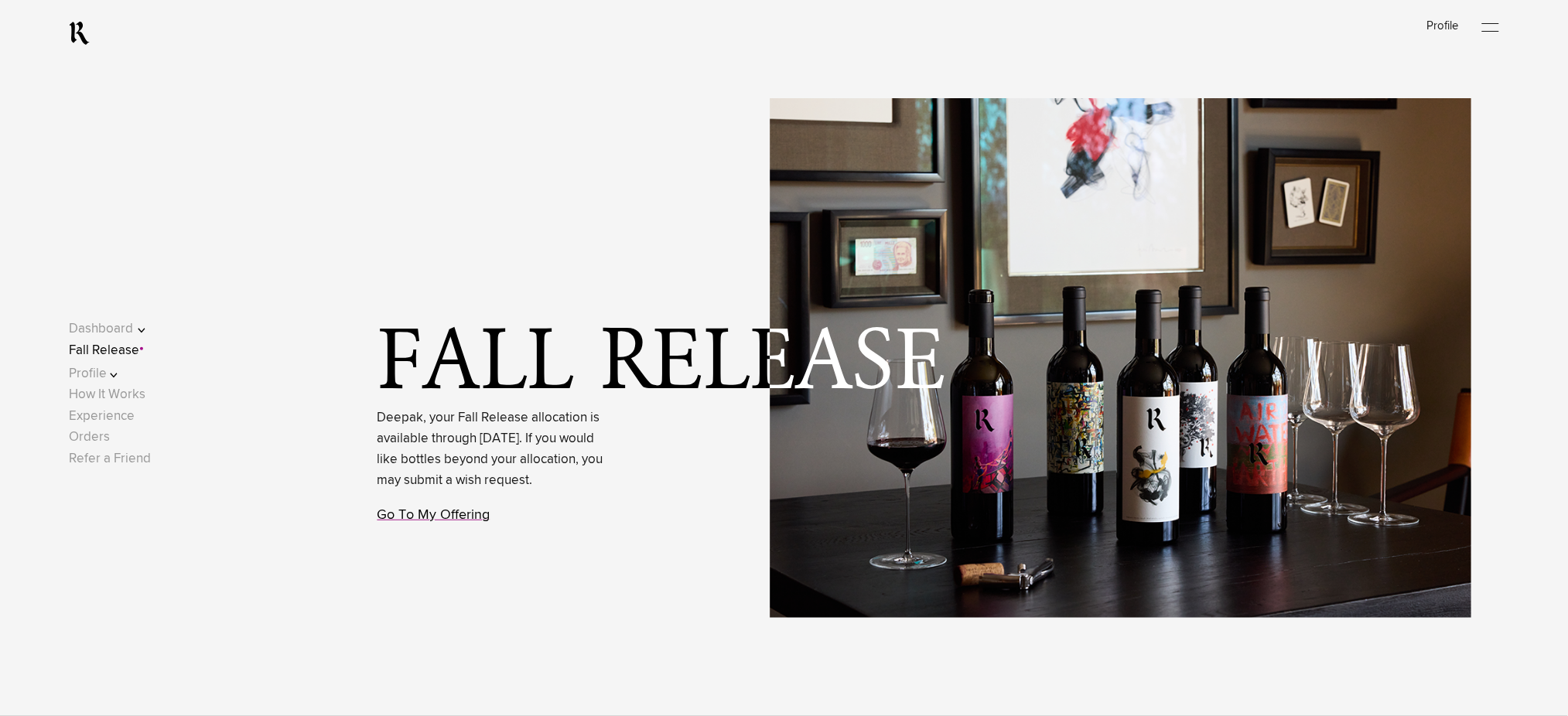
click at [448, 522] on link "Go To My Offering" at bounding box center [434, 515] width 113 height 14
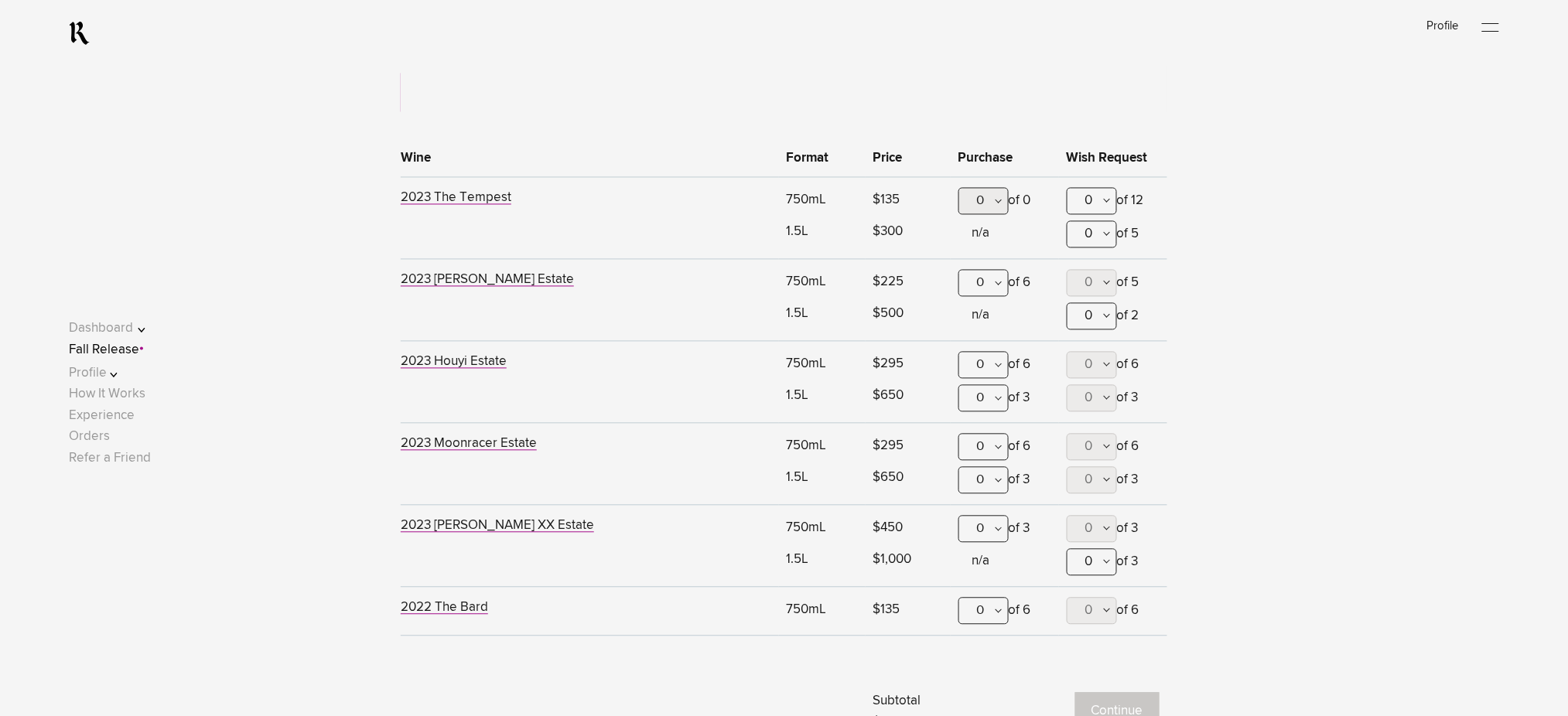
scroll to position [1016, 0]
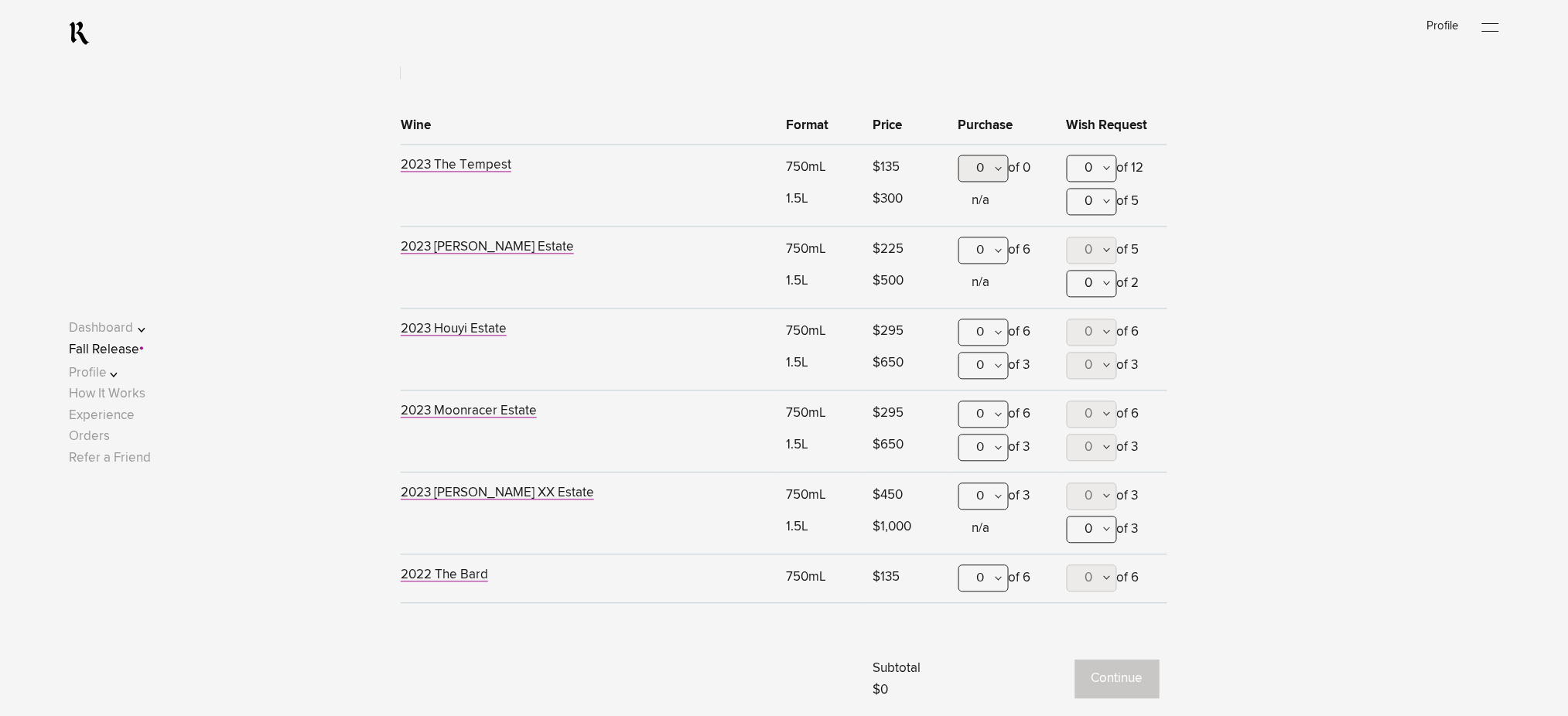
click at [995, 255] on div "0" at bounding box center [984, 251] width 50 height 27
click at [989, 402] on div "3" at bounding box center [984, 404] width 49 height 38
click at [1118, 673] on button "Continue" at bounding box center [1117, 679] width 84 height 38
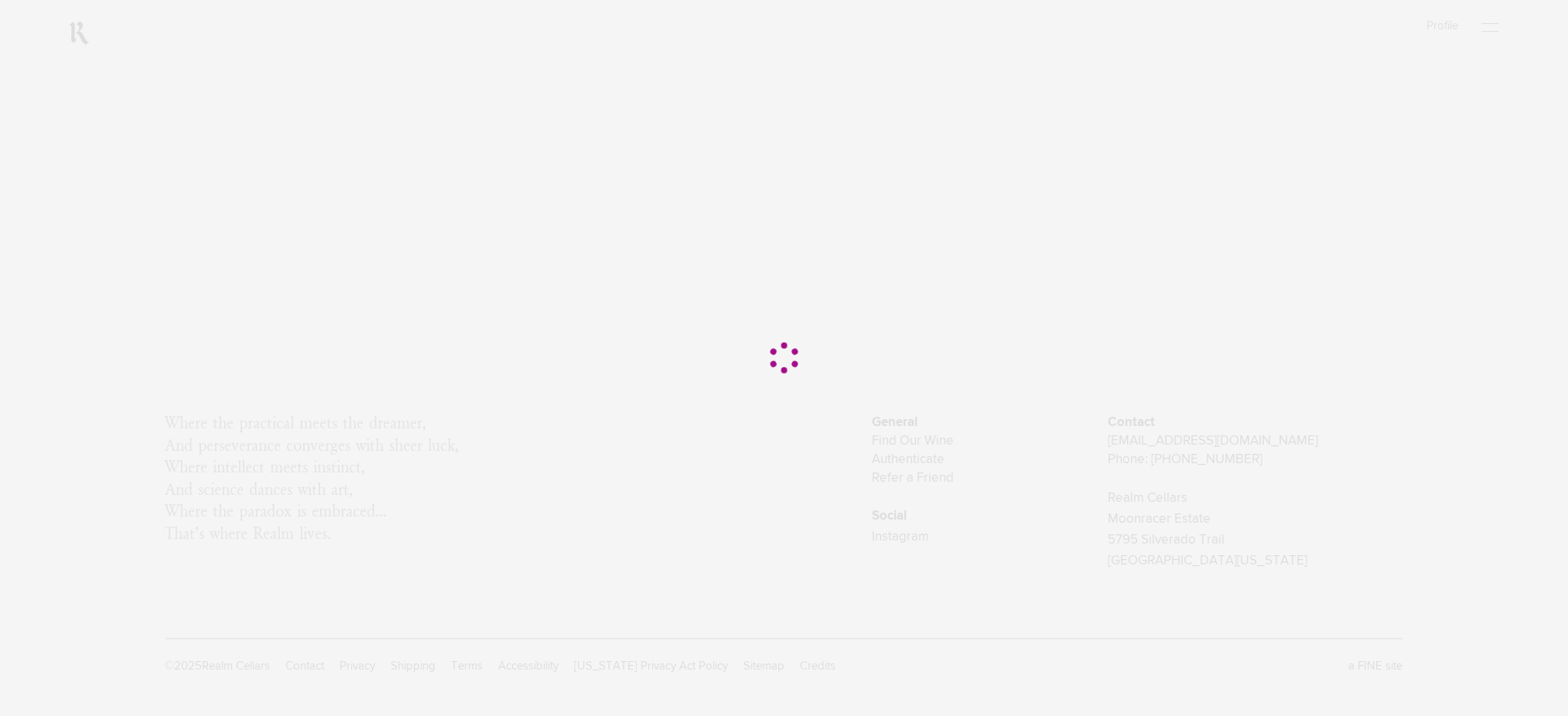
scroll to position [0, 0]
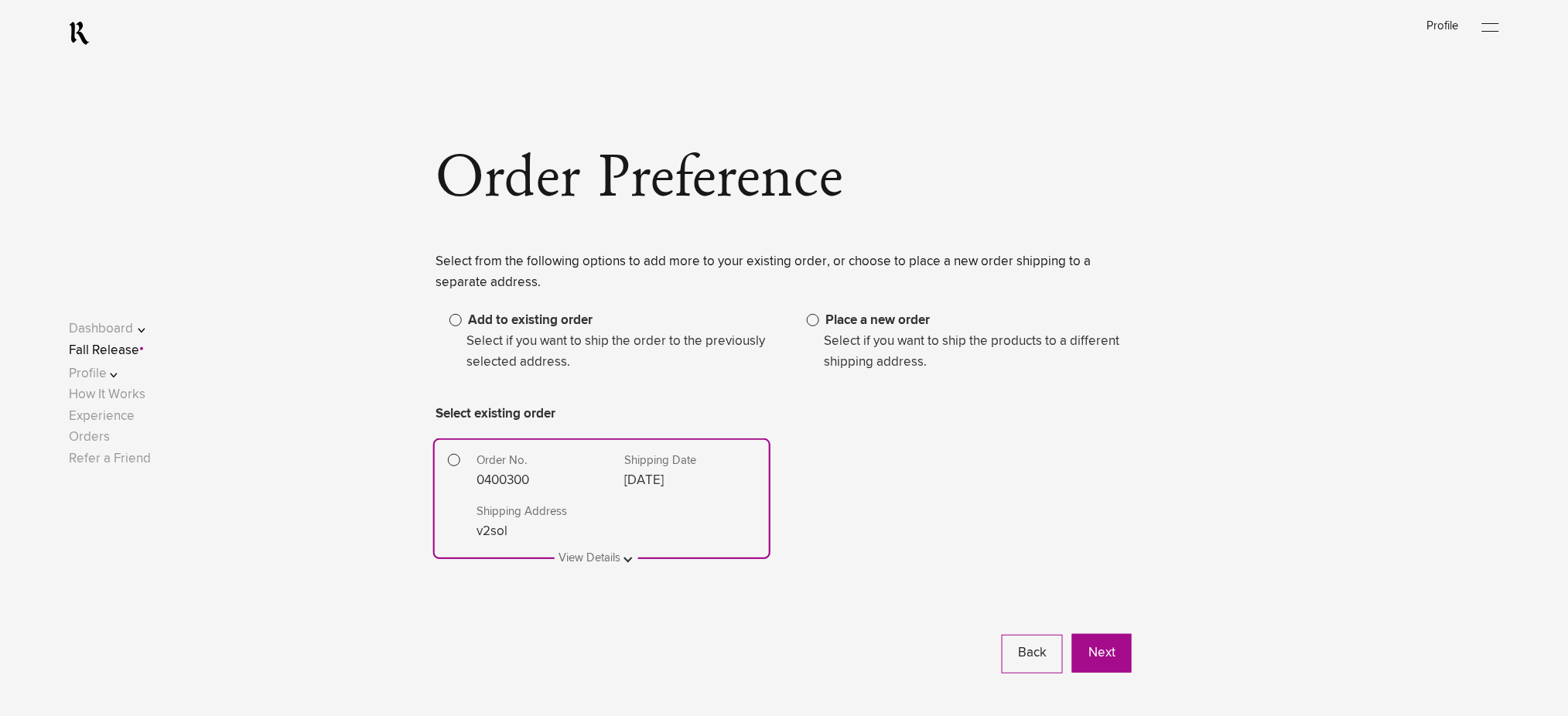
click at [880, 337] on legend "Select if you want to ship the products to a different shipping address." at bounding box center [969, 351] width 325 height 42
click at [826, 327] on span "Place a new order" at bounding box center [878, 321] width 104 height 13
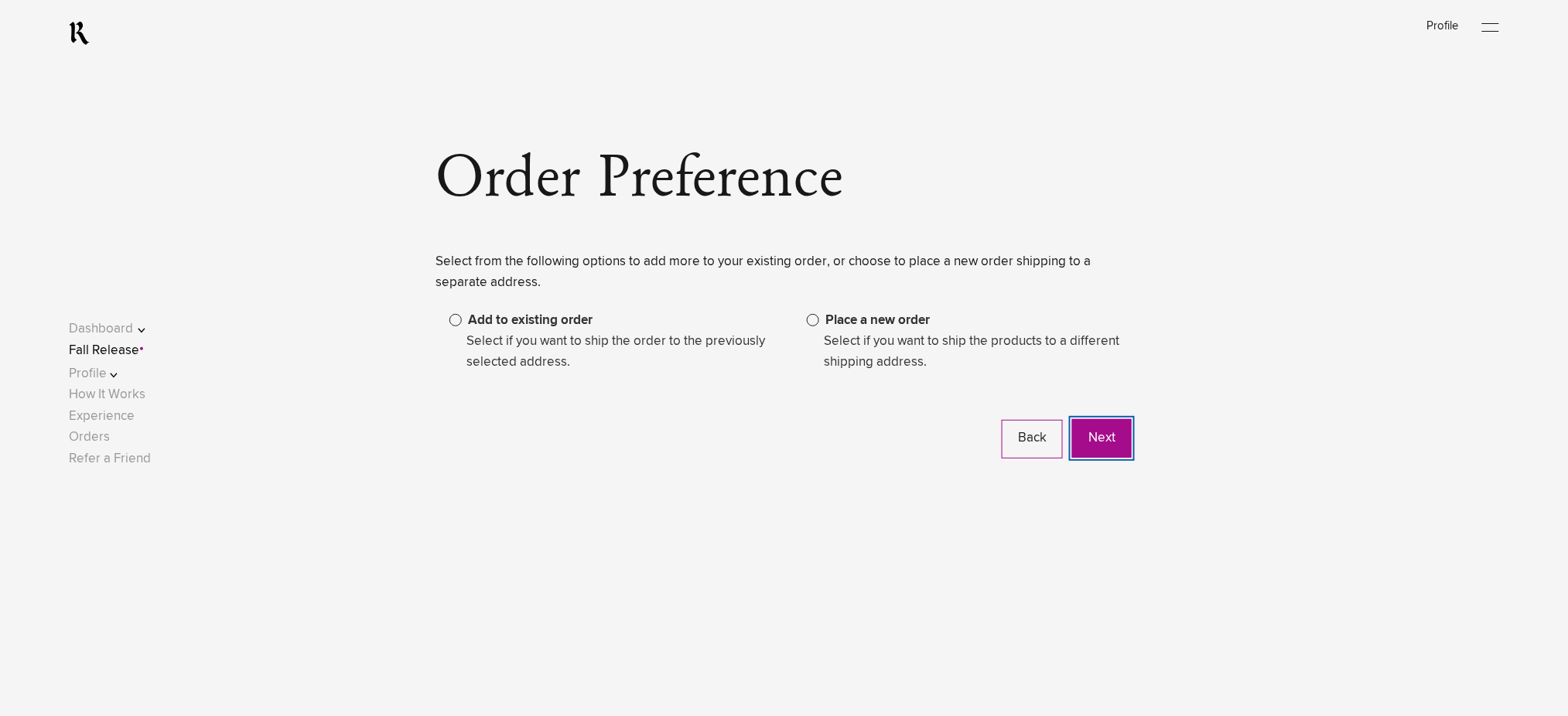
click at [1082, 444] on button "Next" at bounding box center [1103, 438] width 60 height 38
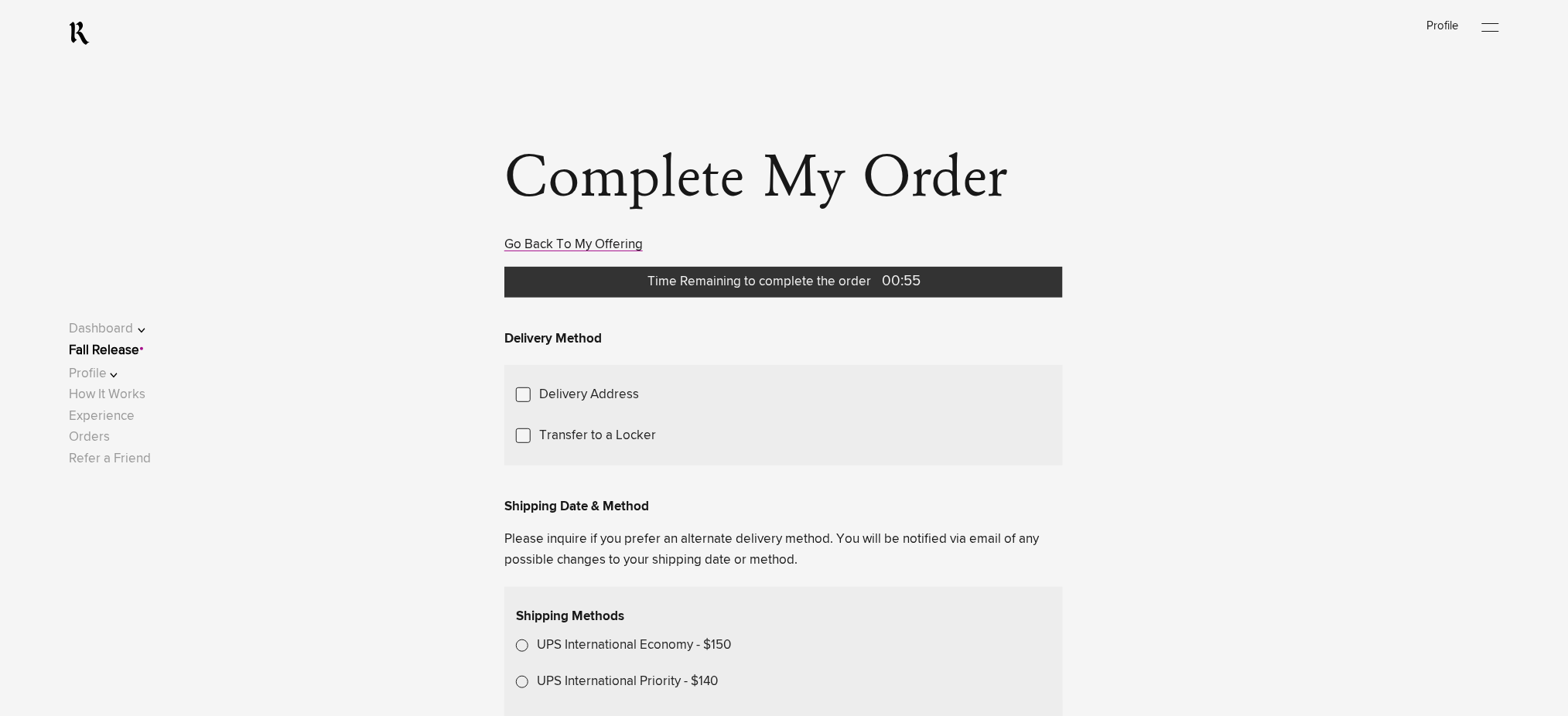
click at [130, 352] on link "Fall Release" at bounding box center [104, 351] width 70 height 13
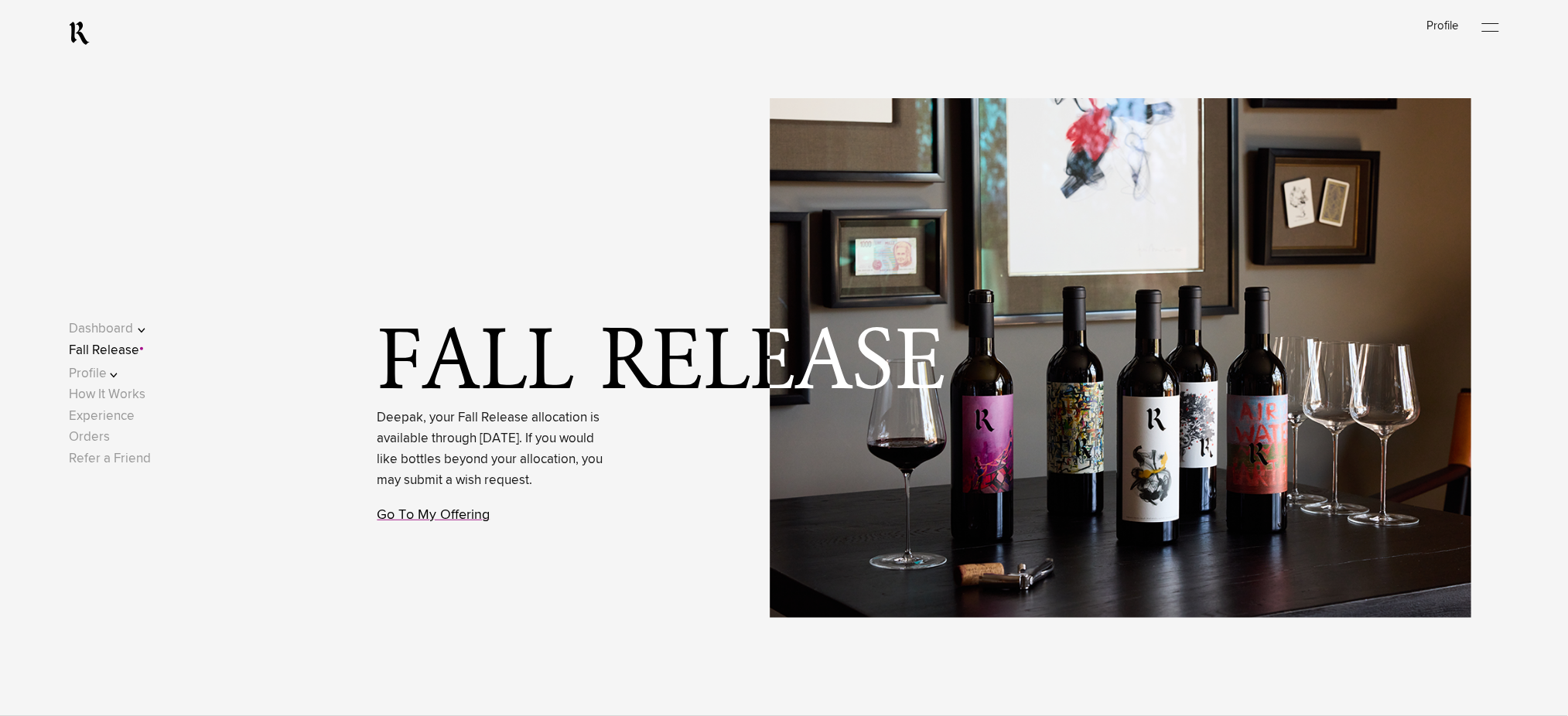
click at [447, 522] on link "Go To My Offering" at bounding box center [434, 515] width 113 height 14
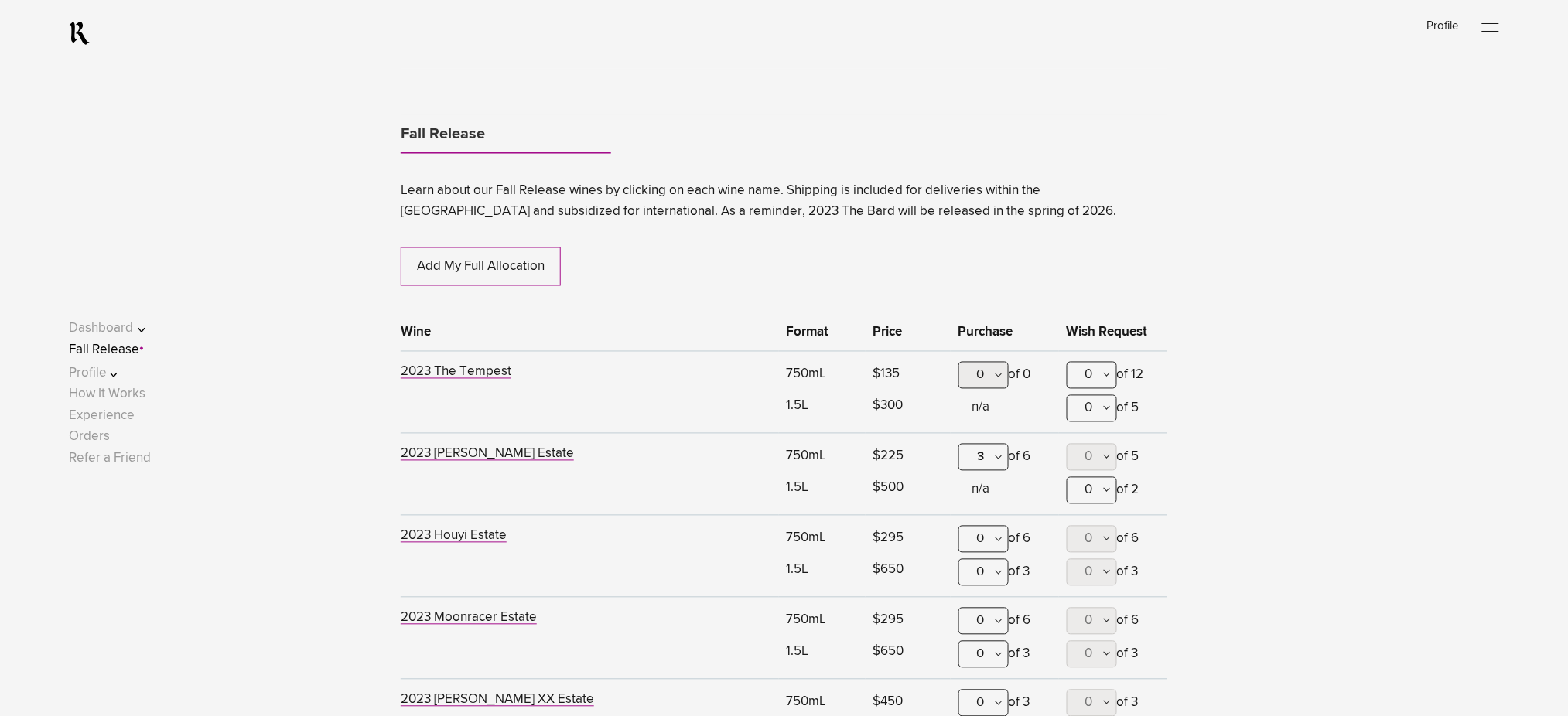
scroll to position [913, 0]
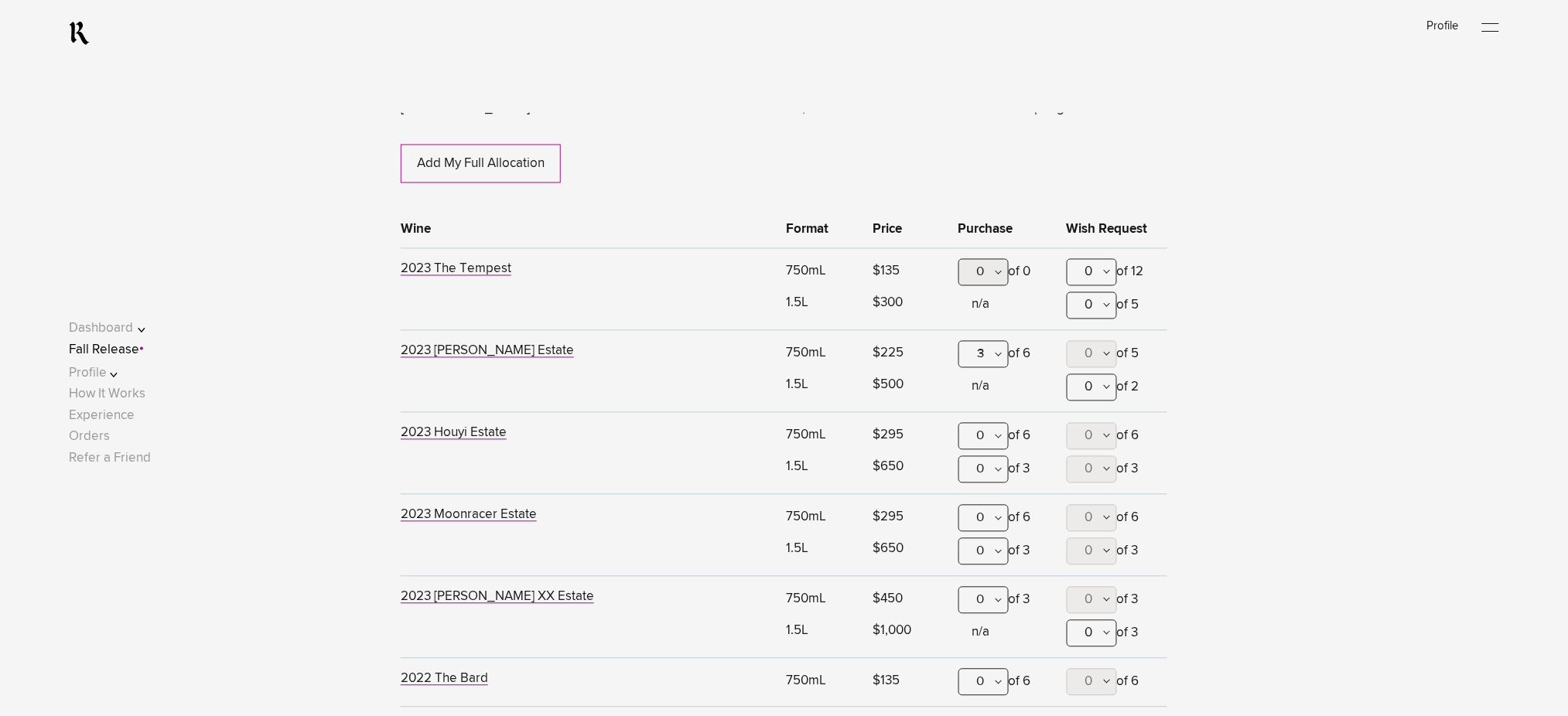
click at [987, 351] on div "3" at bounding box center [984, 354] width 50 height 27
click at [978, 394] on div "0" at bounding box center [984, 392] width 49 height 38
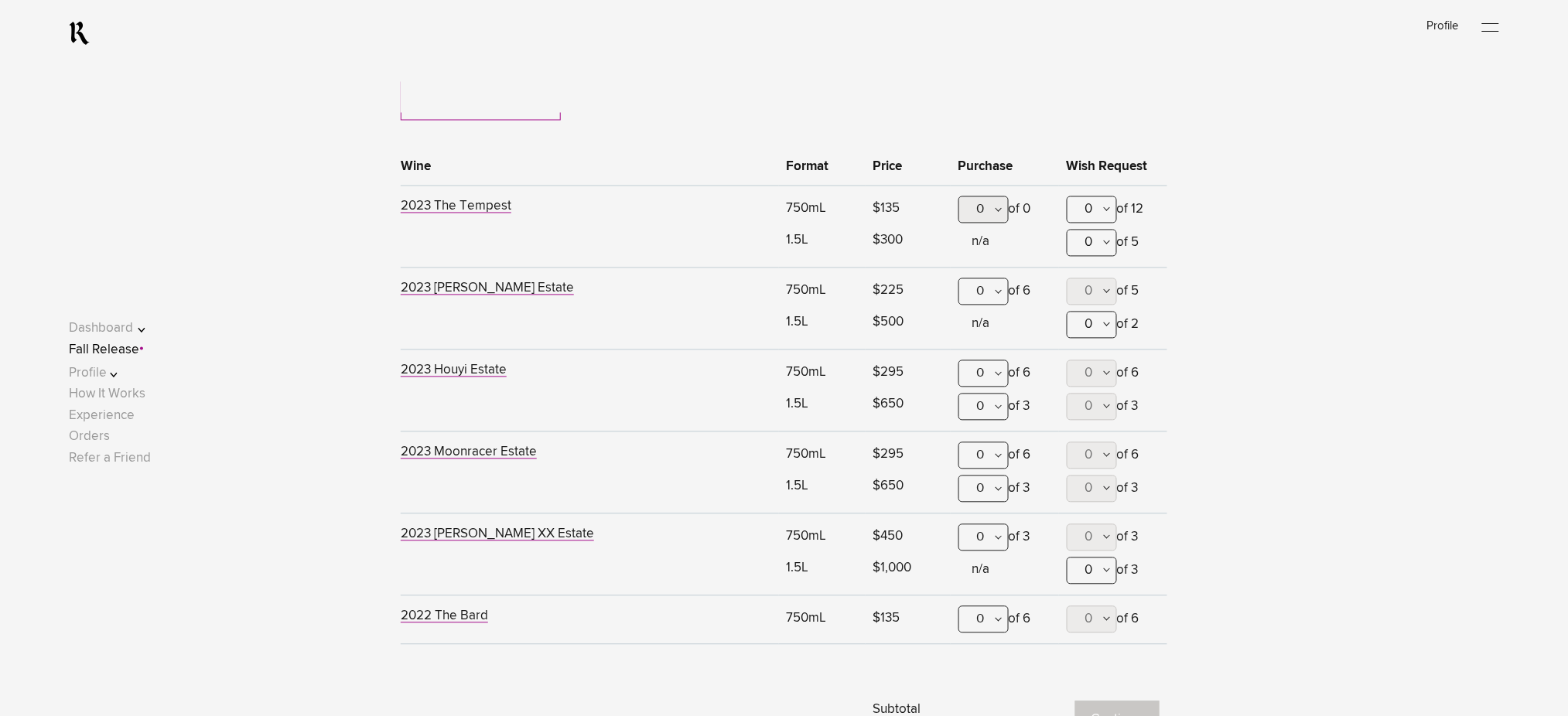
scroll to position [1016, 0]
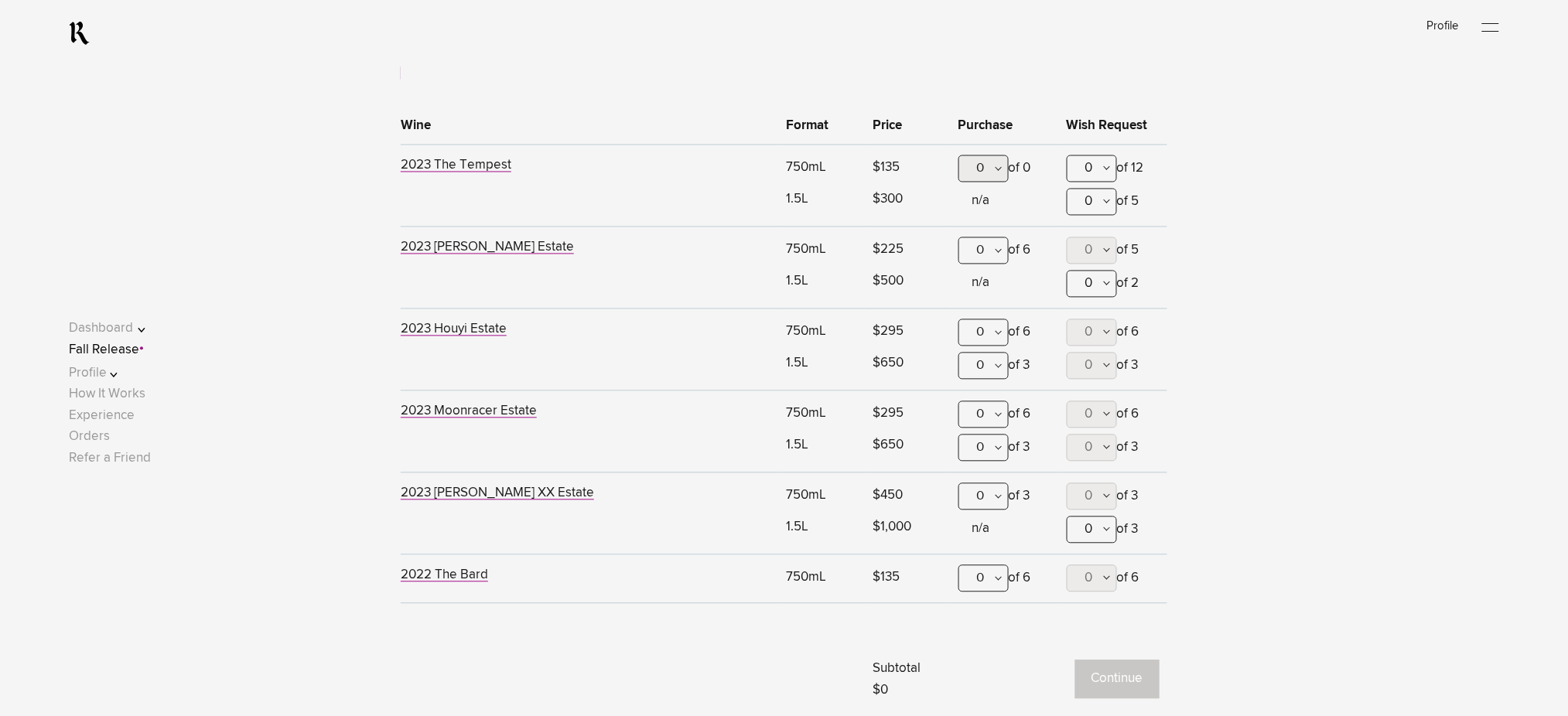
click at [987, 335] on div "0" at bounding box center [984, 333] width 50 height 27
click at [984, 467] on div "3" at bounding box center [984, 486] width 49 height 38
click at [1103, 675] on button "Continue" at bounding box center [1117, 679] width 84 height 38
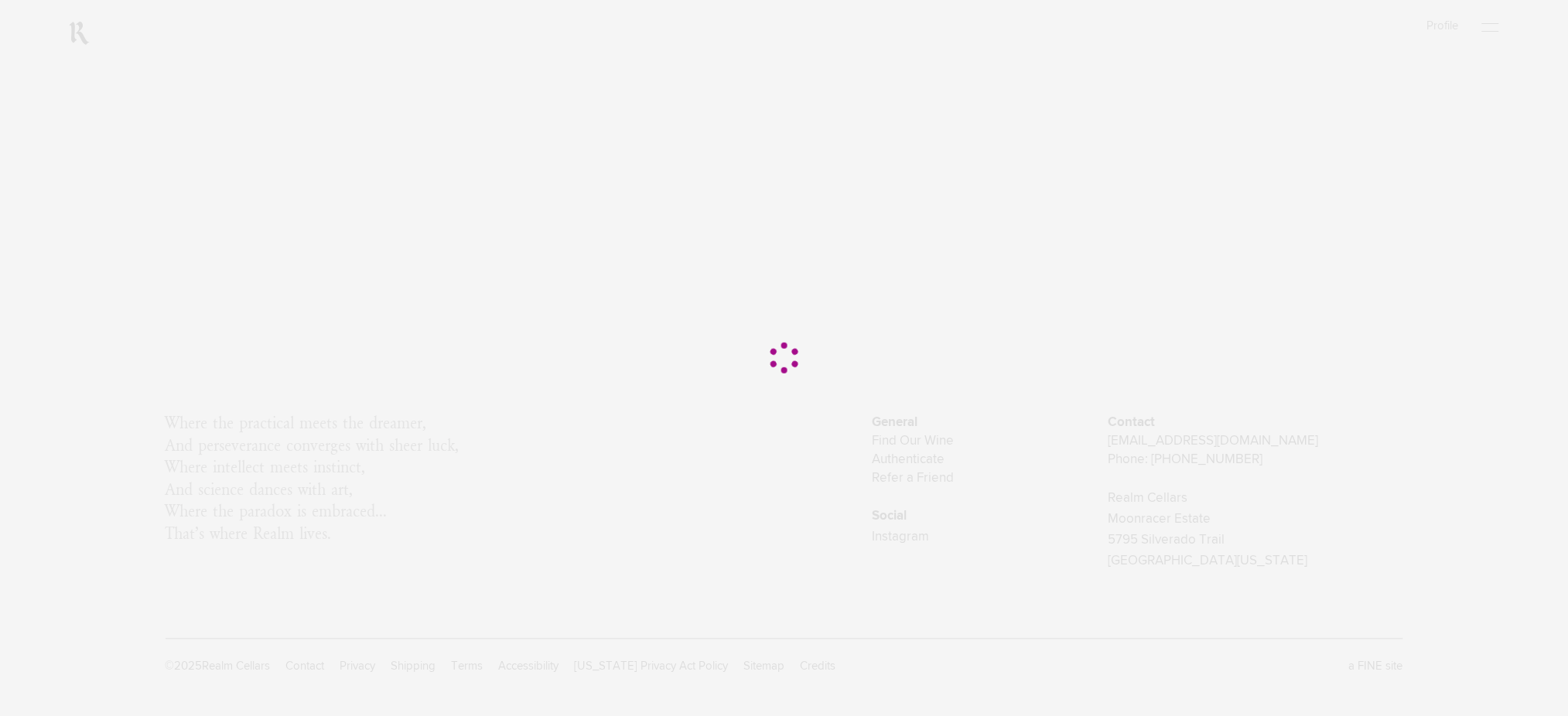
scroll to position [0, 0]
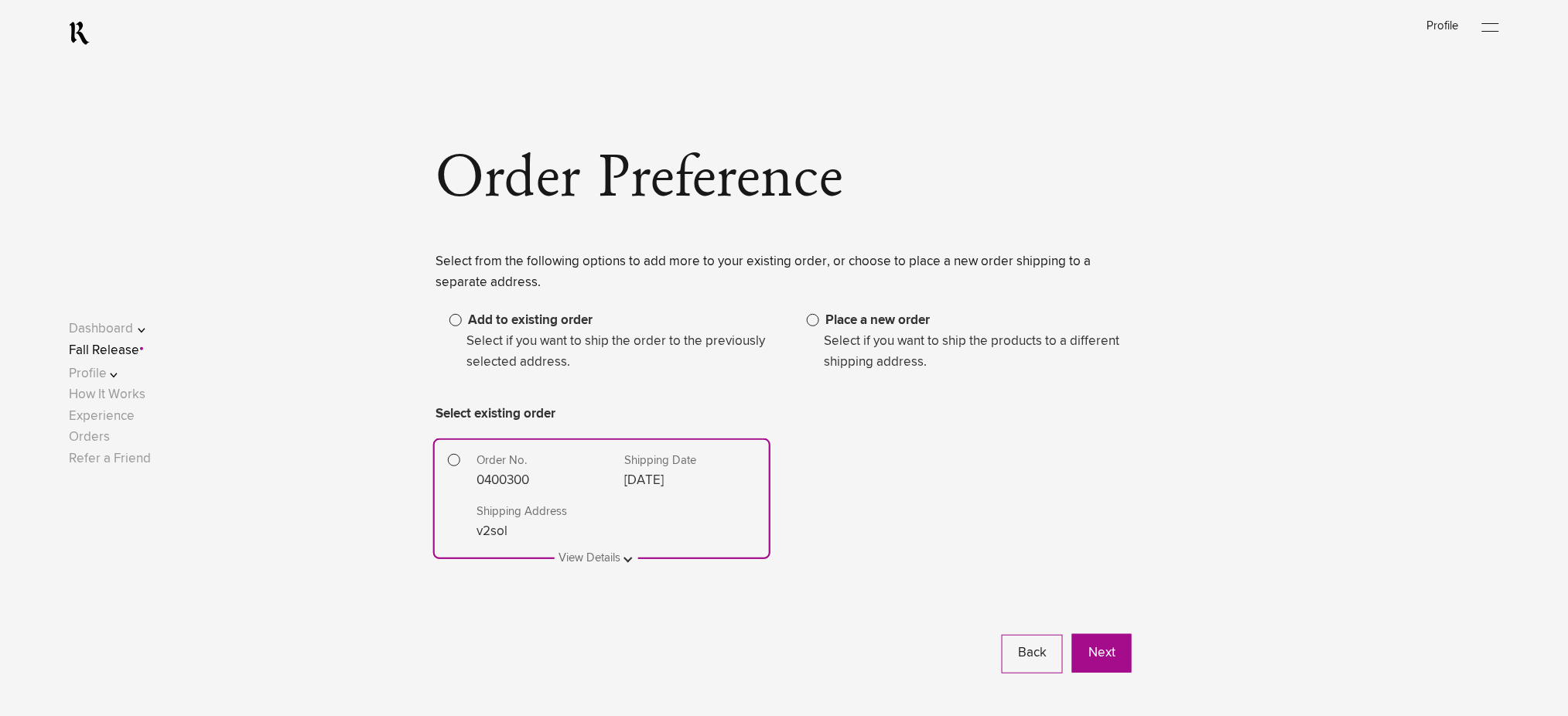
click at [840, 324] on span "Place a new order" at bounding box center [878, 321] width 104 height 13
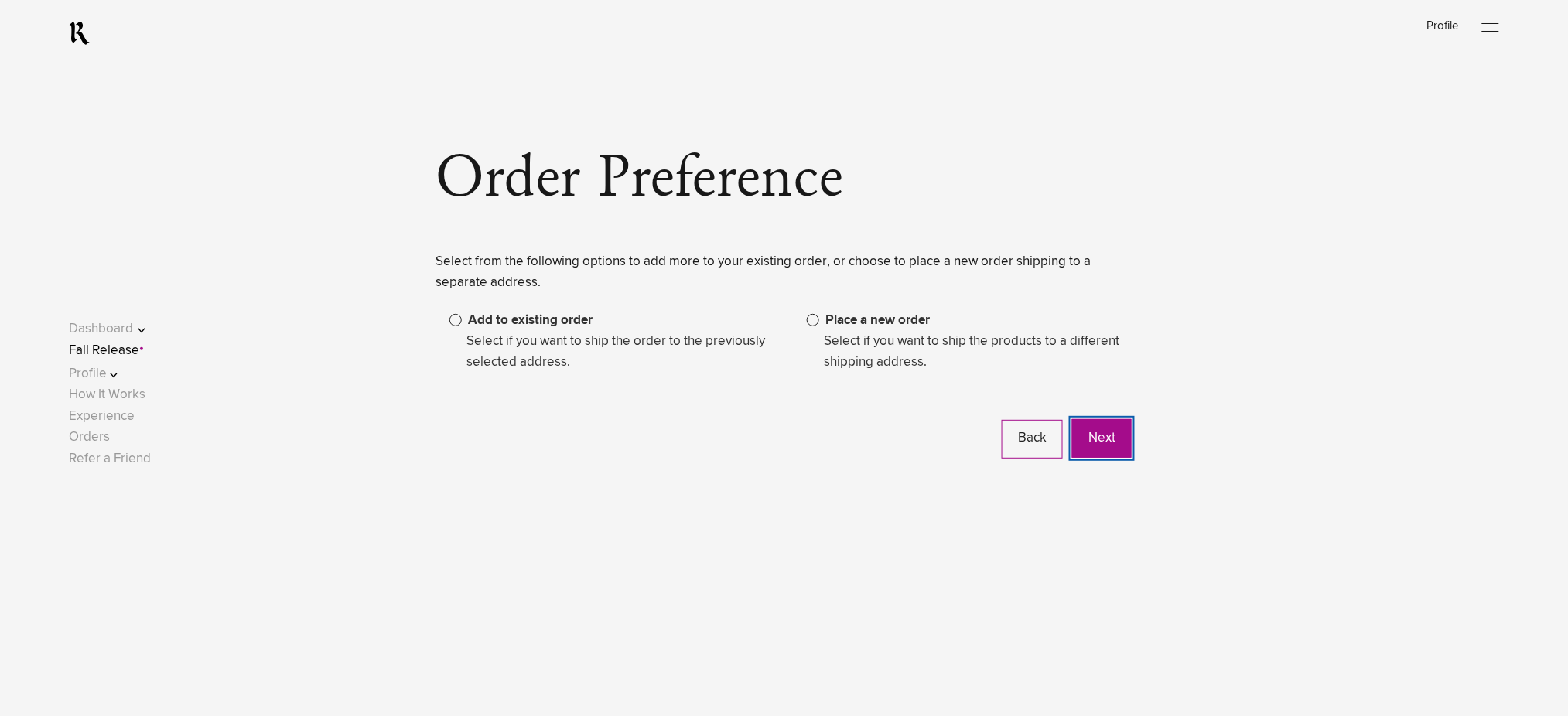
click at [1097, 448] on button "Next" at bounding box center [1103, 438] width 60 height 38
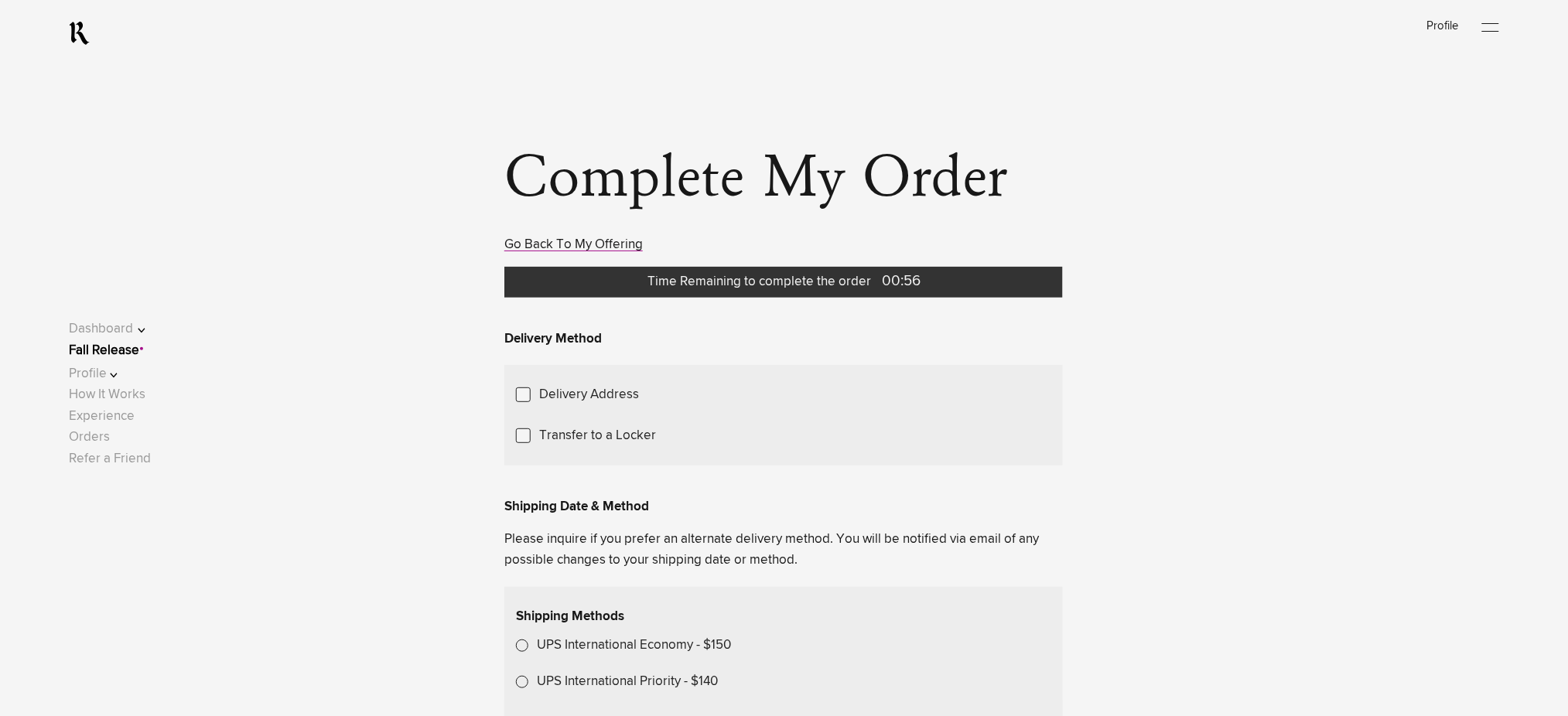
click at [134, 346] on link "Fall Release" at bounding box center [104, 351] width 70 height 13
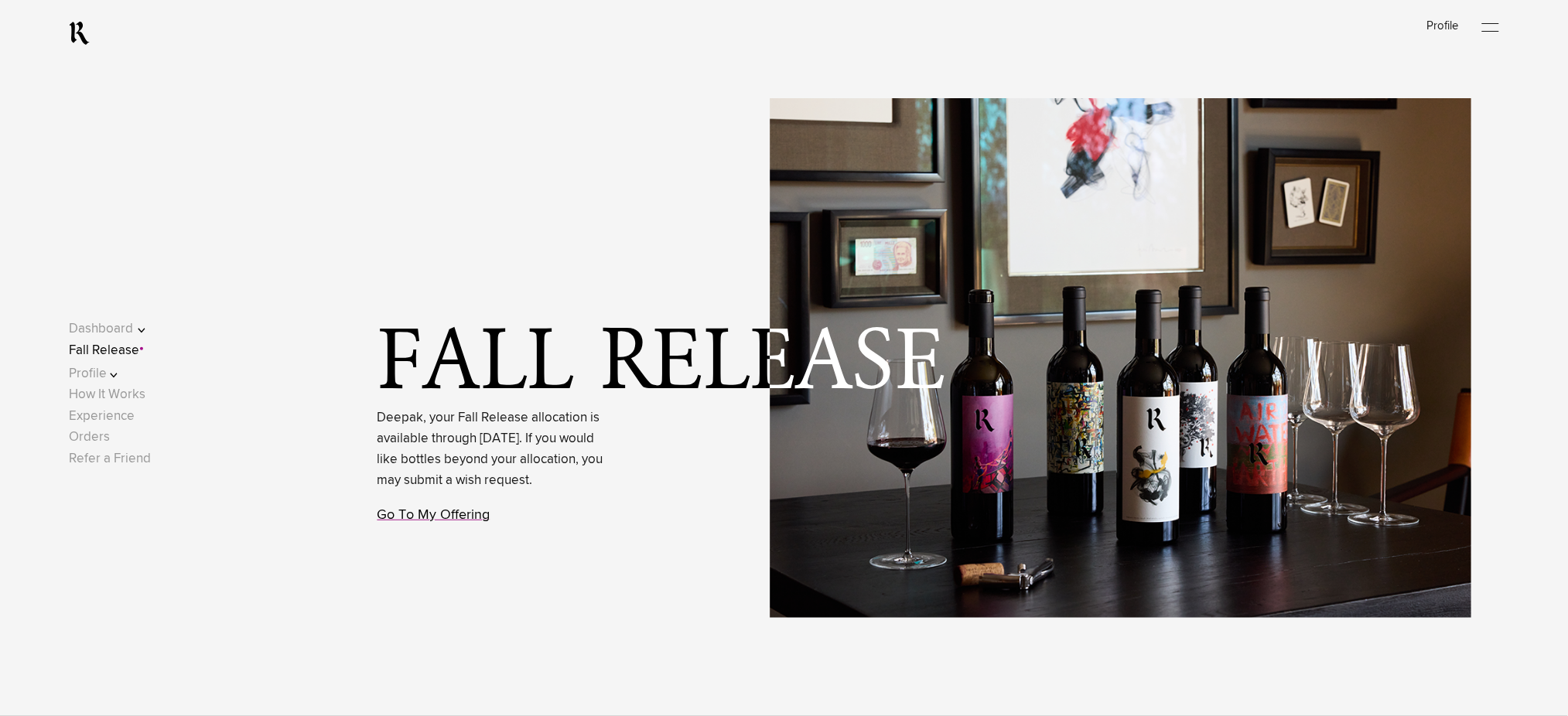
click at [437, 522] on link "Go To My Offering" at bounding box center [434, 515] width 113 height 14
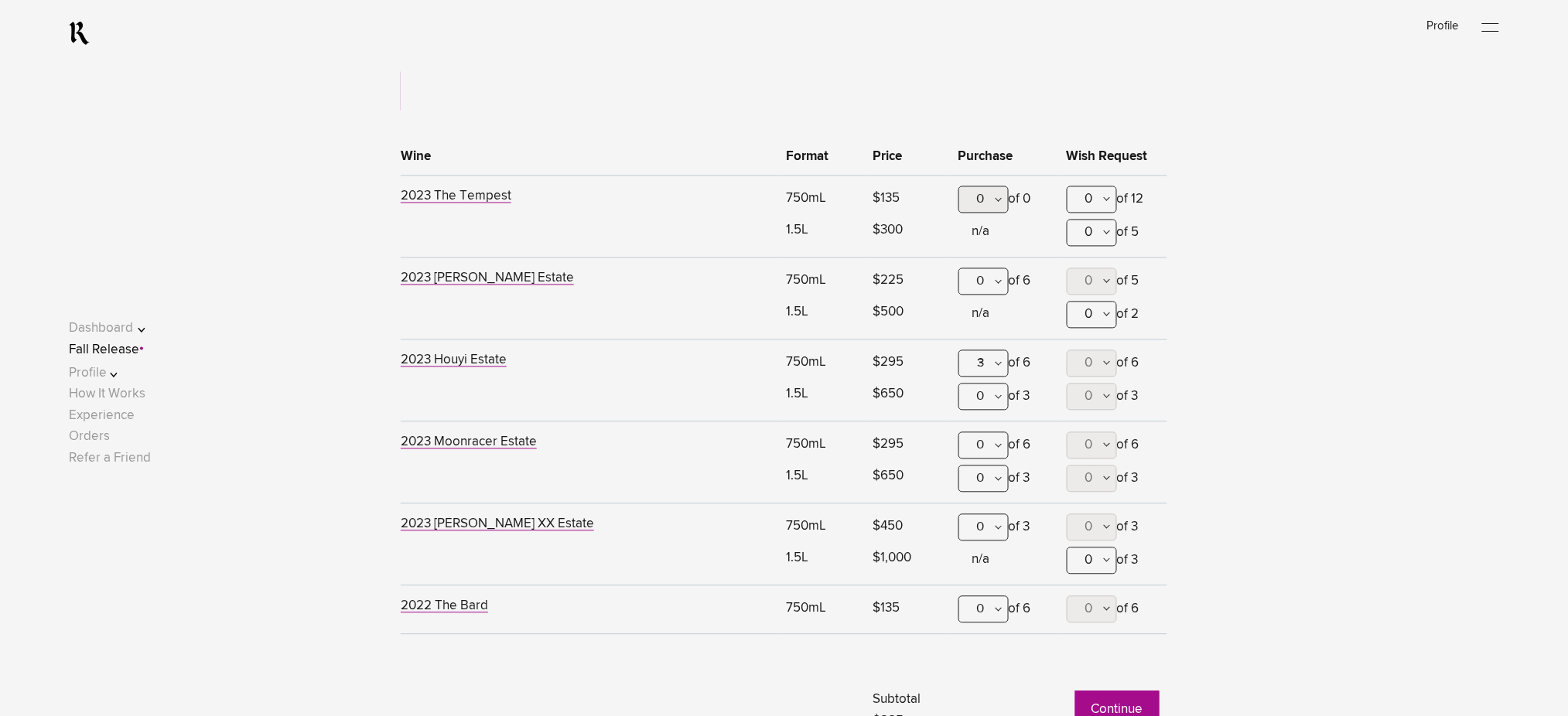
scroll to position [1016, 0]
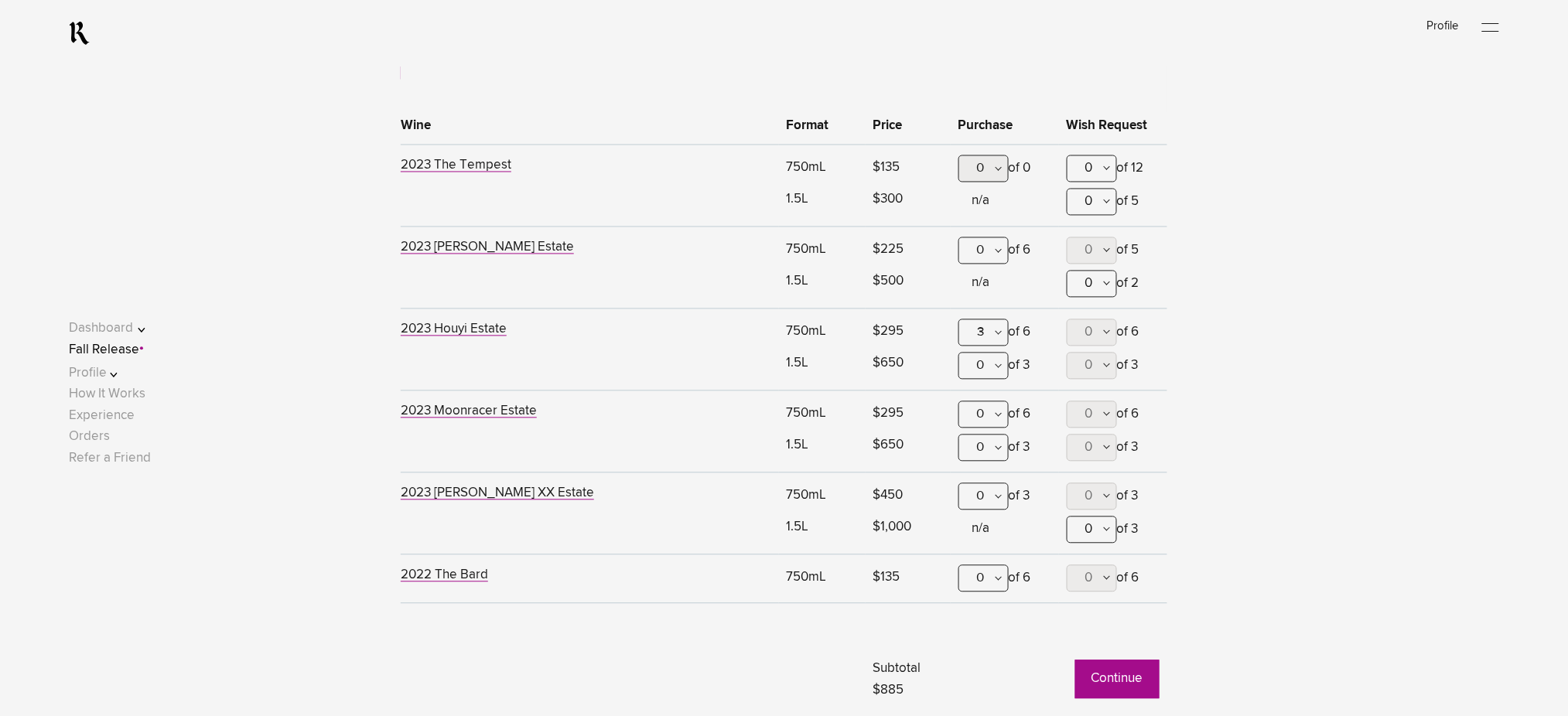
click at [991, 331] on div "3" at bounding box center [984, 333] width 50 height 27
click at [984, 375] on div "0" at bounding box center [984, 370] width 49 height 38
click at [982, 577] on div "0" at bounding box center [984, 578] width 50 height 27
click at [991, 690] on div "2" at bounding box center [984, 693] width 49 height 38
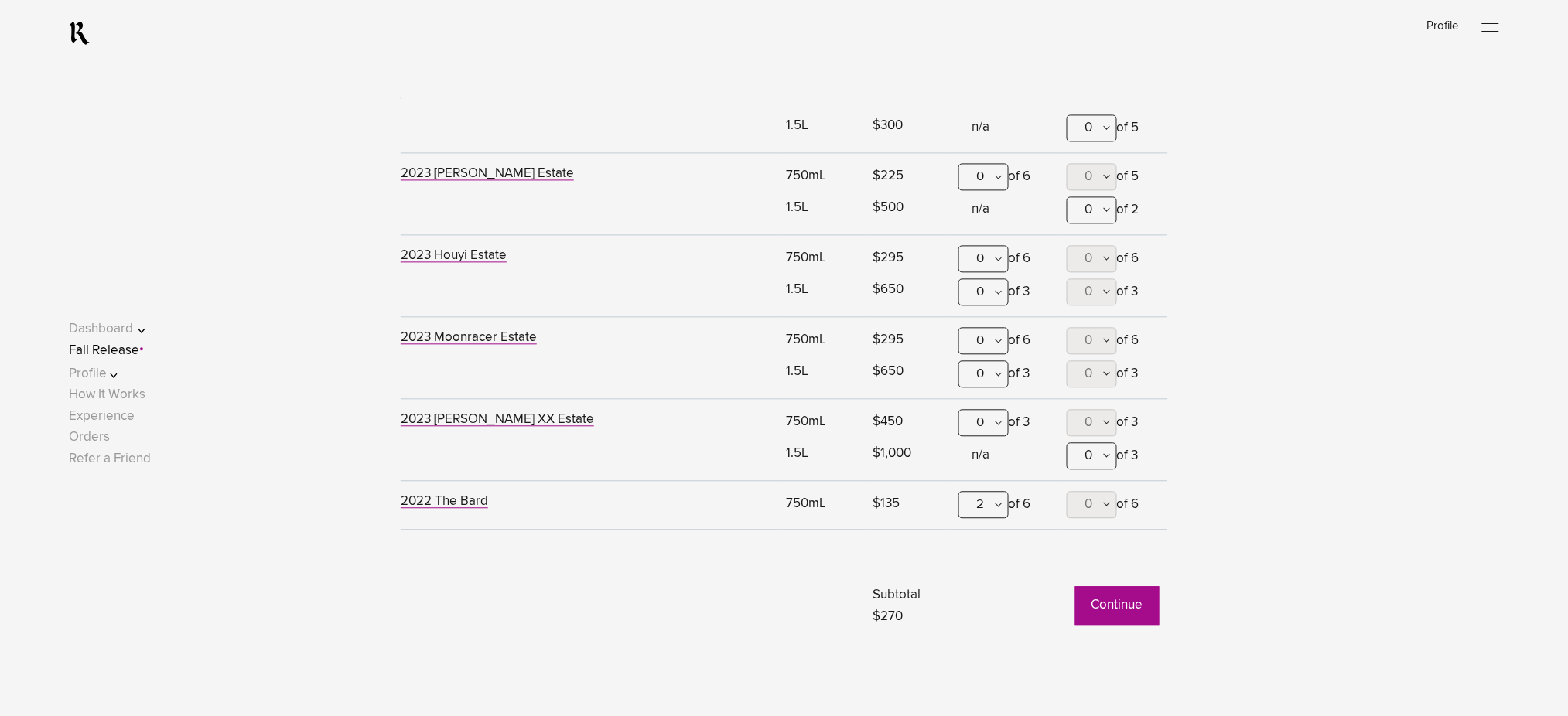
scroll to position [1119, 0]
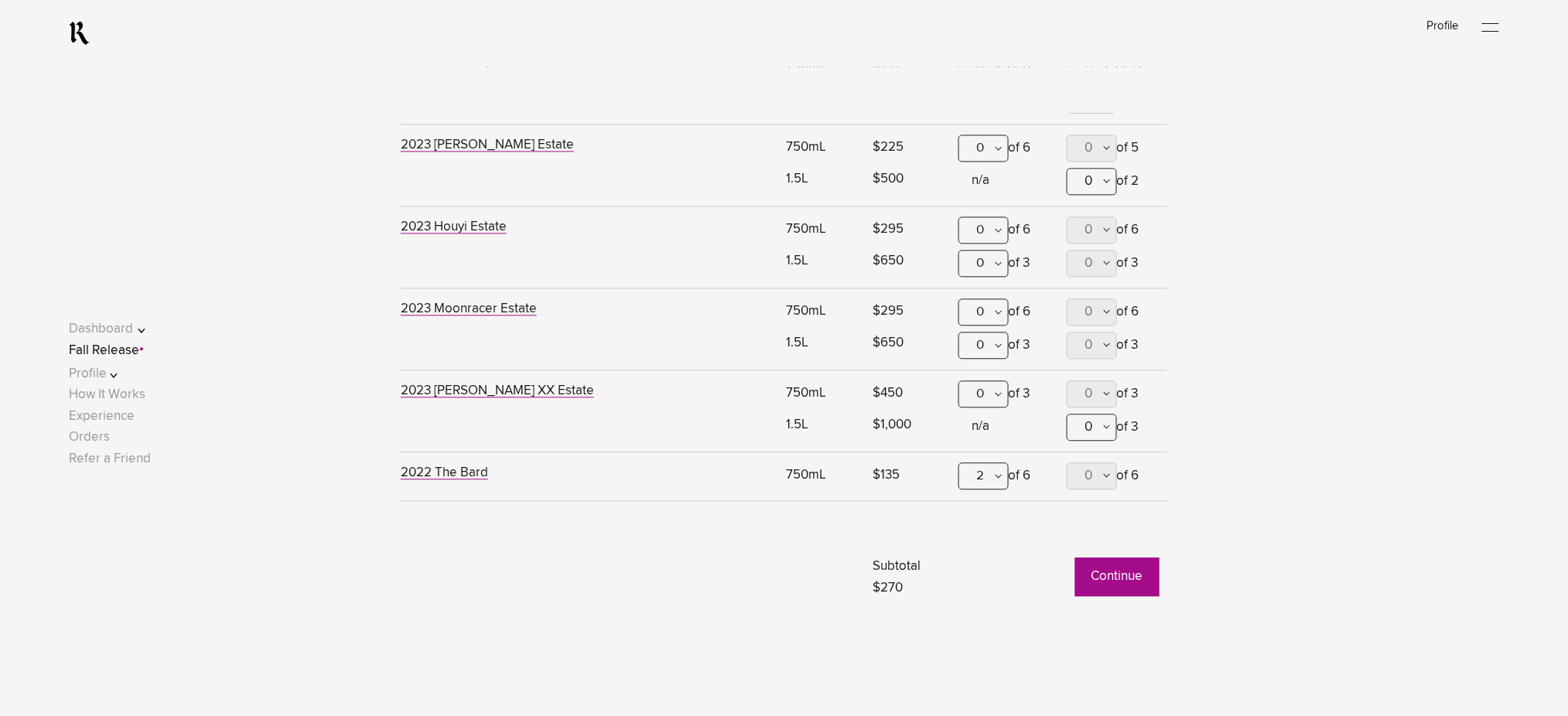
click at [1118, 582] on button "Continue" at bounding box center [1117, 576] width 84 height 38
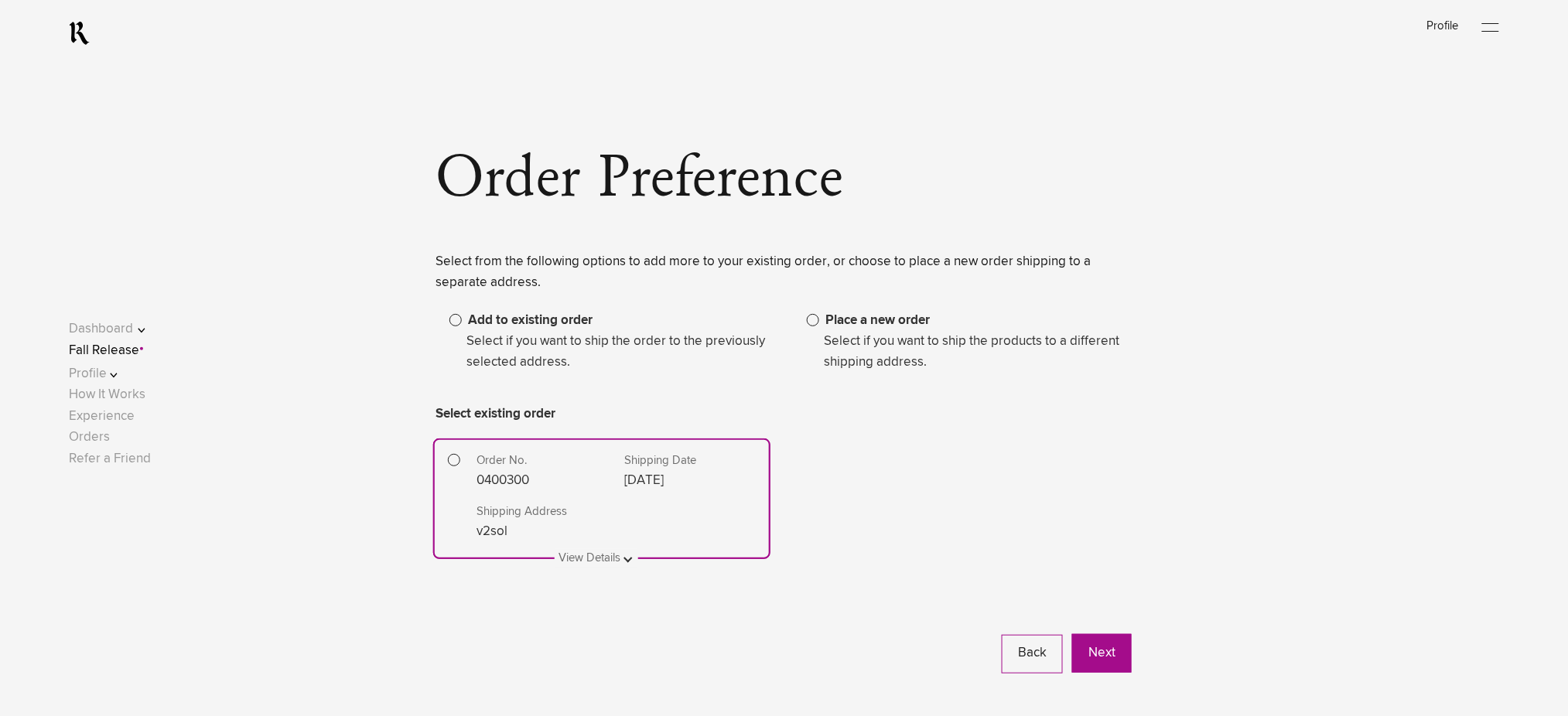
click at [855, 352] on legend "Select if you want to ship the products to a different shipping address." at bounding box center [969, 351] width 325 height 42
click at [853, 327] on span "Place a new order" at bounding box center [878, 321] width 104 height 13
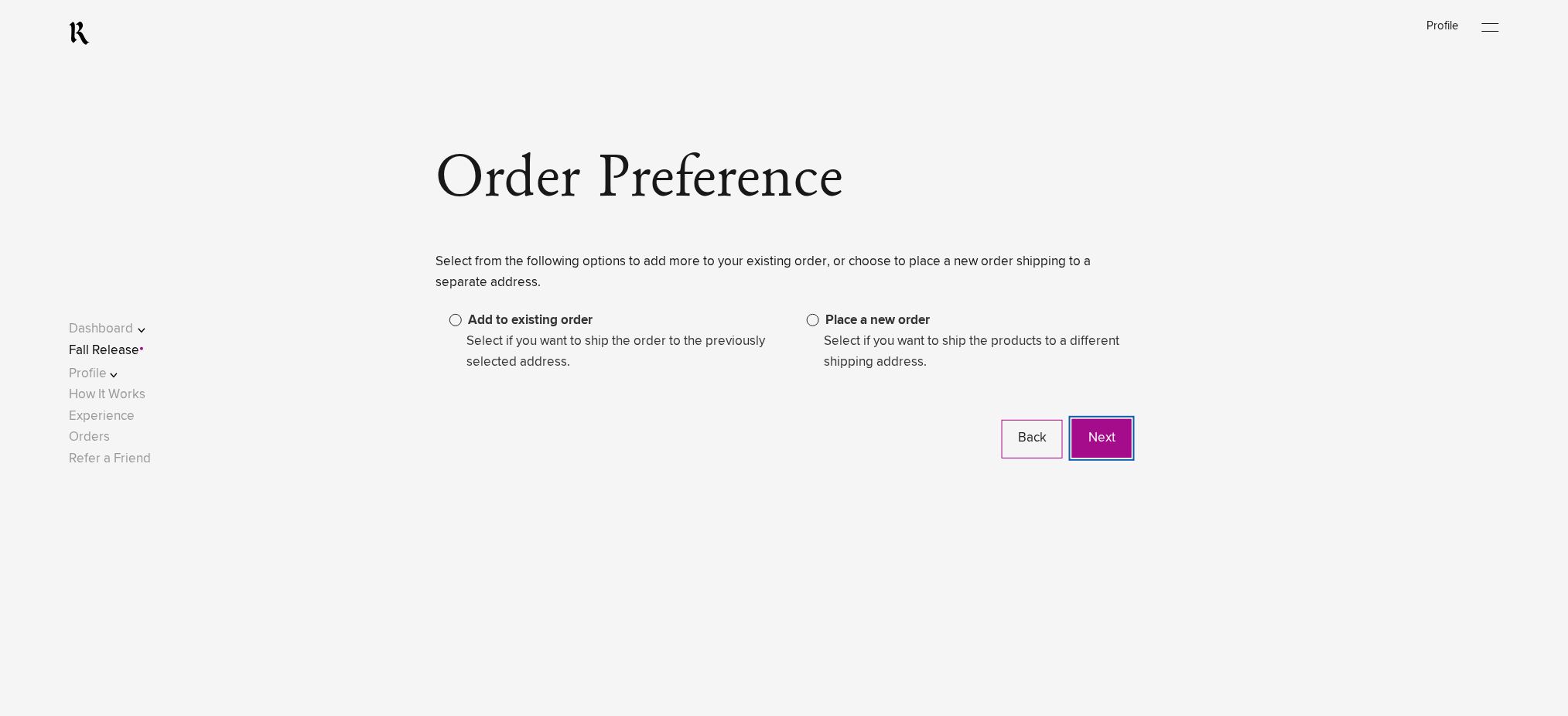
click at [1096, 445] on button "Next" at bounding box center [1103, 438] width 60 height 38
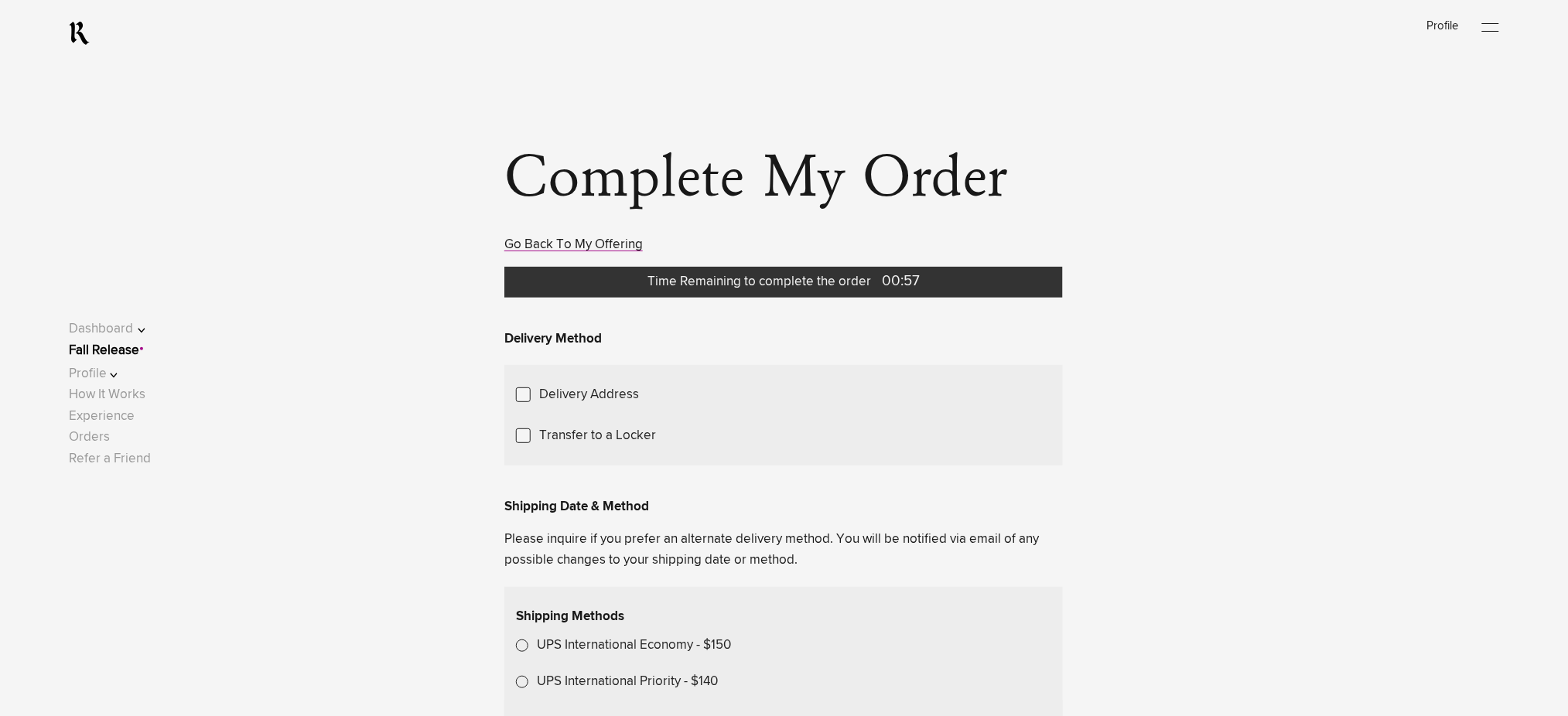
click at [129, 350] on link "Fall Release" at bounding box center [104, 351] width 70 height 13
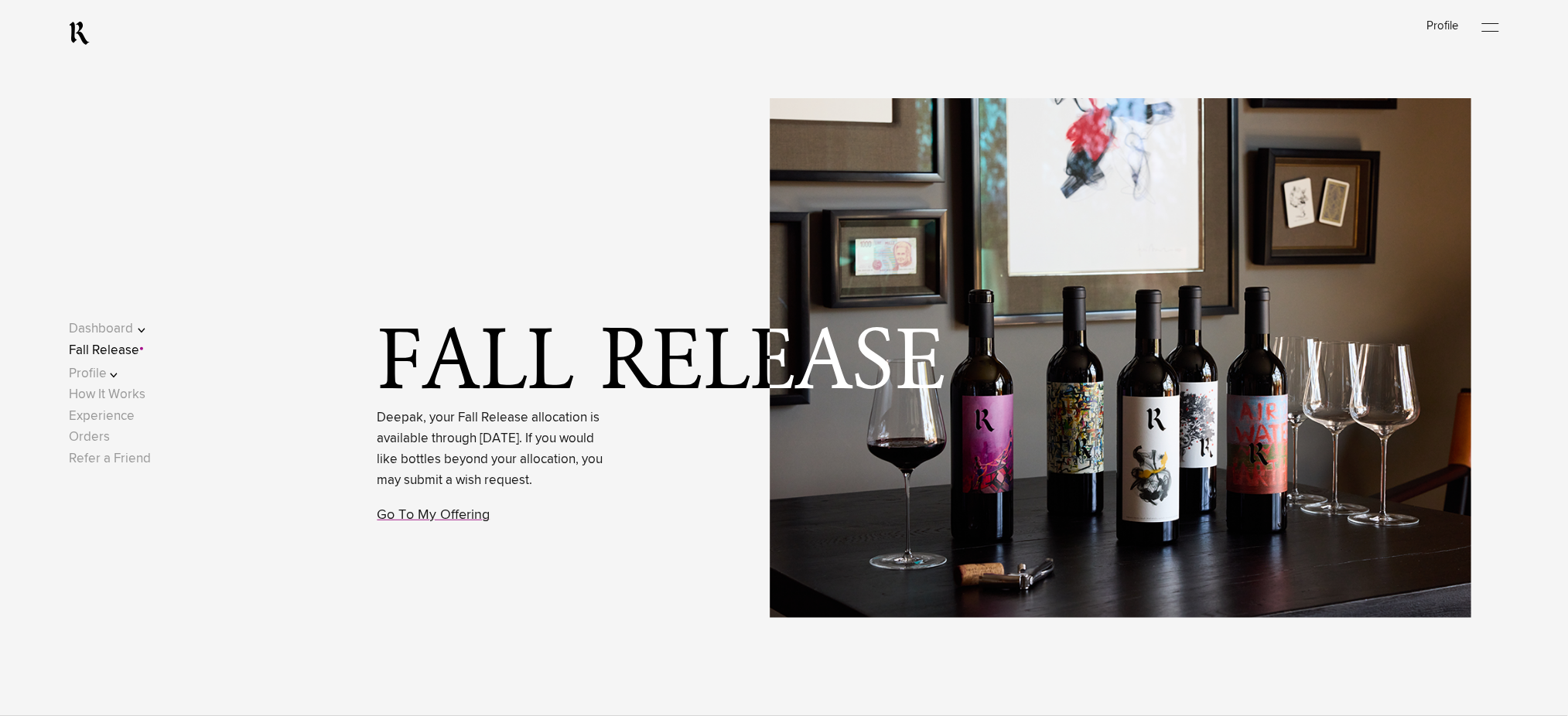
click at [435, 522] on link "Go To My Offering" at bounding box center [434, 515] width 113 height 14
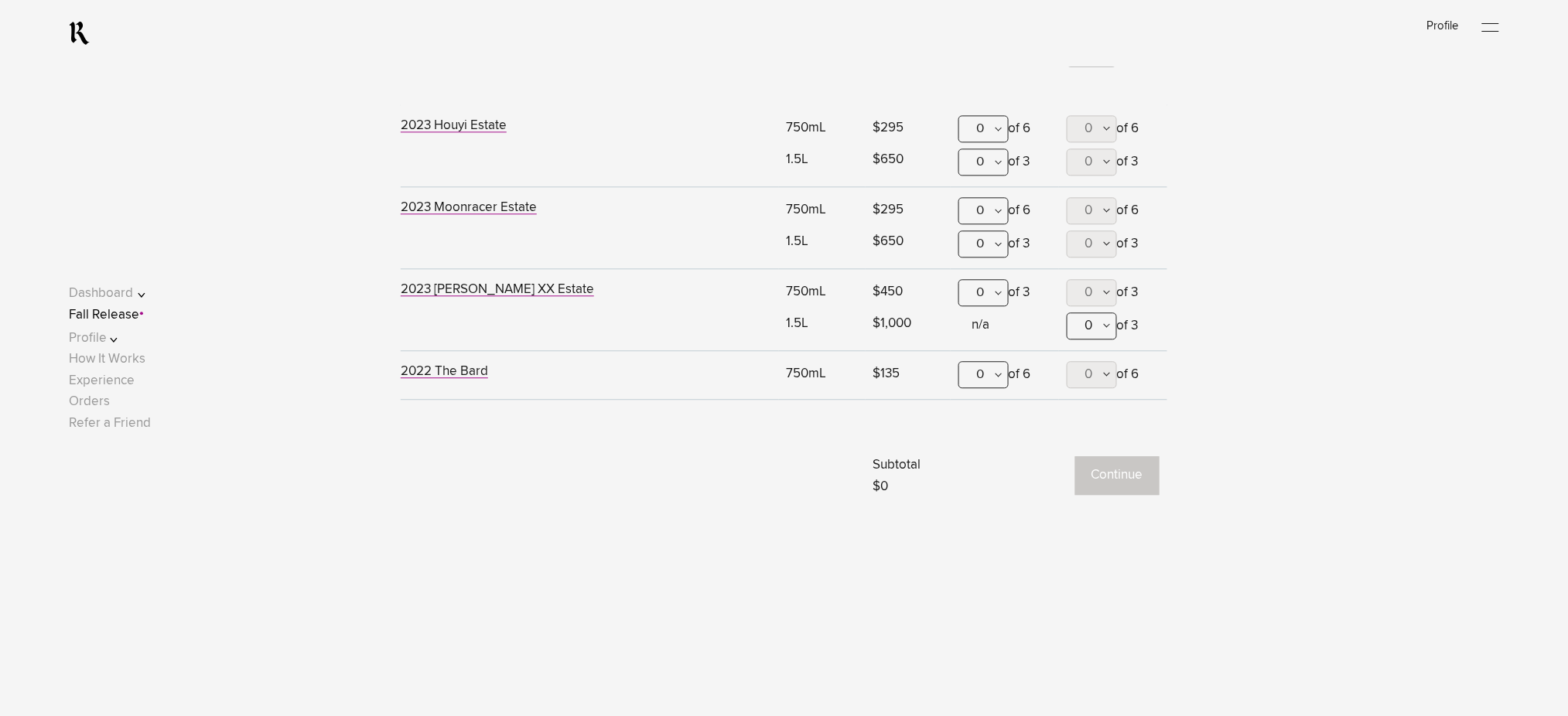
scroll to position [1222, 0]
click at [994, 372] on div "0" at bounding box center [984, 373] width 50 height 27
drag, startPoint x: 983, startPoint y: 520, endPoint x: 1020, endPoint y: 450, distance: 79.2
click at [983, 624] on div "6" at bounding box center [984, 642] width 49 height 38
click at [1081, 369] on button "0" at bounding box center [1092, 373] width 50 height 27
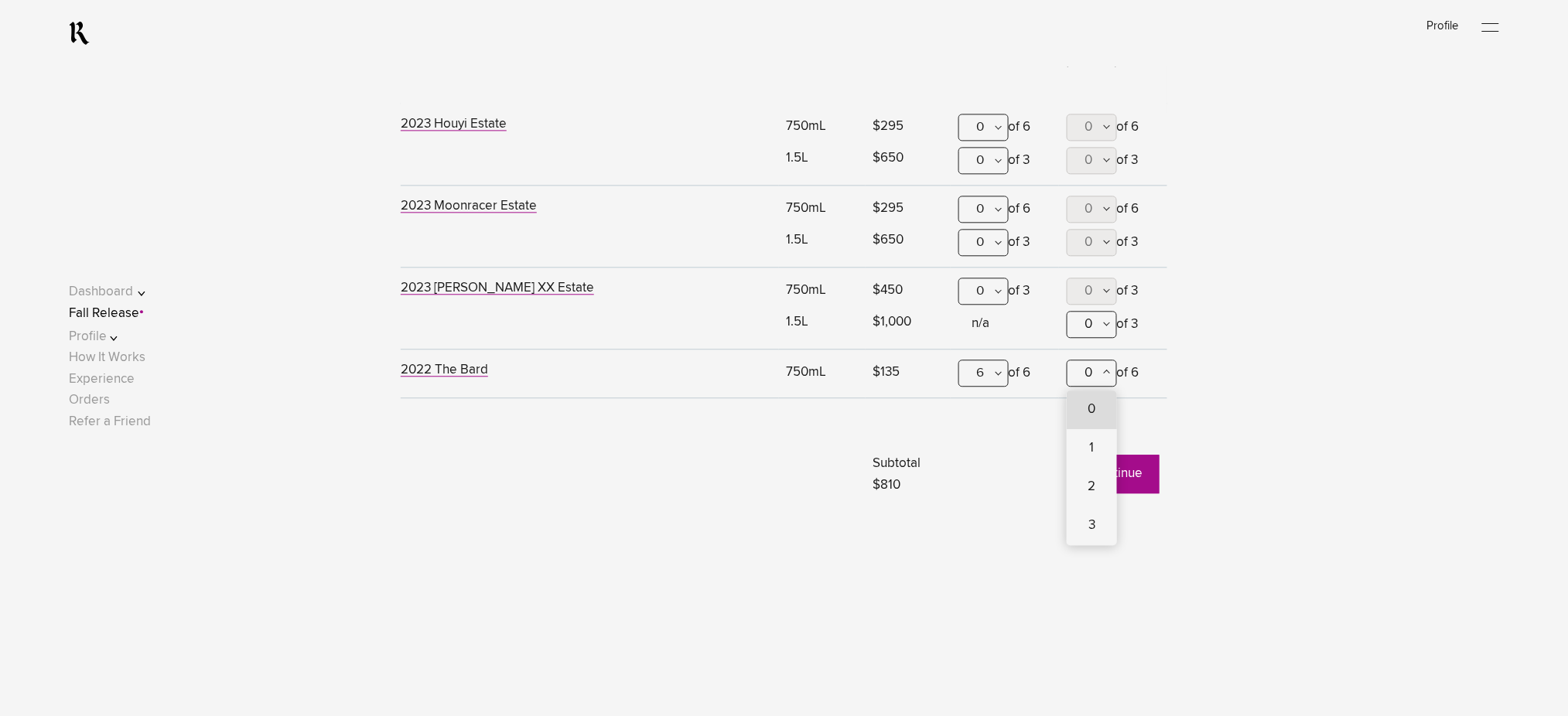
click at [1082, 623] on span "6" at bounding box center [1092, 641] width 50 height 38
type lightning-combobox "6"
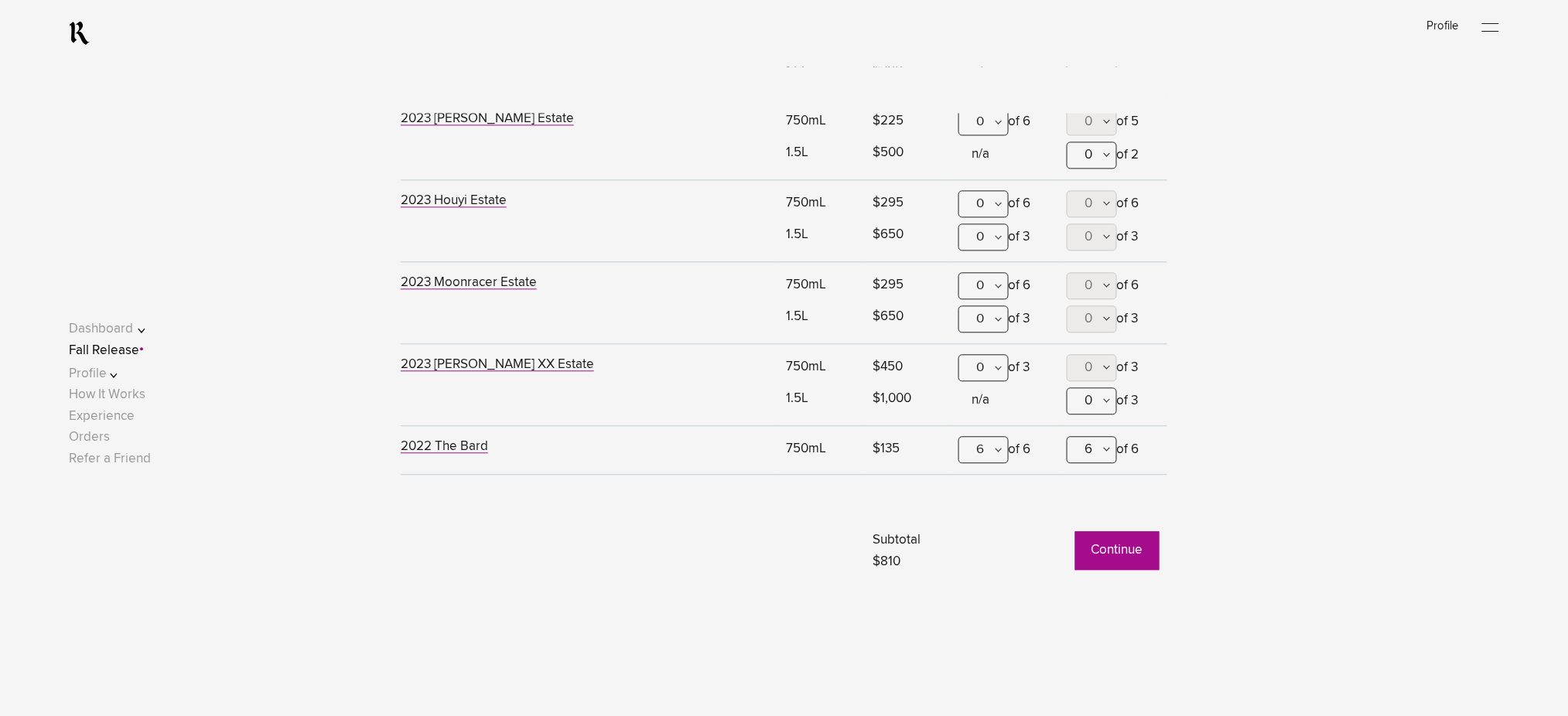
scroll to position [1016, 0]
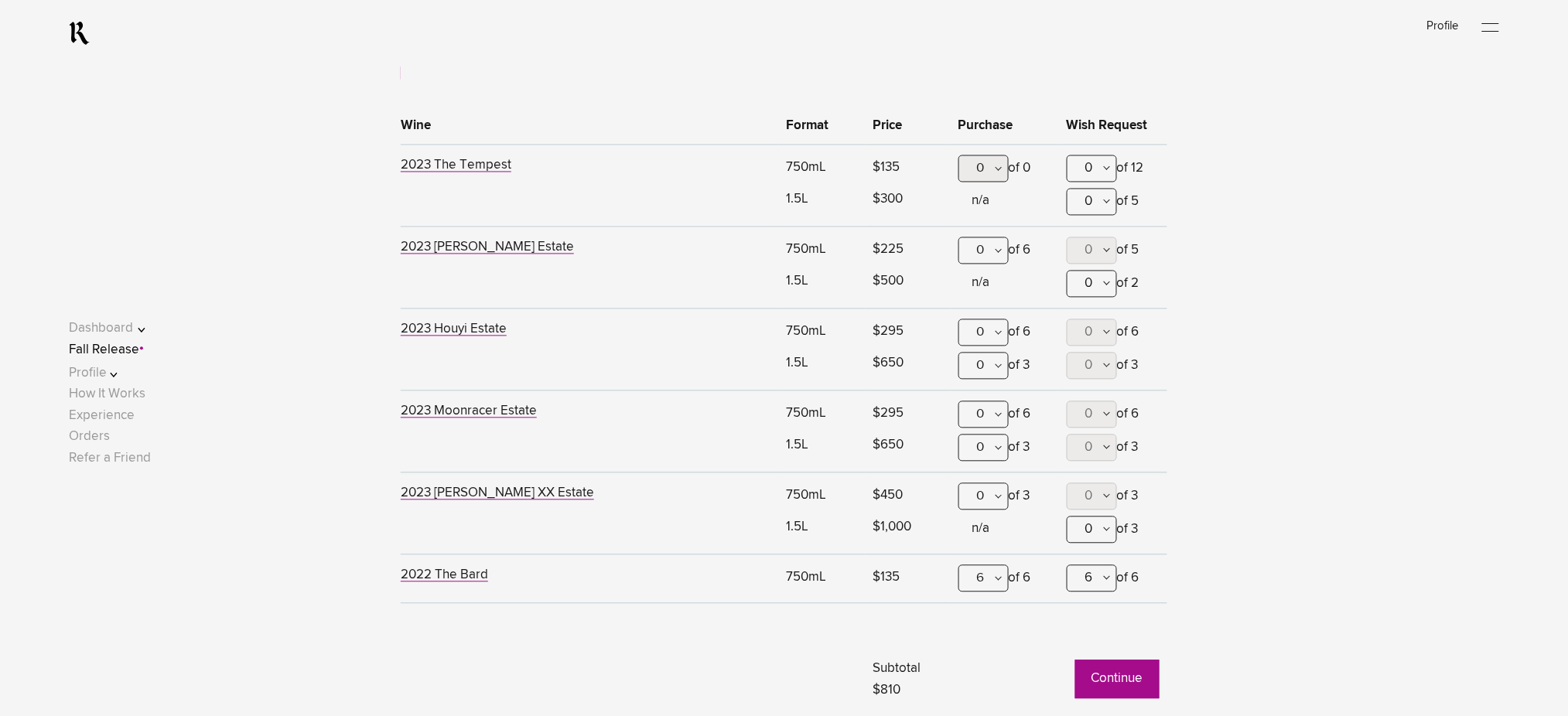
click at [985, 254] on div "0" at bounding box center [984, 251] width 50 height 27
click at [983, 502] on div "6" at bounding box center [984, 520] width 49 height 38
click at [986, 332] on div "0" at bounding box center [984, 333] width 50 height 27
click at [987, 478] on div "3" at bounding box center [984, 486] width 49 height 38
click at [1122, 669] on button "Continue" at bounding box center [1117, 679] width 84 height 38
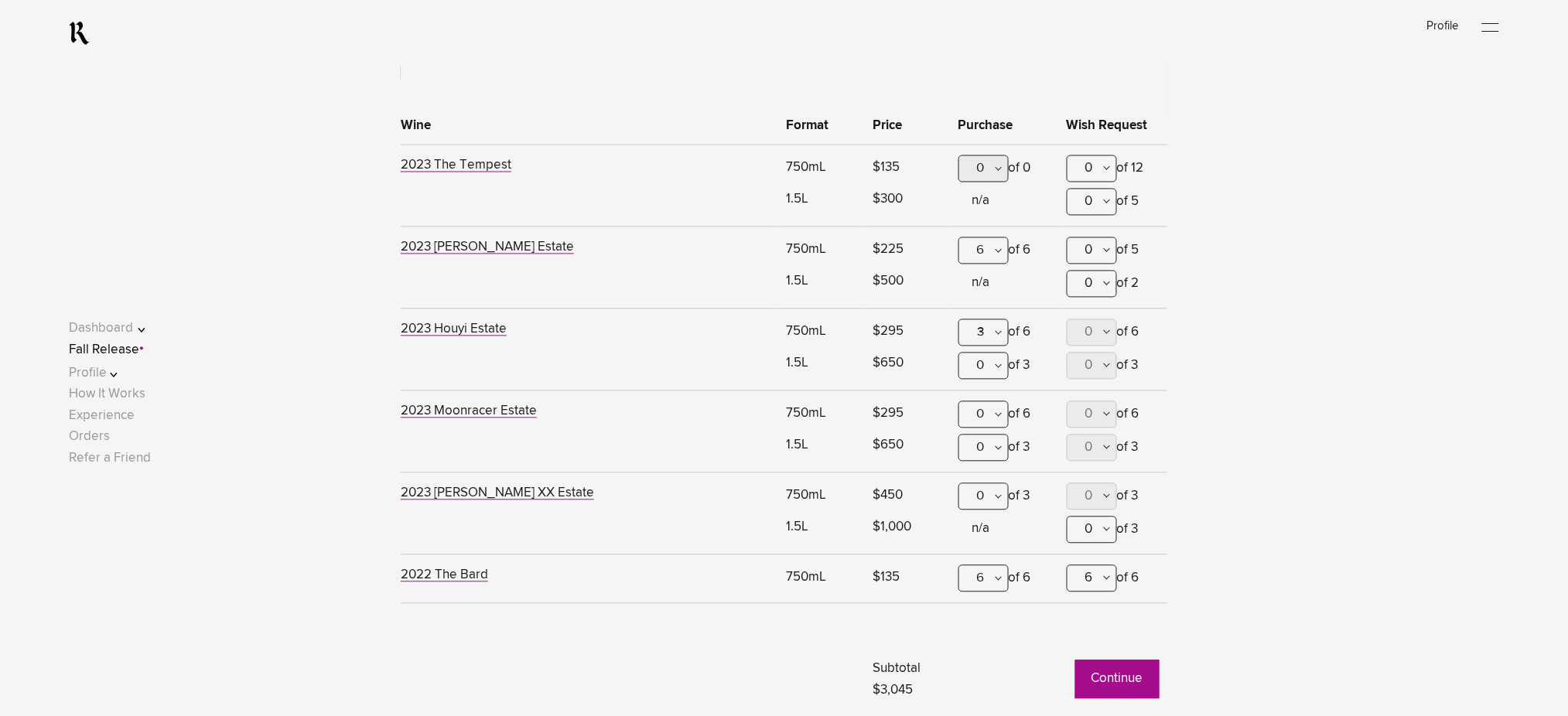
scroll to position [0, 0]
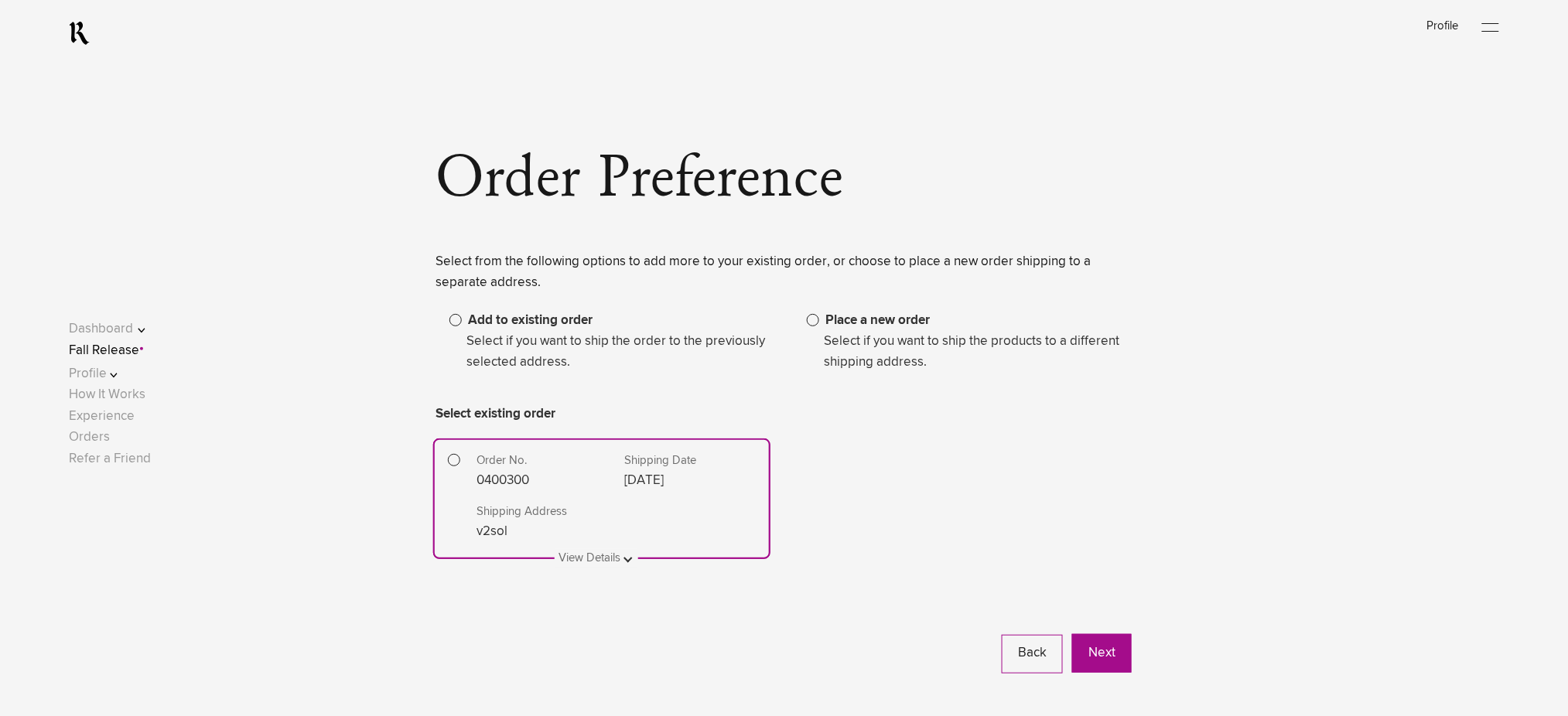
click at [834, 338] on legend "Select if you want to ship the products to a different shipping address." at bounding box center [969, 351] width 325 height 42
click at [813, 320] on span at bounding box center [812, 320] width 12 height 12
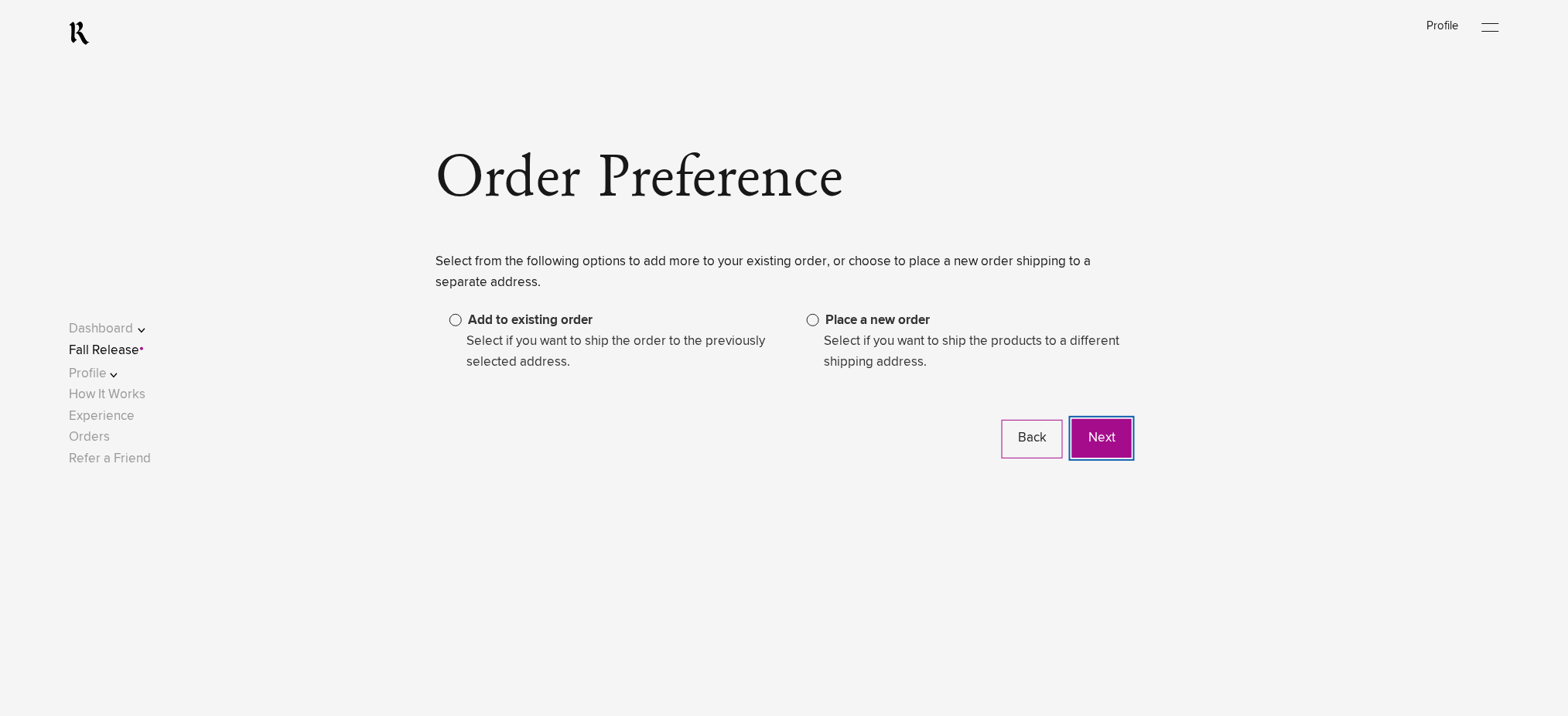
click at [1096, 447] on button "Next" at bounding box center [1103, 438] width 60 height 38
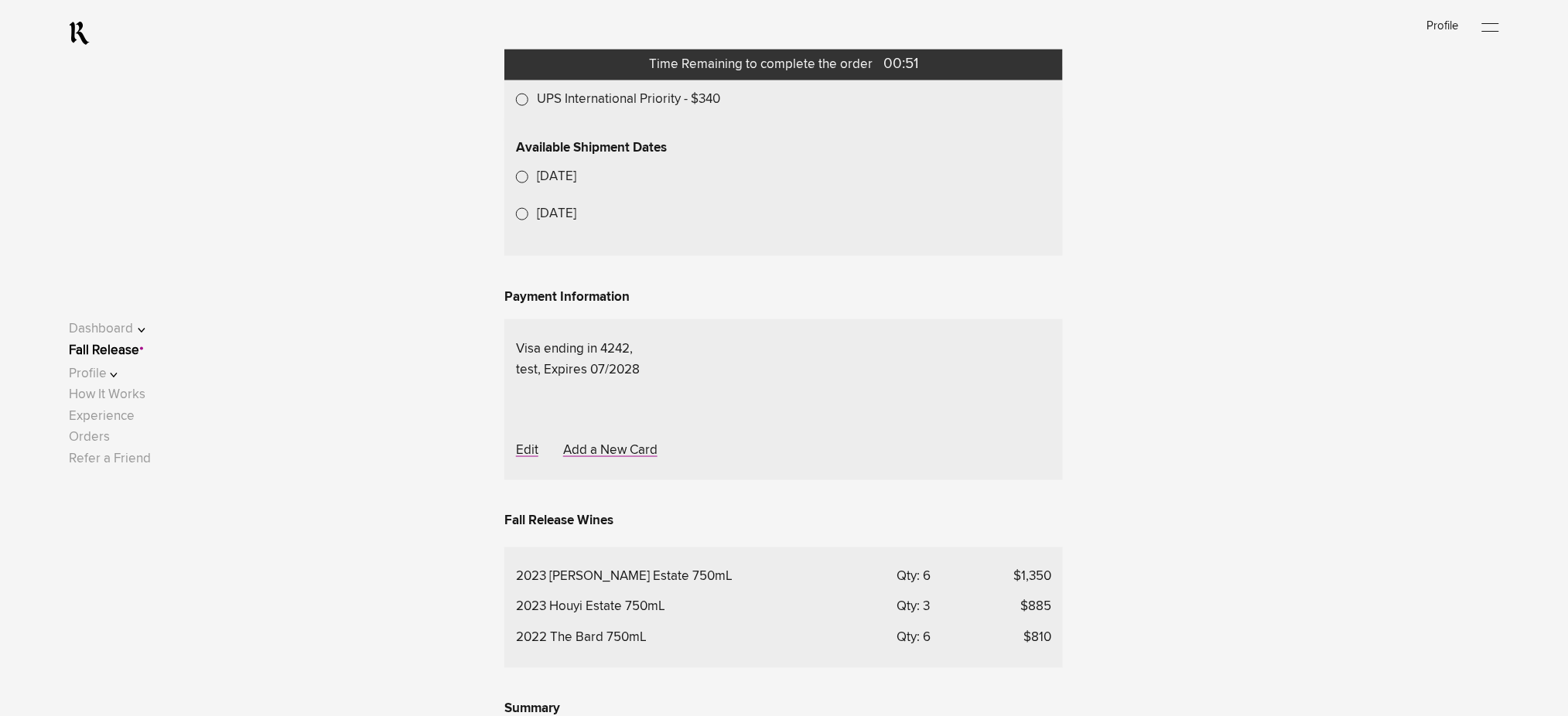
scroll to position [619, 0]
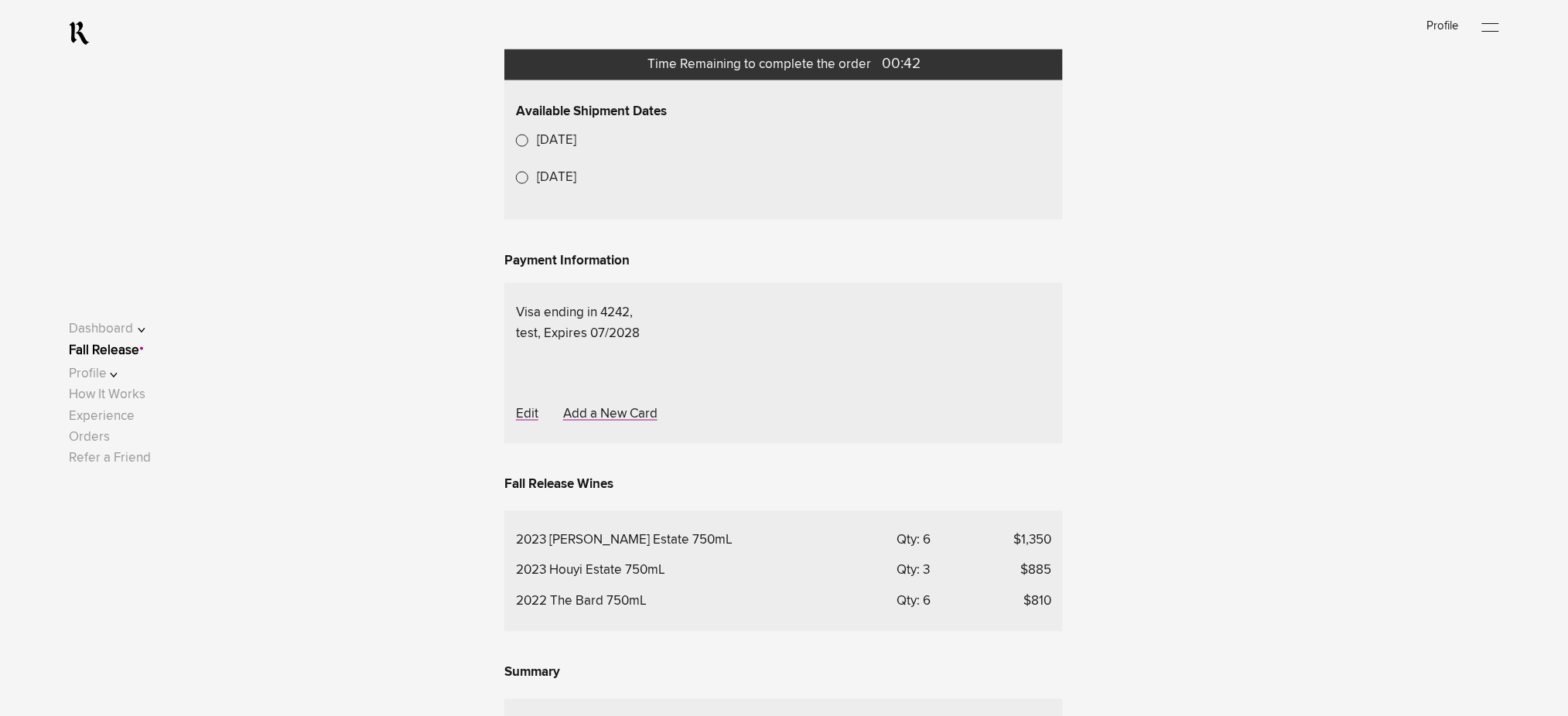
click at [610, 74] on label "UPS International Priority - $340" at bounding box center [629, 62] width 184 height 21
click at [572, 147] on lightning-formatted-date-time "[DATE]" at bounding box center [557, 141] width 39 height 13
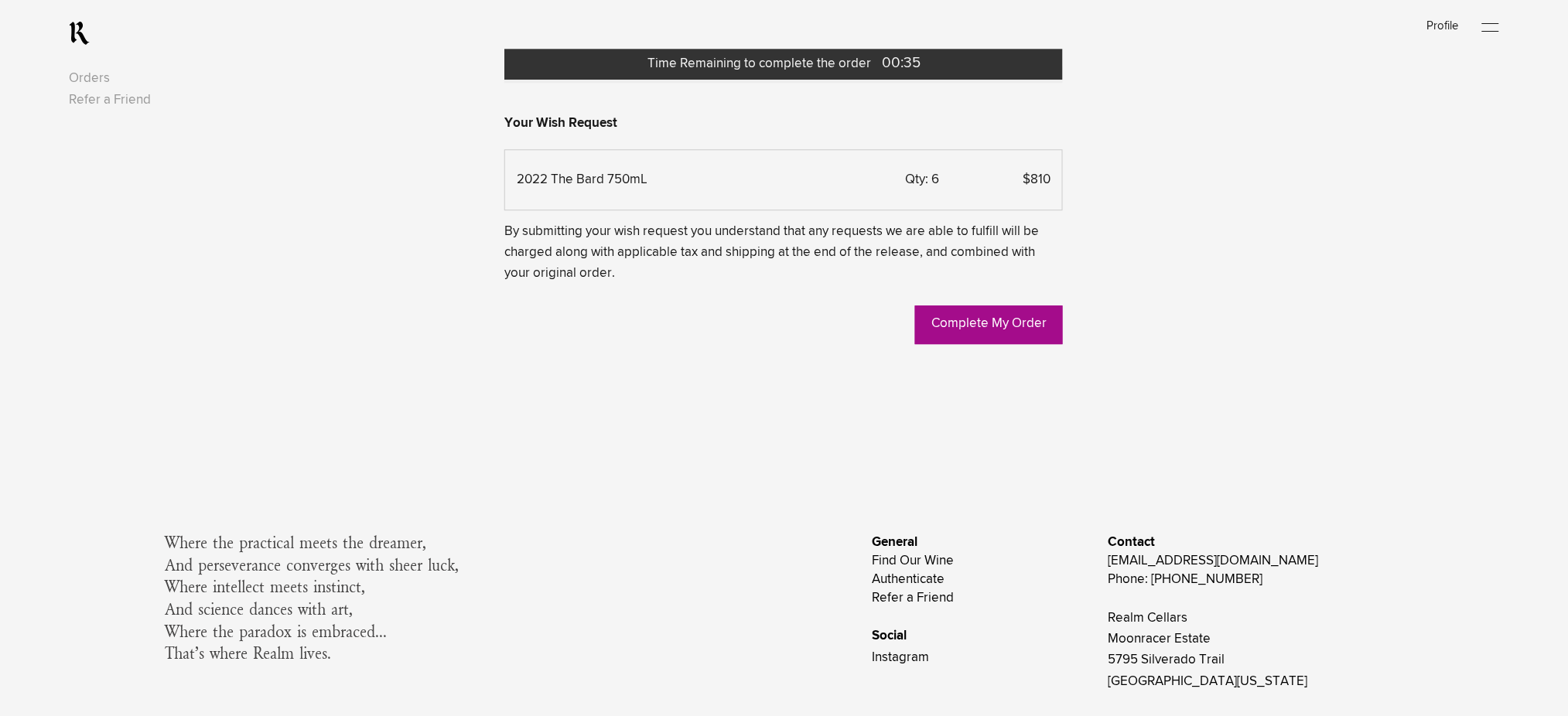
scroll to position [1443, 0]
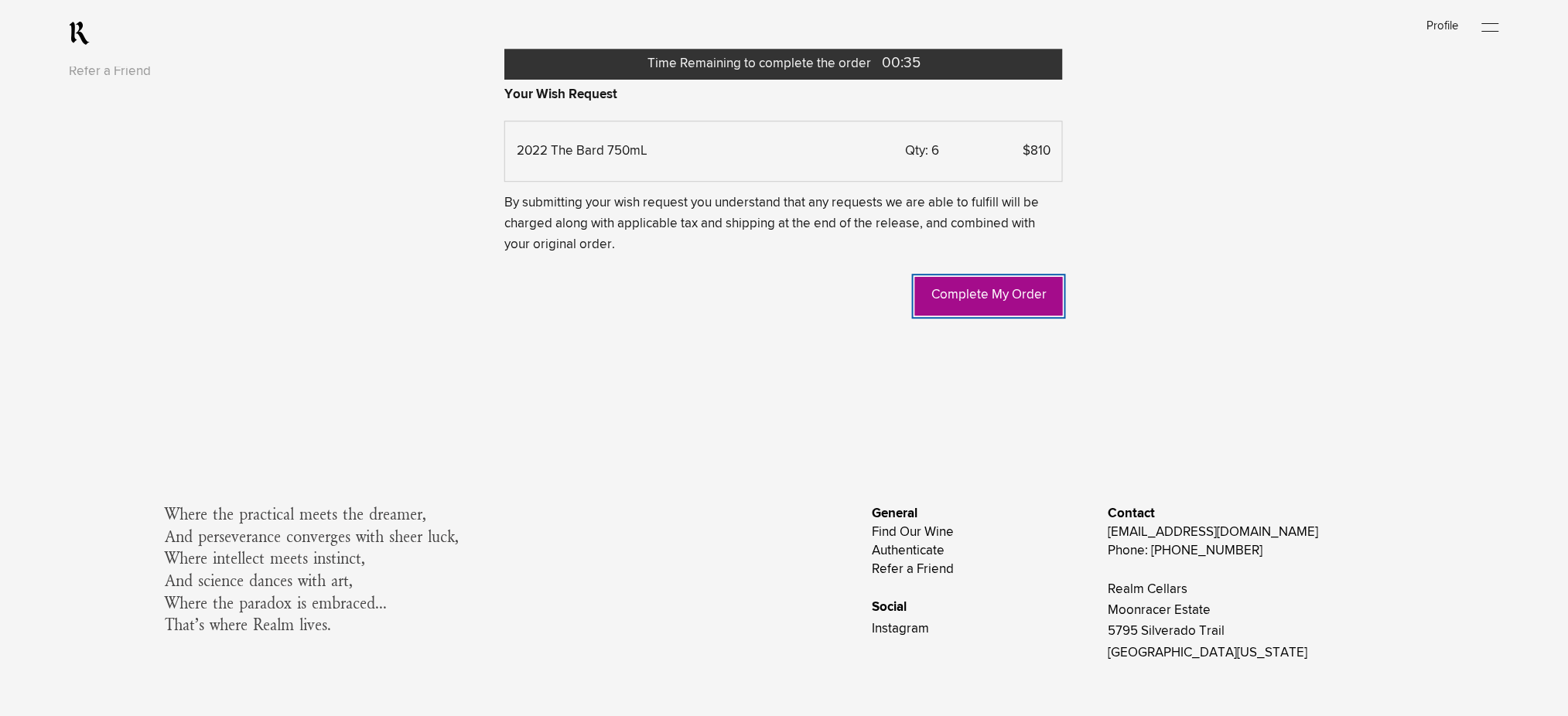
click at [969, 315] on link "Complete My Order" at bounding box center [989, 296] width 147 height 38
